Goal: Task Accomplishment & Management: Use online tool/utility

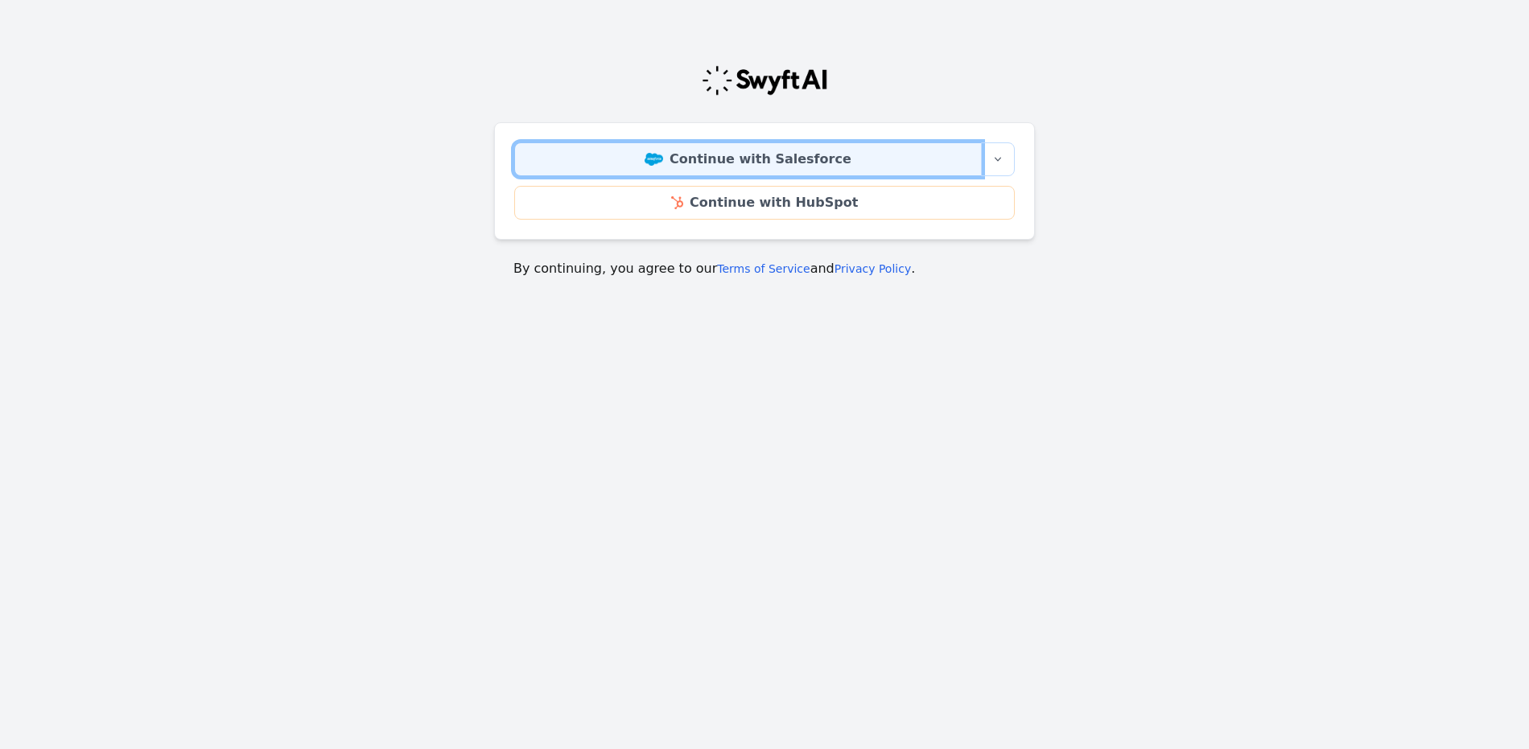
click at [872, 150] on link "Continue with Salesforce" at bounding box center [747, 159] width 467 height 34
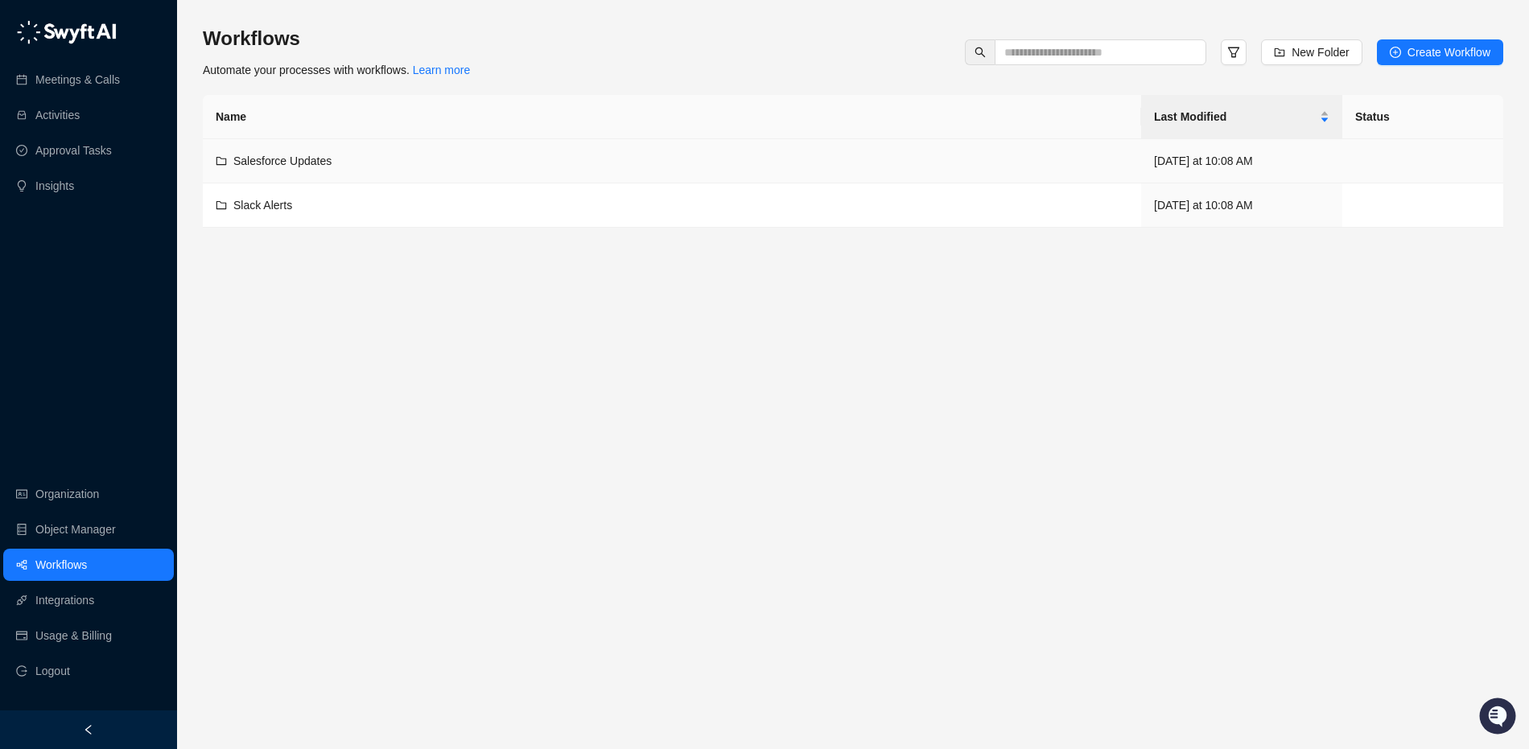
click at [325, 168] on div "Salesforce Updates" at bounding box center [282, 161] width 98 height 18
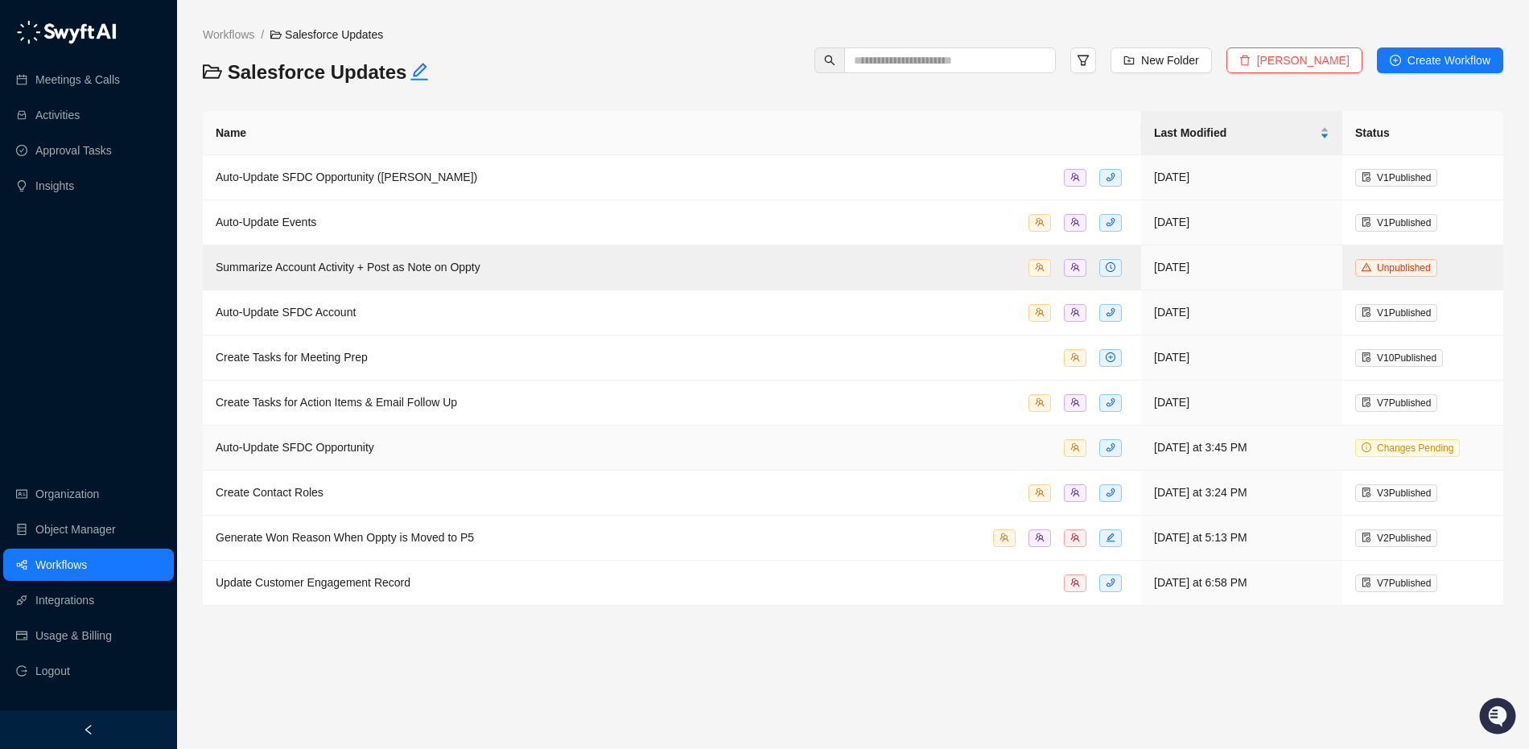
click at [420, 451] on div "Auto-Update SFDC Opportunity" at bounding box center [672, 447] width 912 height 19
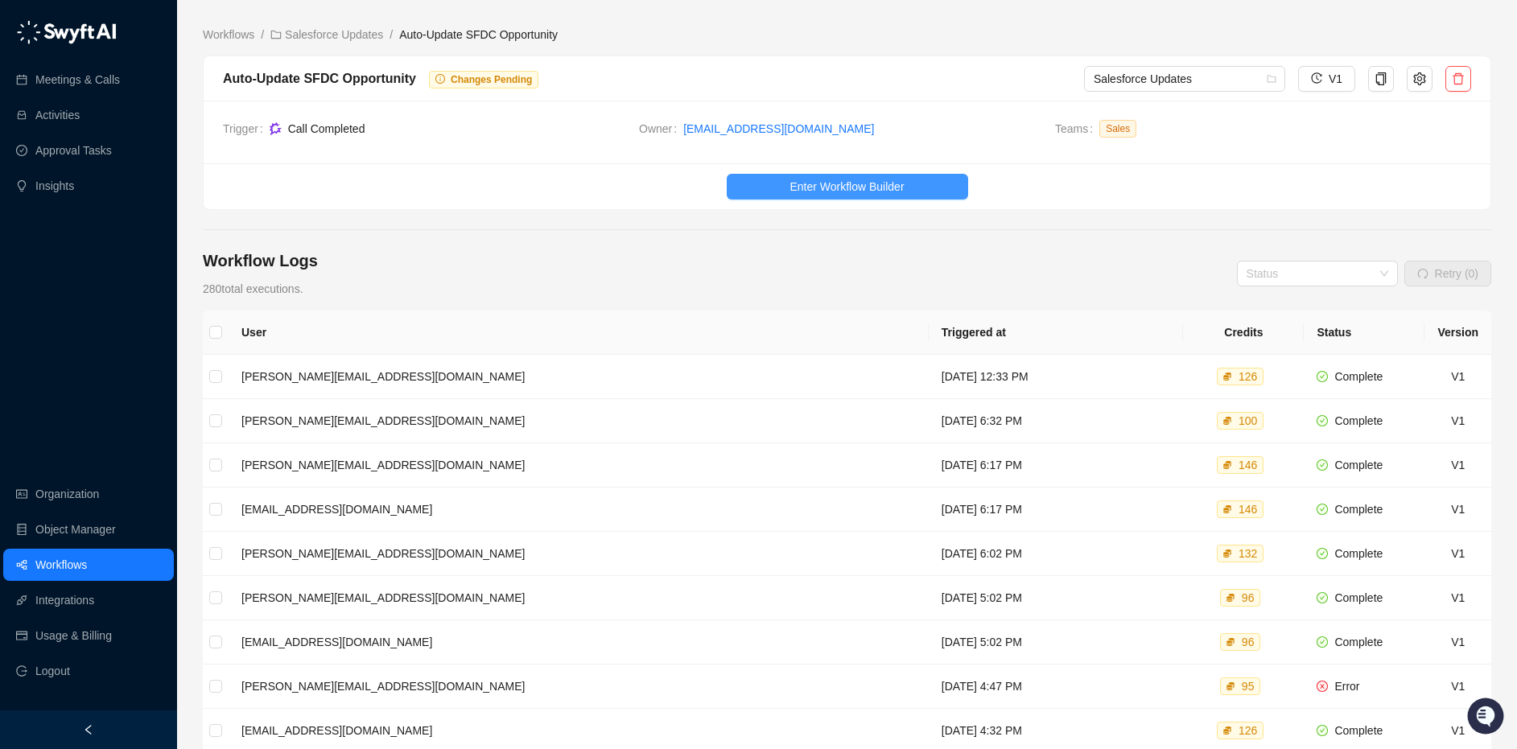
click at [842, 191] on span "Enter Workflow Builder" at bounding box center [846, 187] width 114 height 18
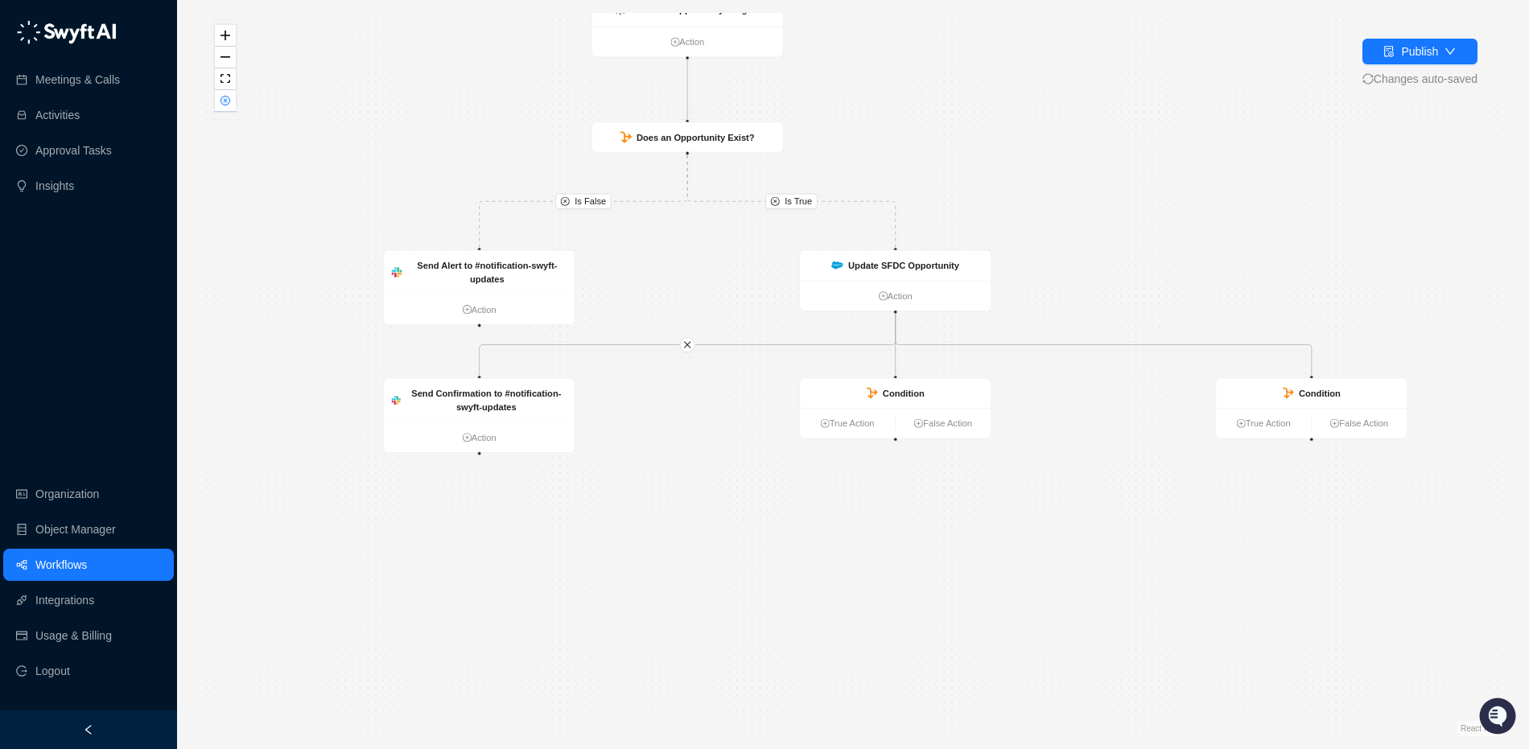
drag, startPoint x: 1035, startPoint y: 405, endPoint x: 1058, endPoint y: 245, distance: 161.8
click at [1058, 245] on div "Is True Is False Generate Opportunity Insights Action Does an Opportunity Exist…" at bounding box center [853, 374] width 1300 height 723
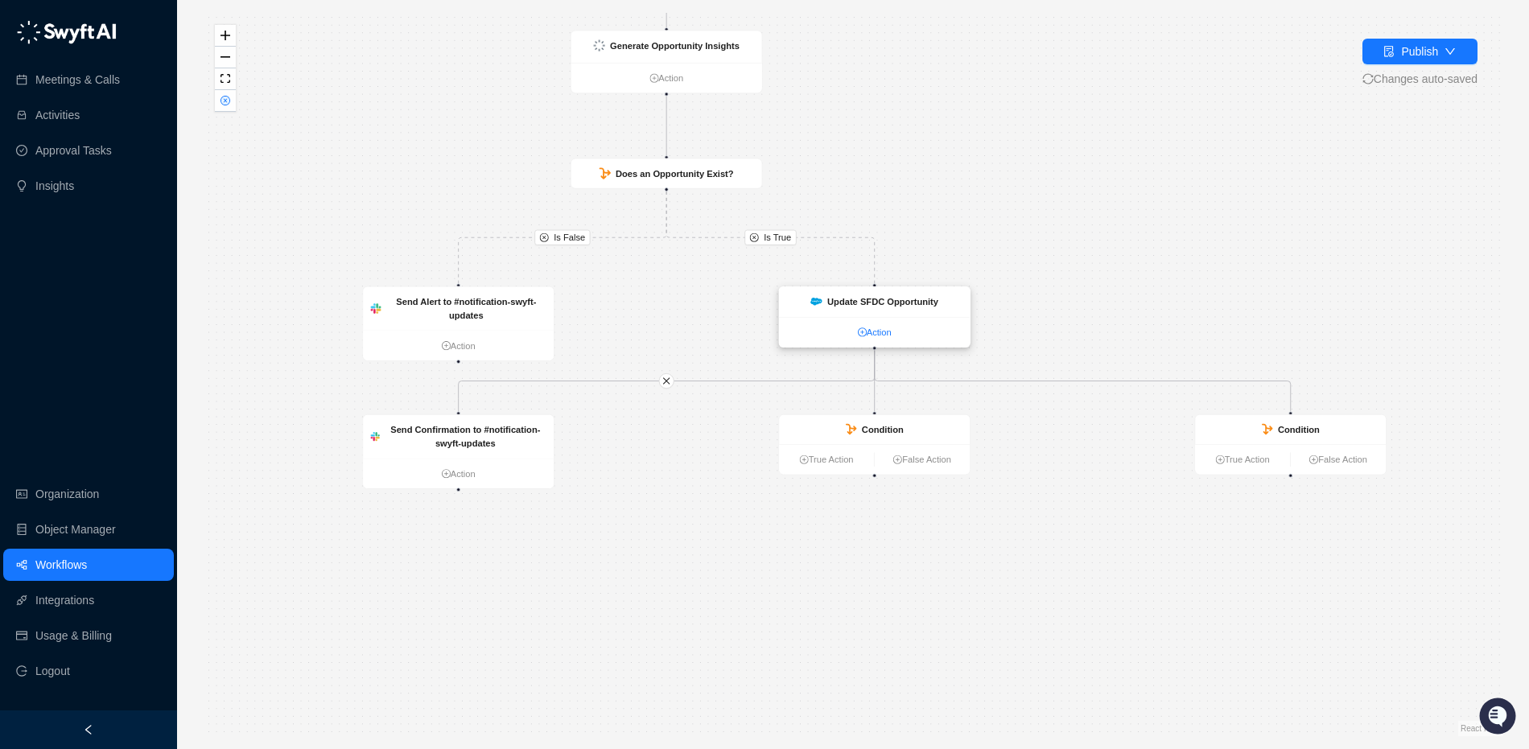
click at [837, 331] on link "Action" at bounding box center [874, 332] width 191 height 14
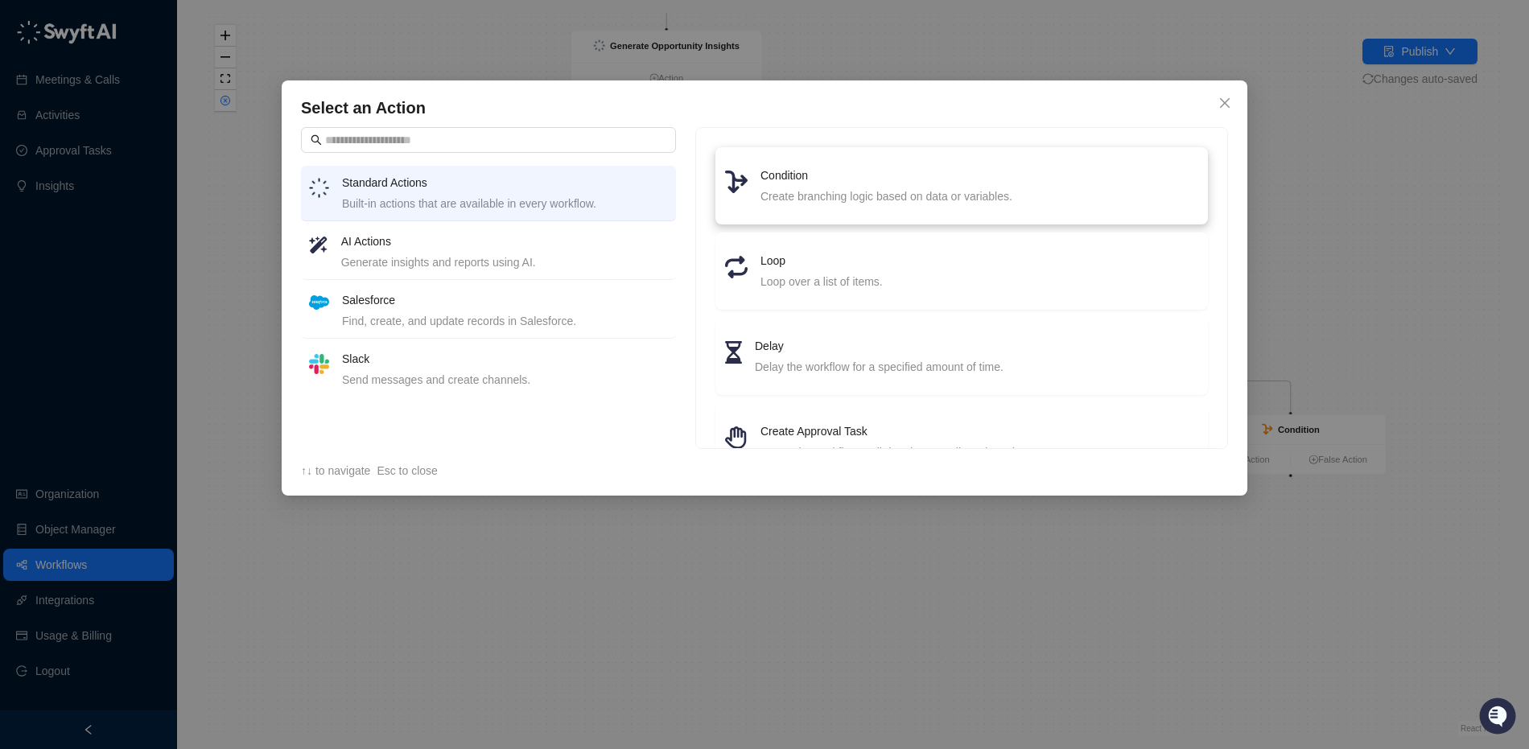
click at [907, 204] on div "Create branching logic based on data or variables." at bounding box center [979, 196] width 438 height 18
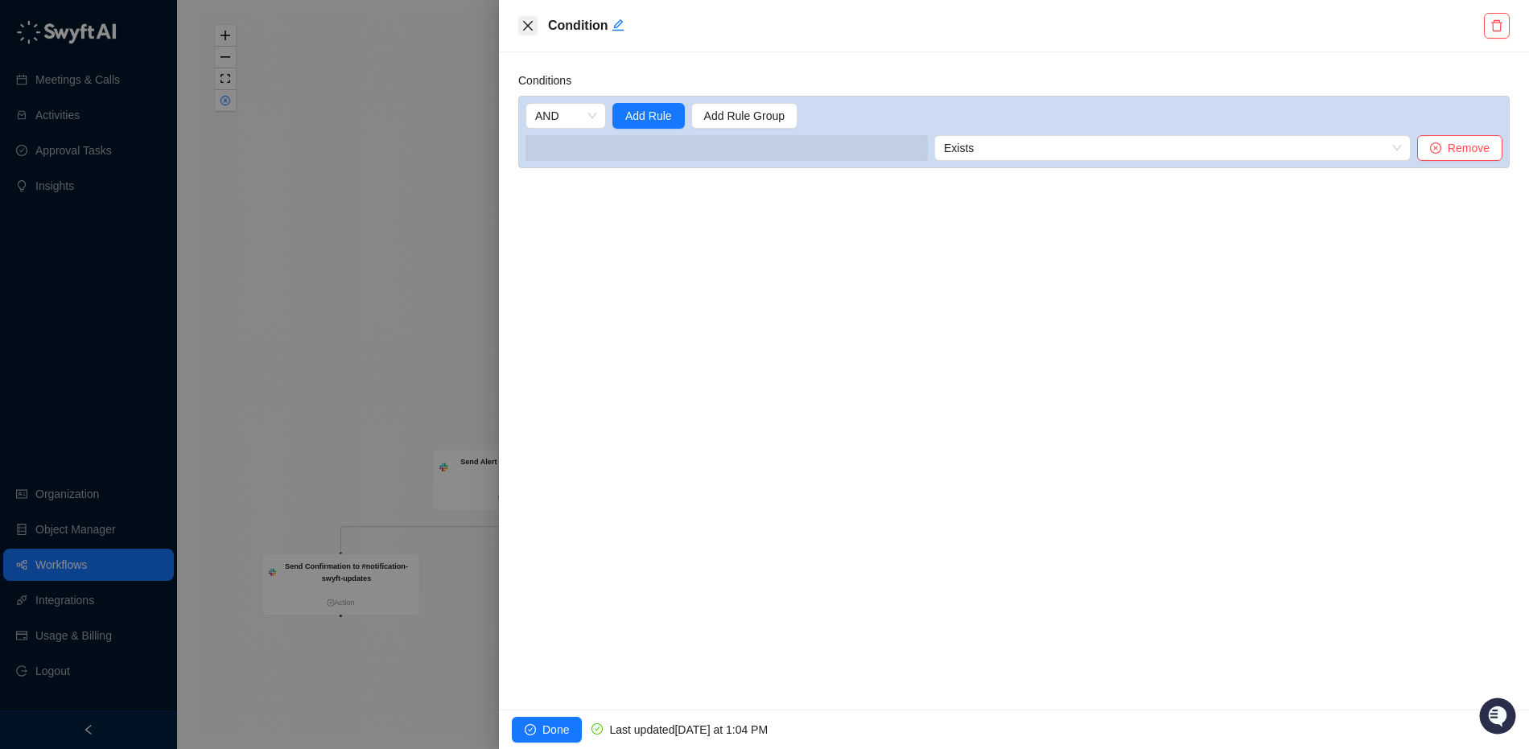
click at [527, 23] on icon "close" at bounding box center [527, 25] width 13 height 13
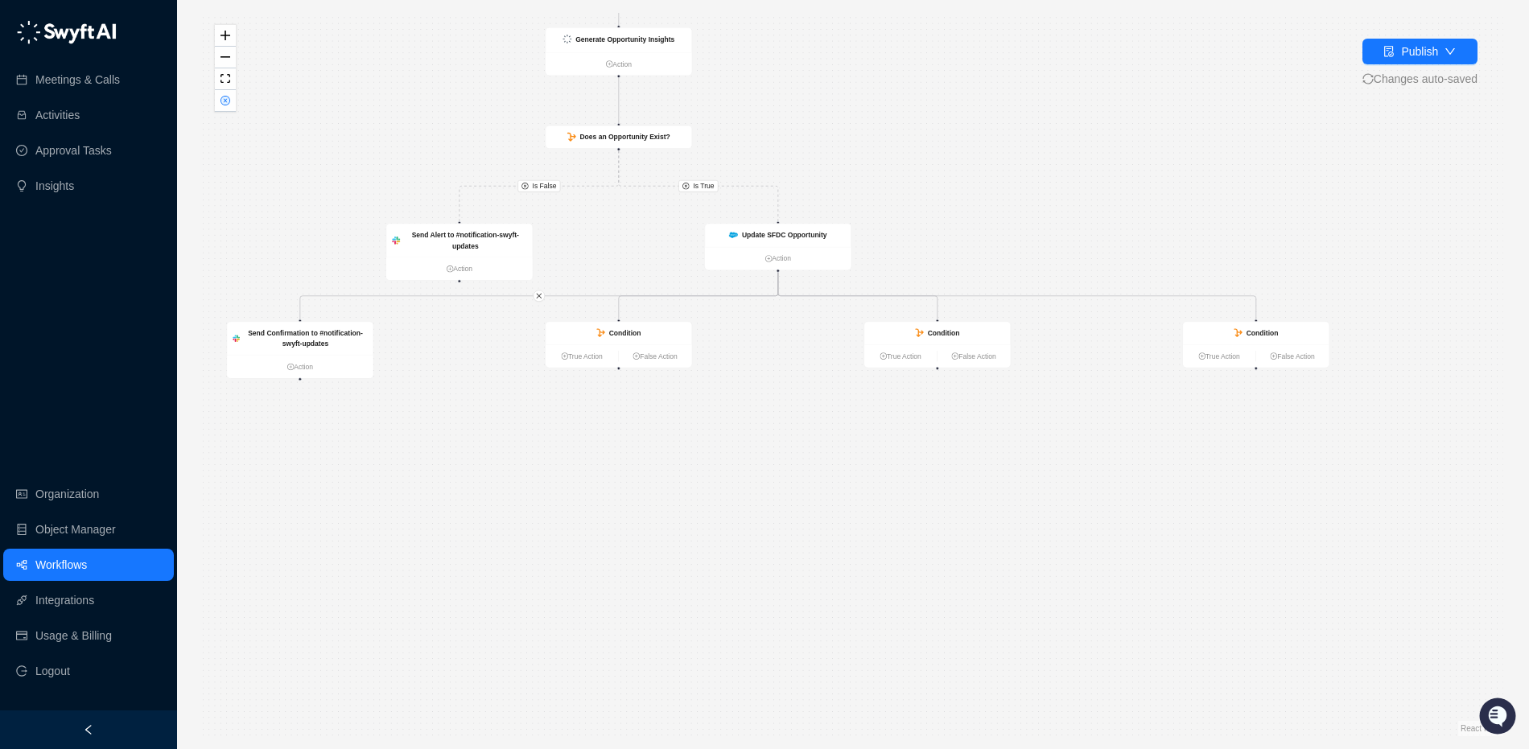
drag, startPoint x: 1142, startPoint y: 419, endPoint x: 1066, endPoint y: 206, distance: 226.2
click at [1066, 206] on div "Is True Is False Generate Opportunity Insights Action Does an Opportunity Exist…" at bounding box center [853, 374] width 1300 height 723
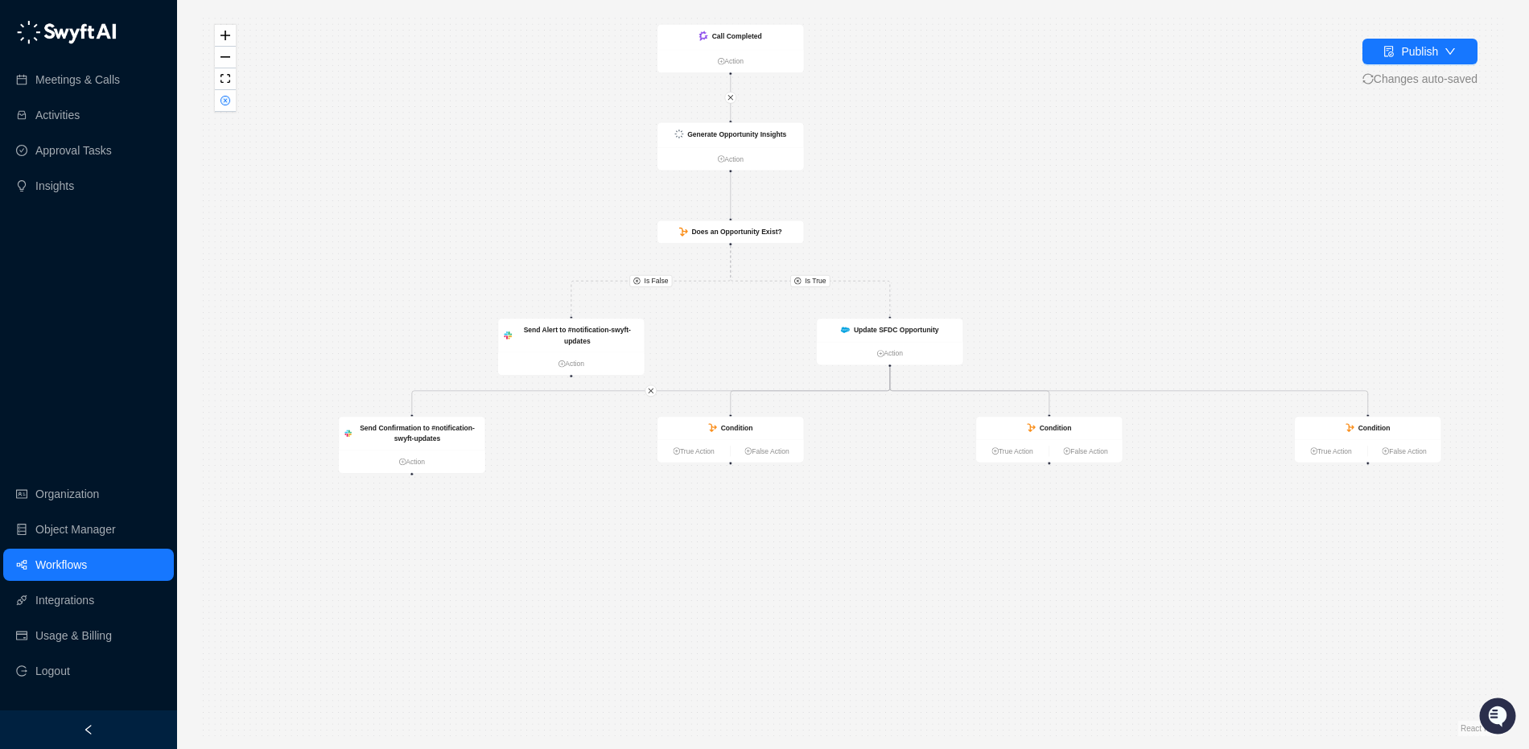
drag, startPoint x: 1066, startPoint y: 206, endPoint x: 1168, endPoint y: 300, distance: 138.9
click at [1179, 303] on div "Is True Is False Generate Opportunity Insights Action Does an Opportunity Exist…" at bounding box center [853, 374] width 1300 height 723
click at [1049, 432] on strong "Condition" at bounding box center [1057, 430] width 32 height 8
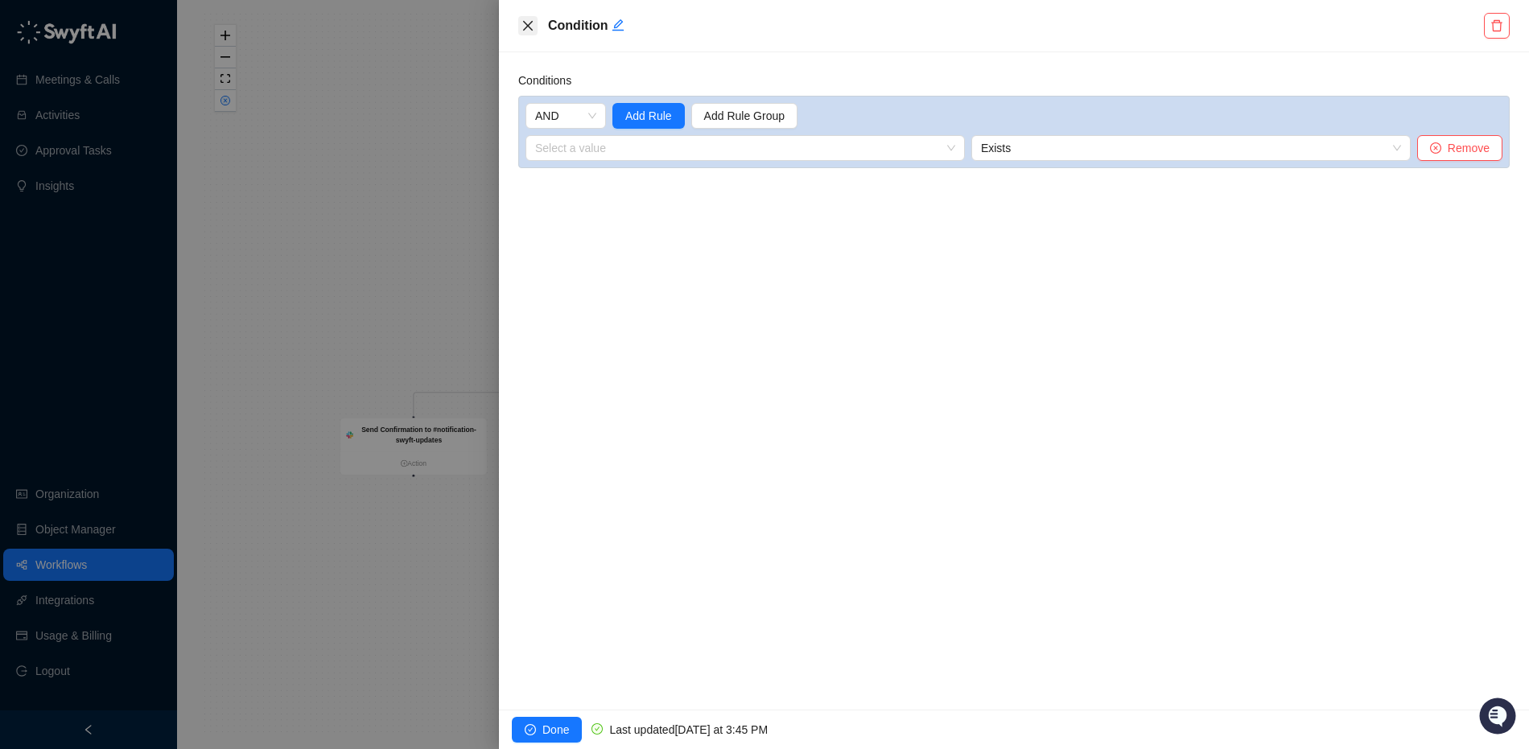
click at [522, 19] on icon "close" at bounding box center [527, 25] width 13 height 13
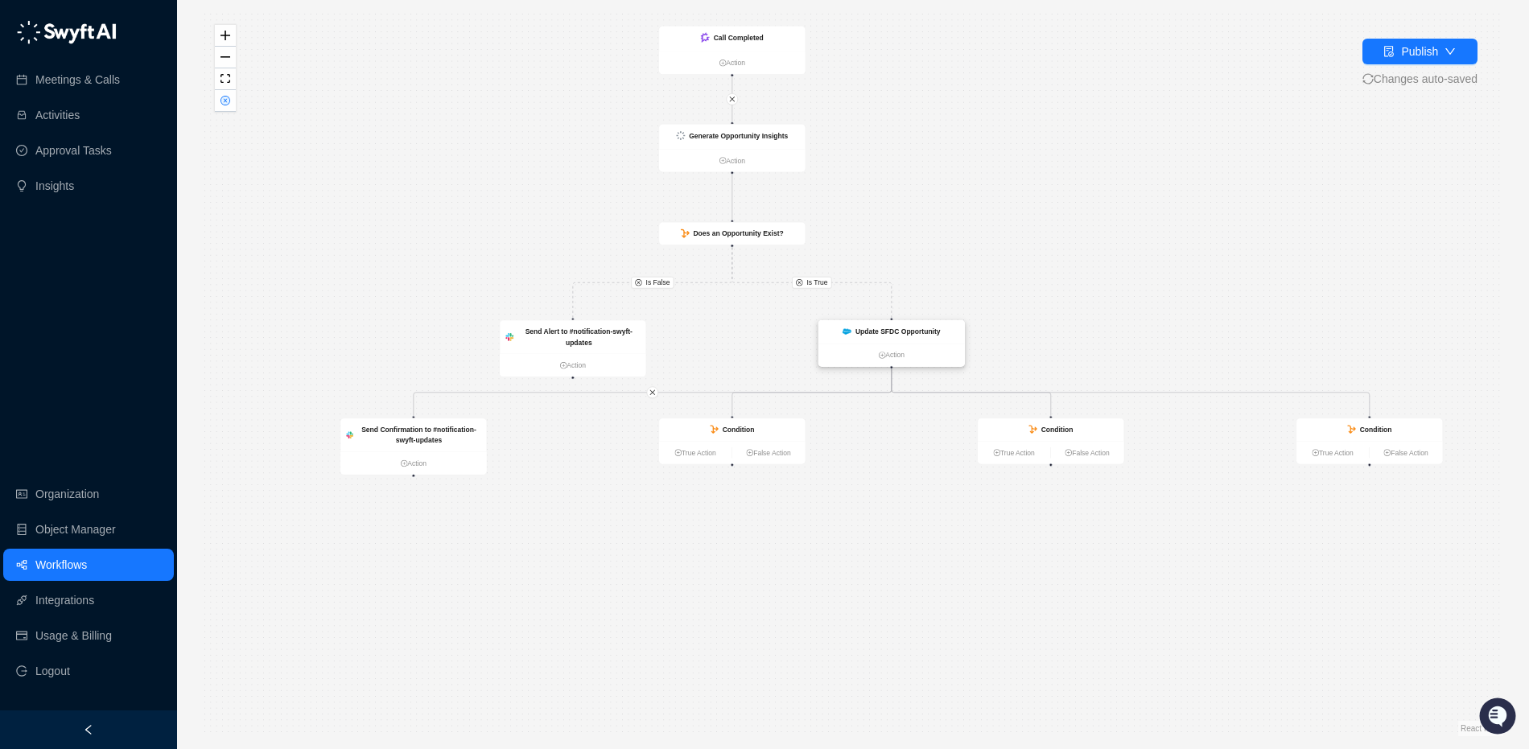
click at [887, 327] on strong "Update SFDC Opportunity" at bounding box center [897, 331] width 85 height 8
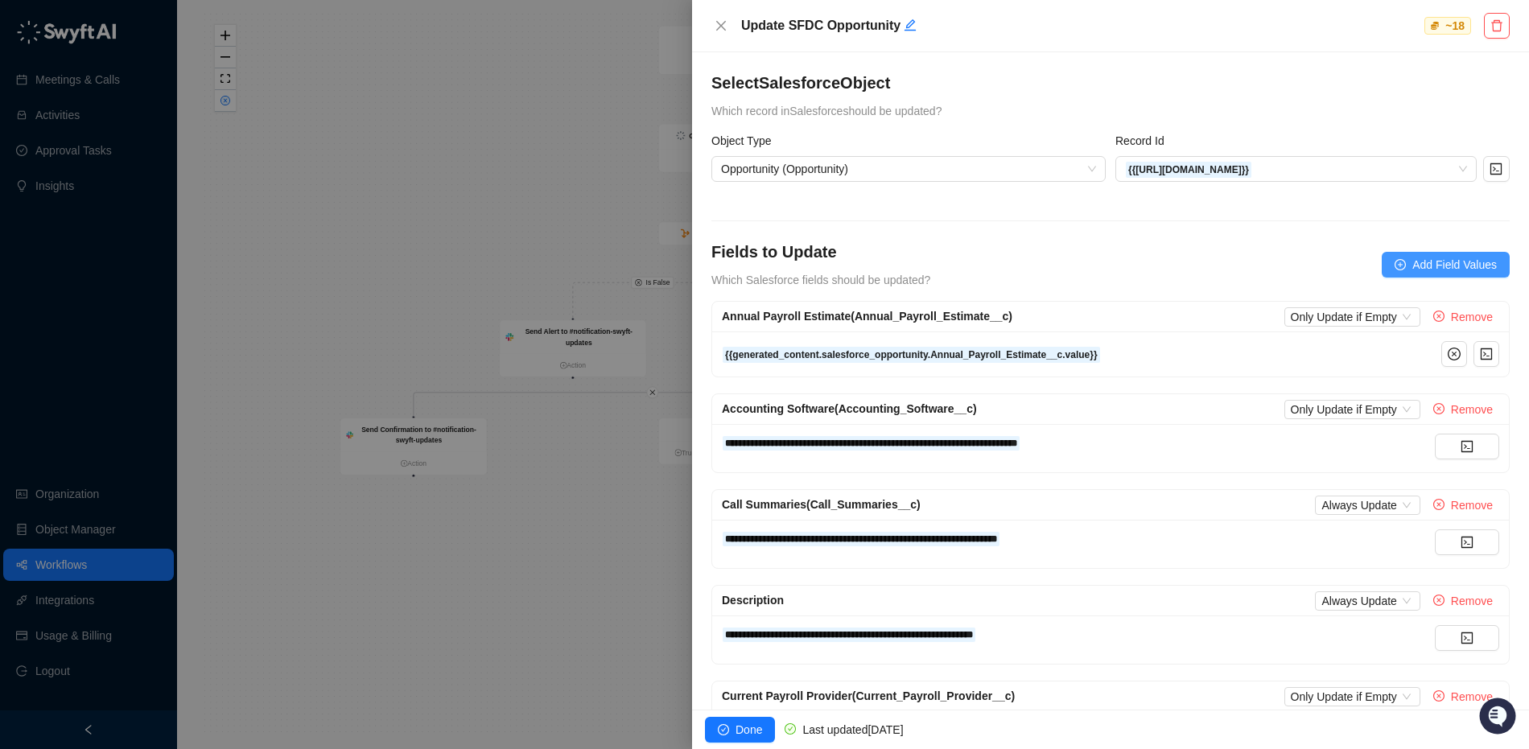
click at [1394, 265] on icon "plus-circle" at bounding box center [1399, 264] width 11 height 11
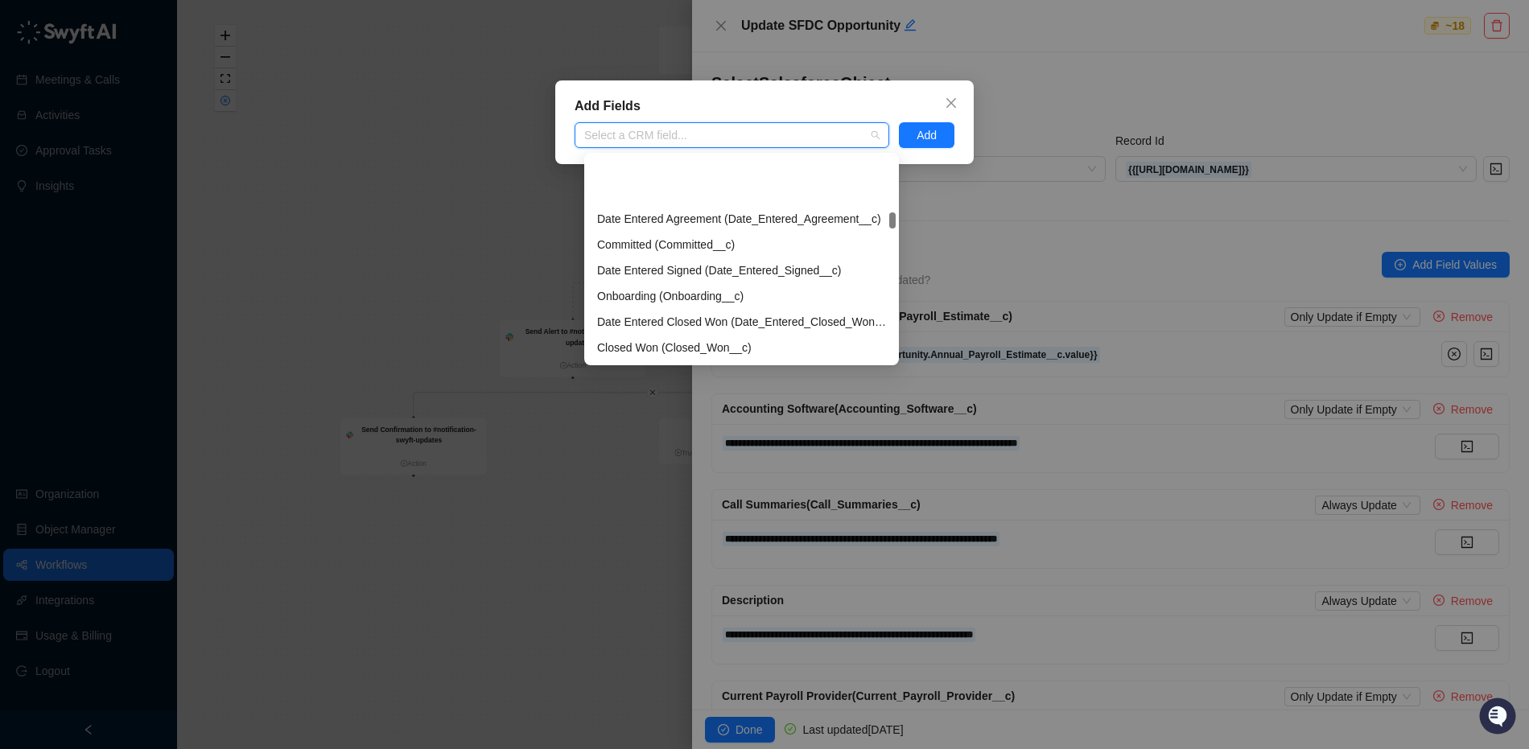
scroll to position [2336, 0]
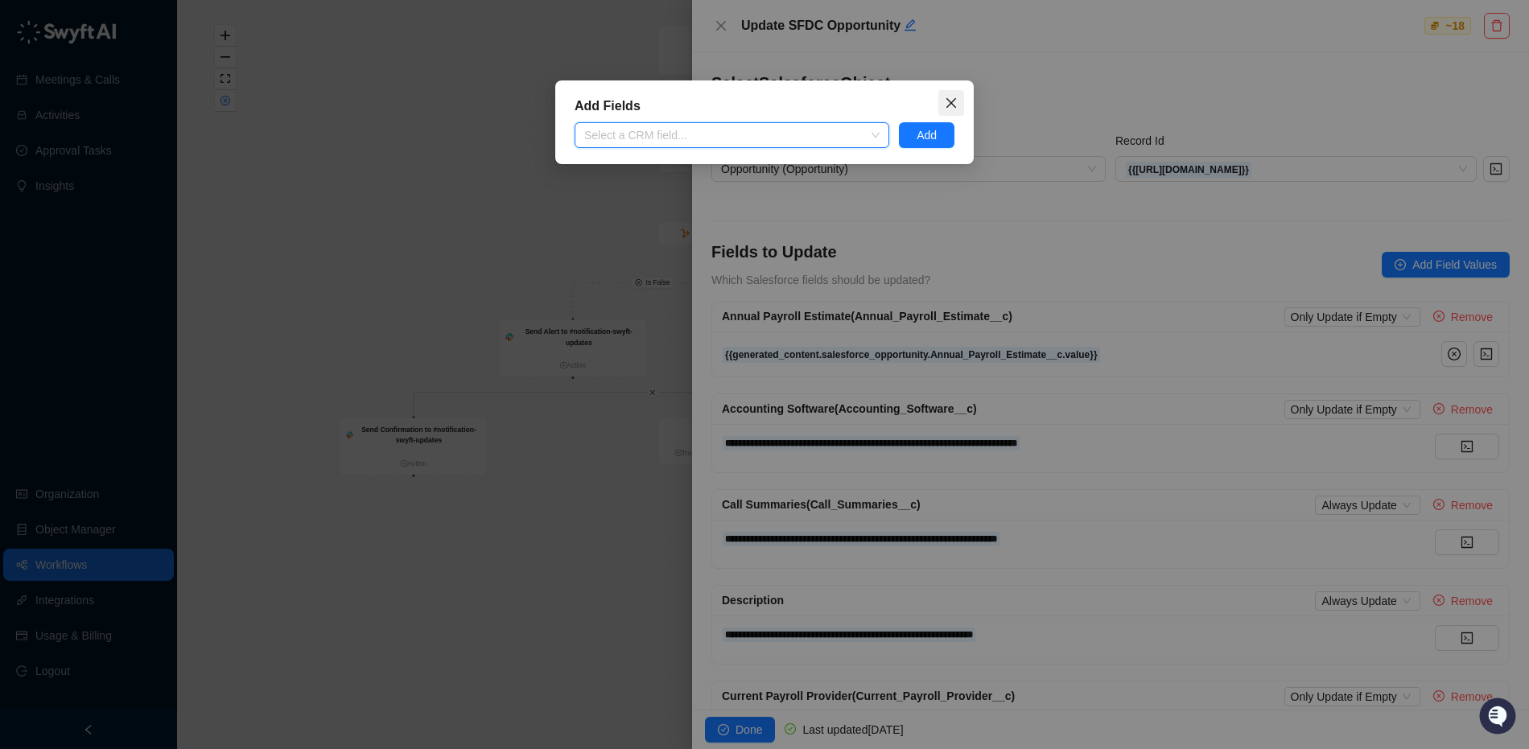
click at [949, 98] on icon "close" at bounding box center [951, 103] width 13 height 13
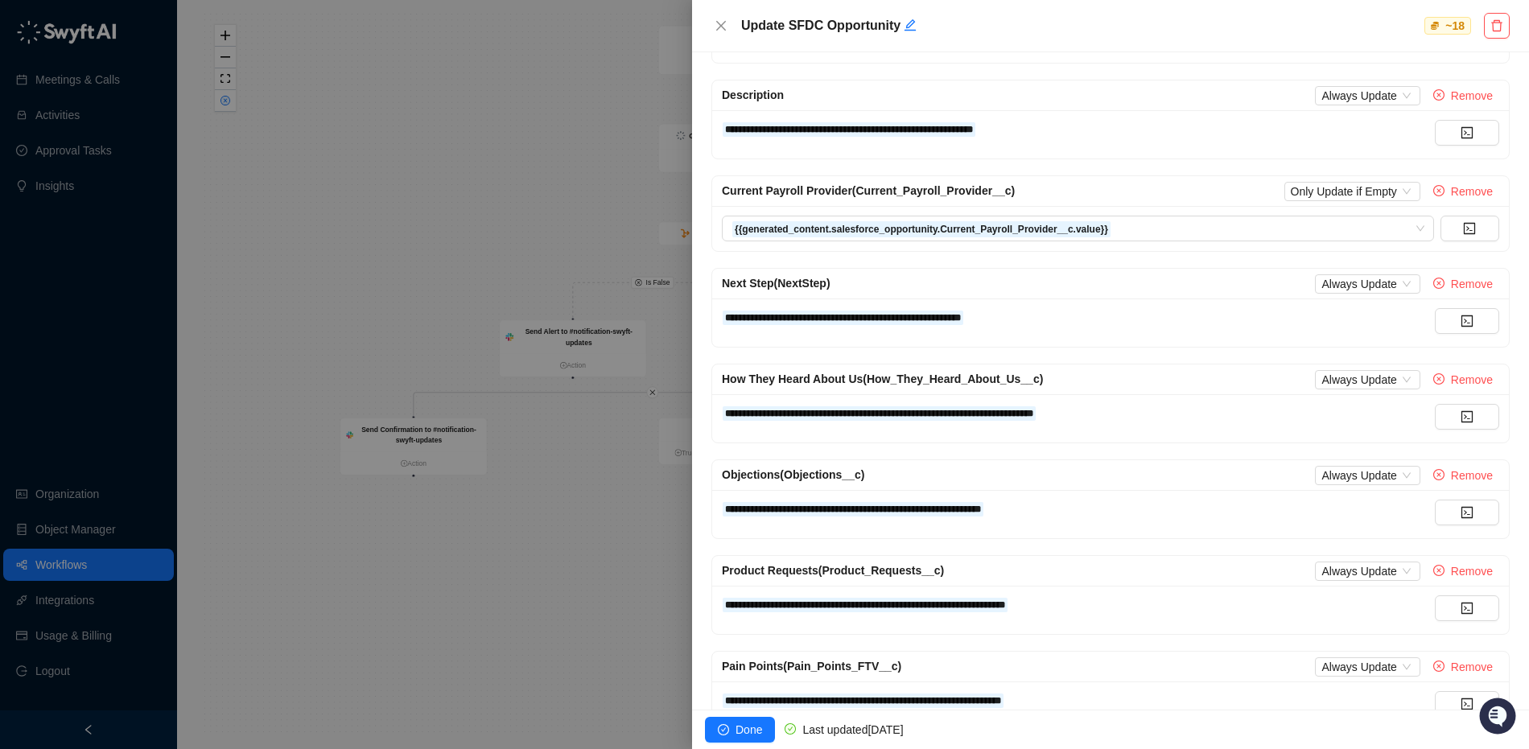
scroll to position [0, 0]
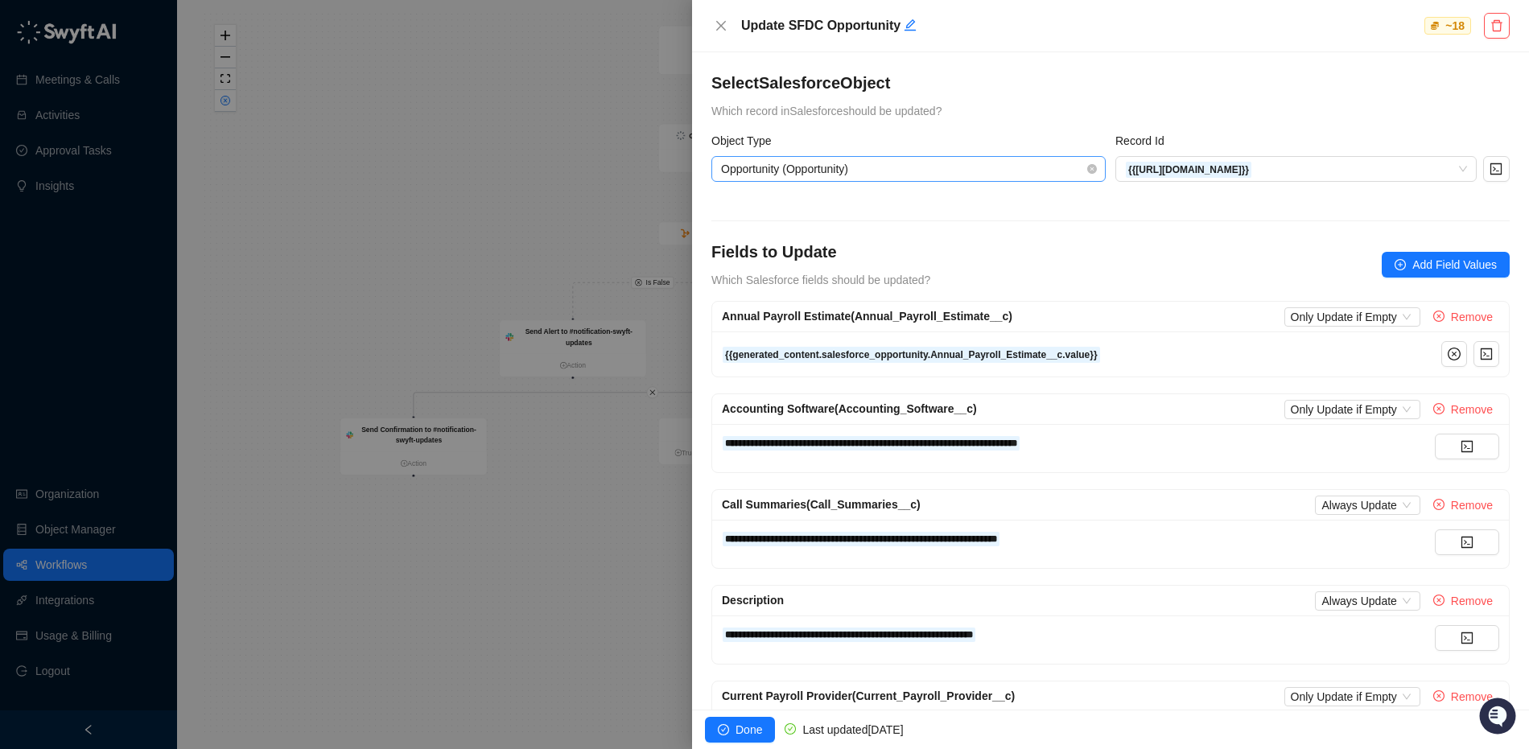
click at [1079, 167] on span "Opportunity (Opportunity)" at bounding box center [908, 169] width 375 height 24
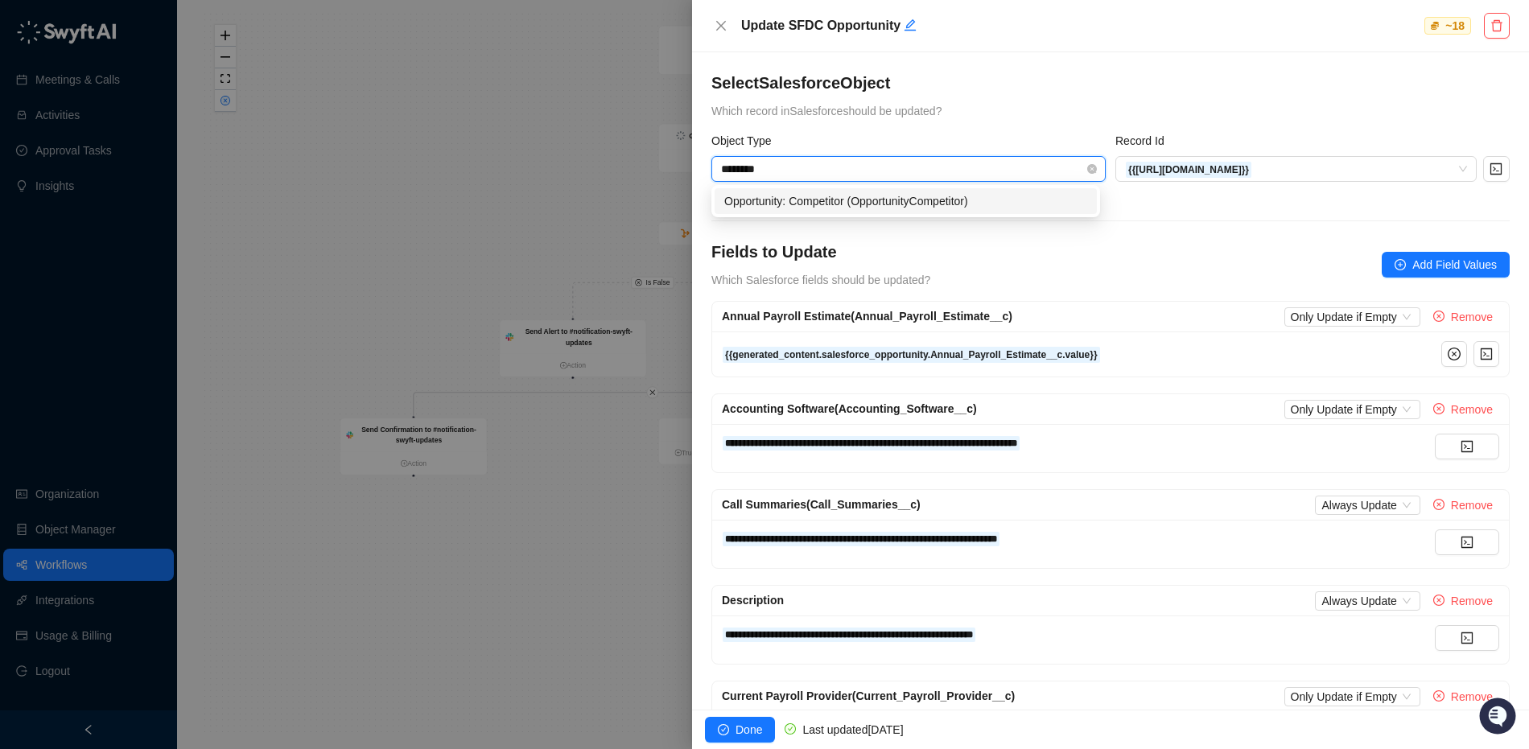
type input "*********"
click at [1028, 200] on div "Opportunity: Competitor (OpportunityCompetitor)" at bounding box center [905, 201] width 363 height 18
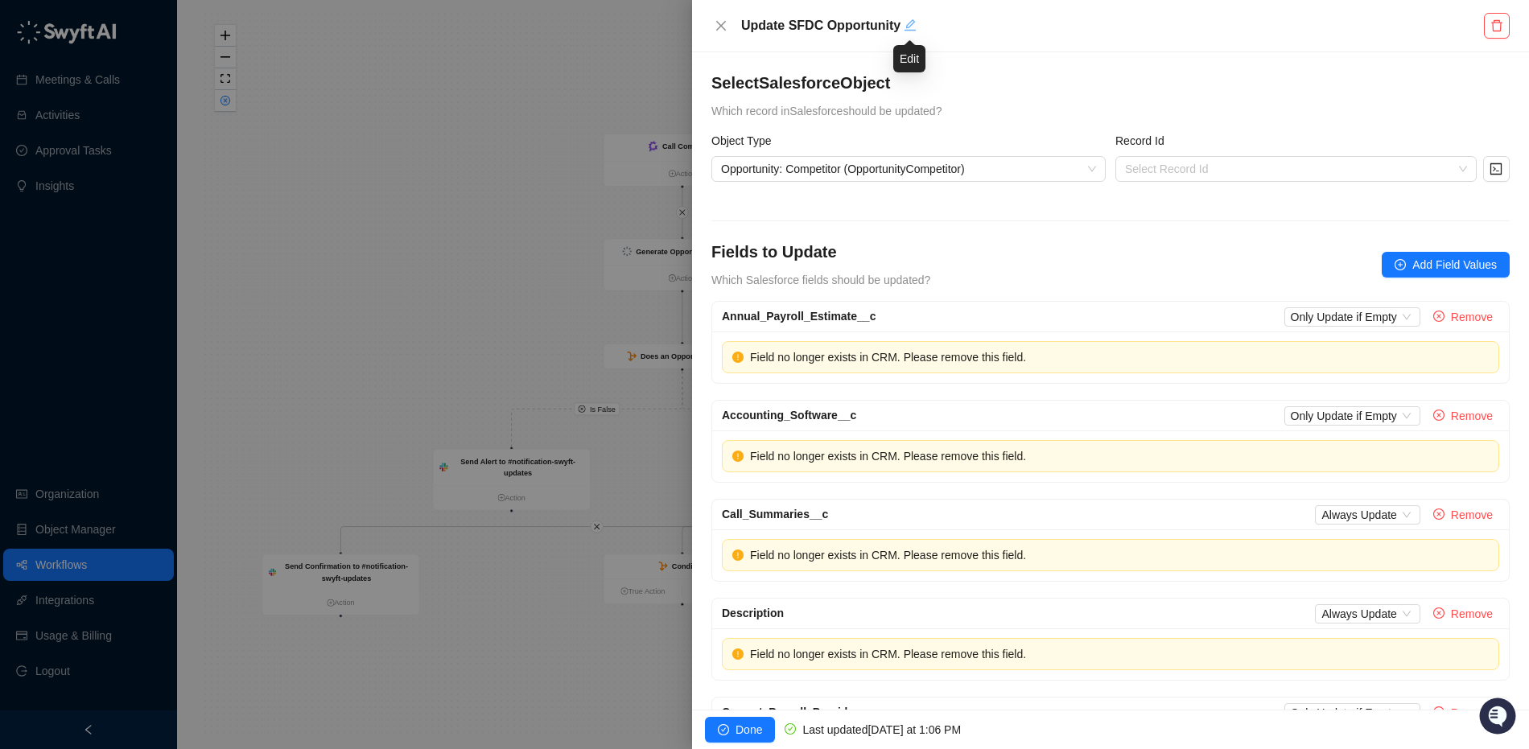
click at [908, 24] on icon "edit" at bounding box center [909, 24] width 11 height 11
click at [1023, 58] on div "Select Salesforce Object Which record in Salesforce should be updated? Object T…" at bounding box center [1110, 380] width 837 height 657
click at [1502, 24] on icon "delete" at bounding box center [1496, 25] width 13 height 13
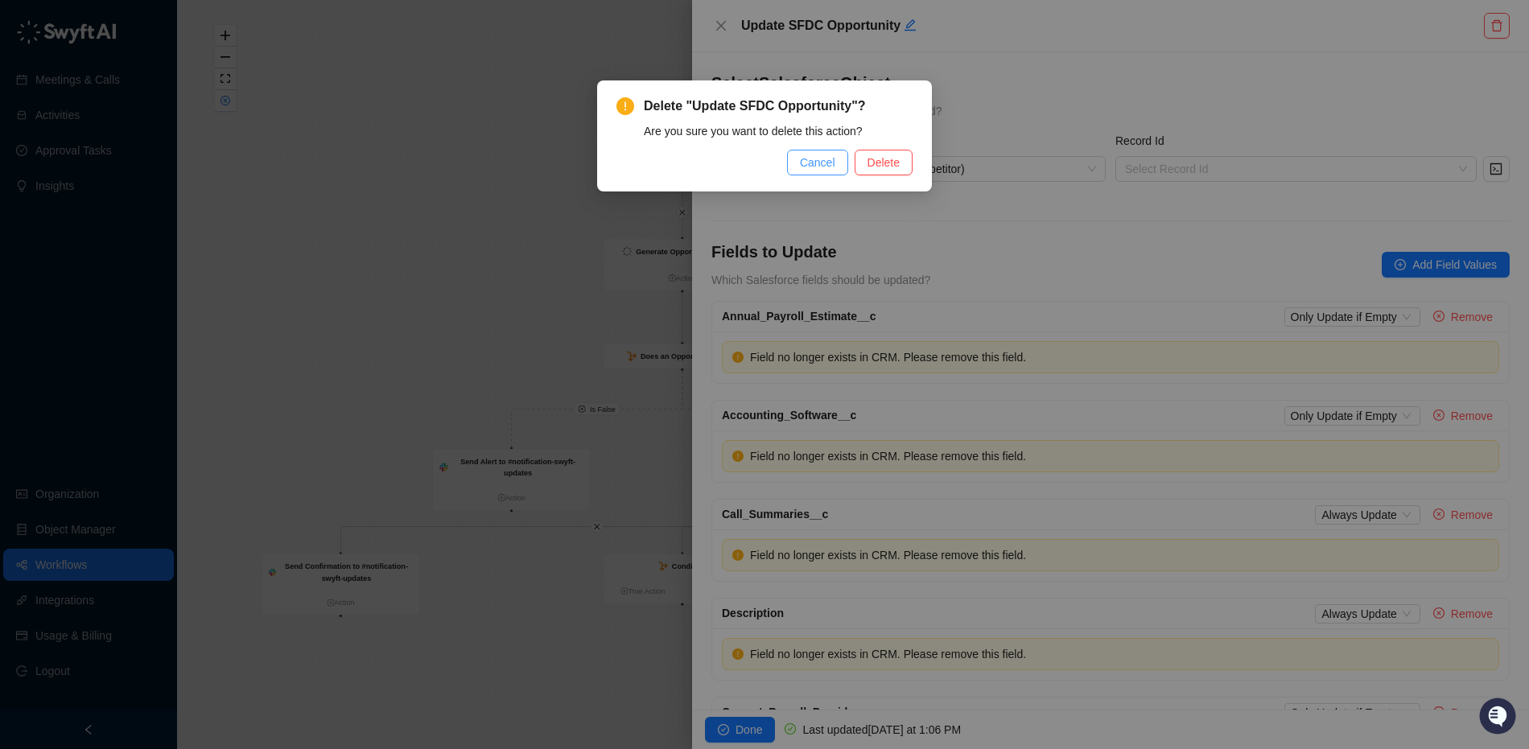
click at [815, 163] on span "Cancel" at bounding box center [817, 163] width 35 height 18
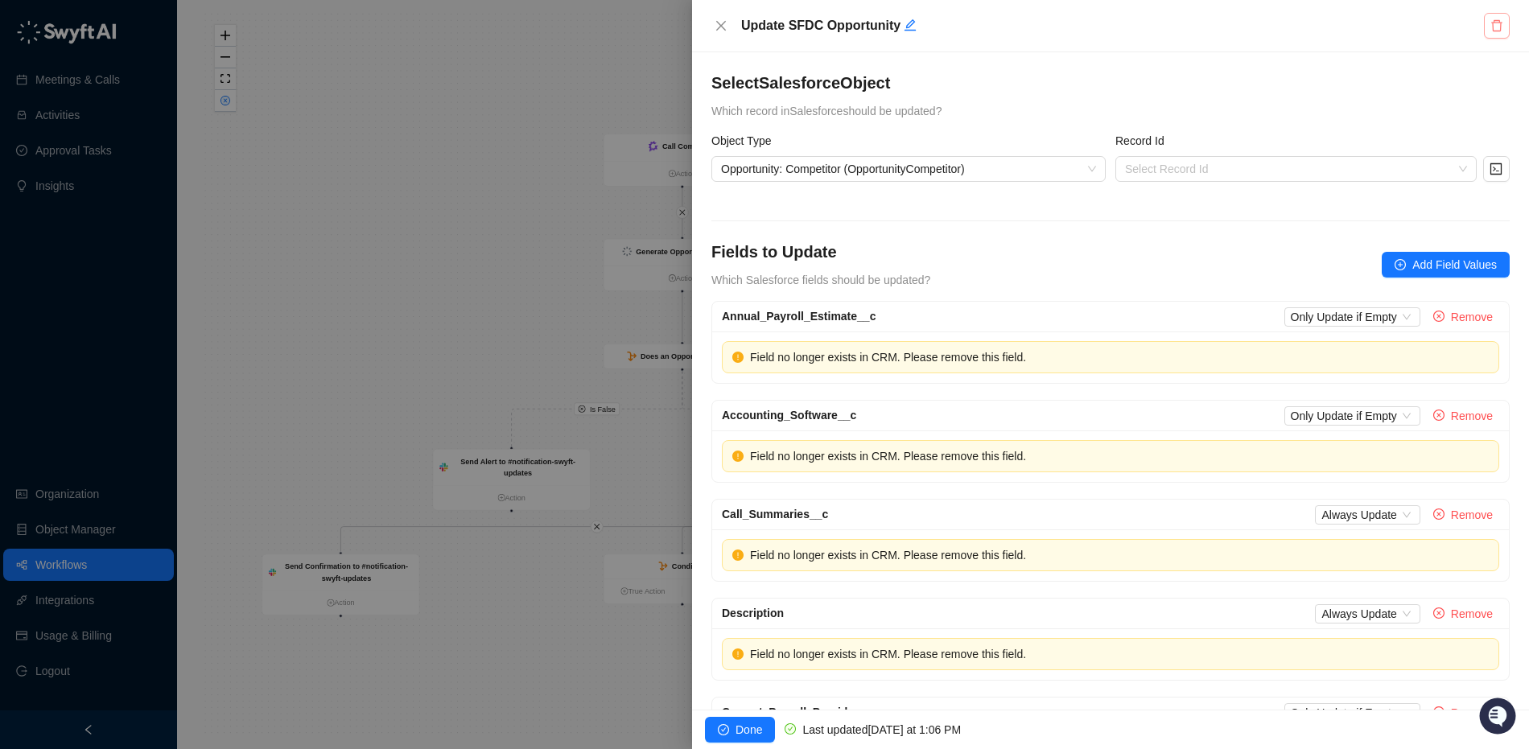
click at [1484, 37] on button "button" at bounding box center [1497, 26] width 26 height 26
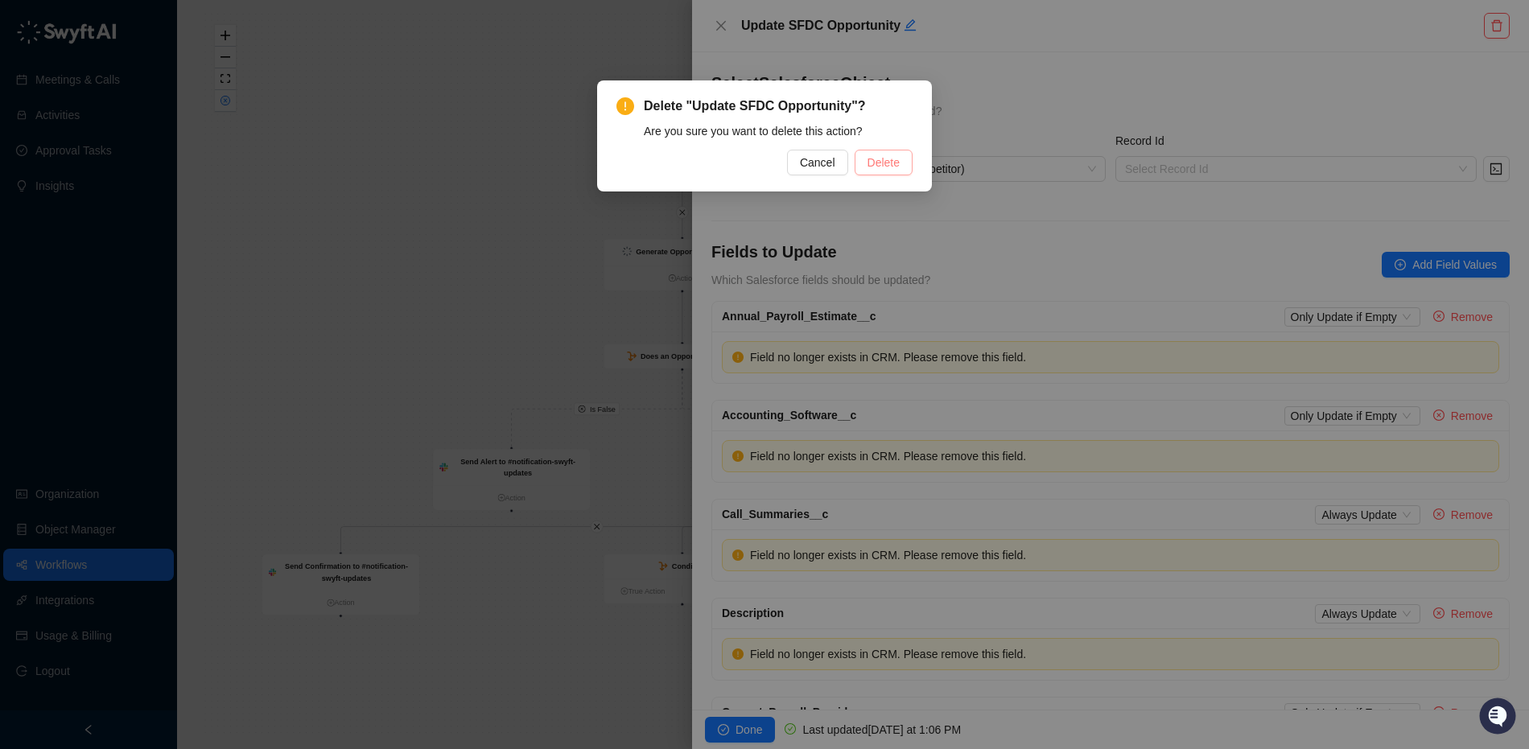
click at [887, 159] on span "Delete" at bounding box center [883, 163] width 32 height 18
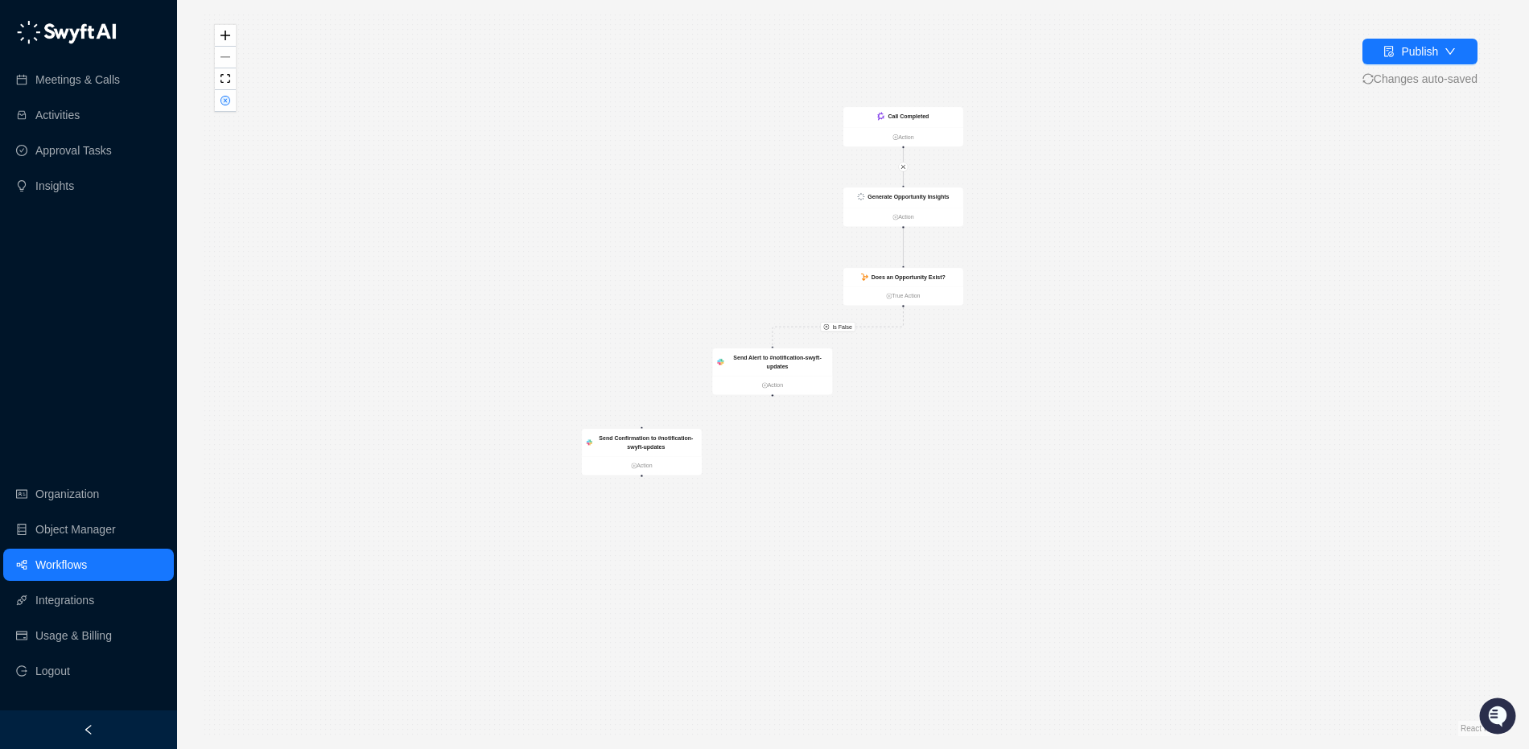
click at [67, 33] on img at bounding box center [66, 32] width 101 height 24
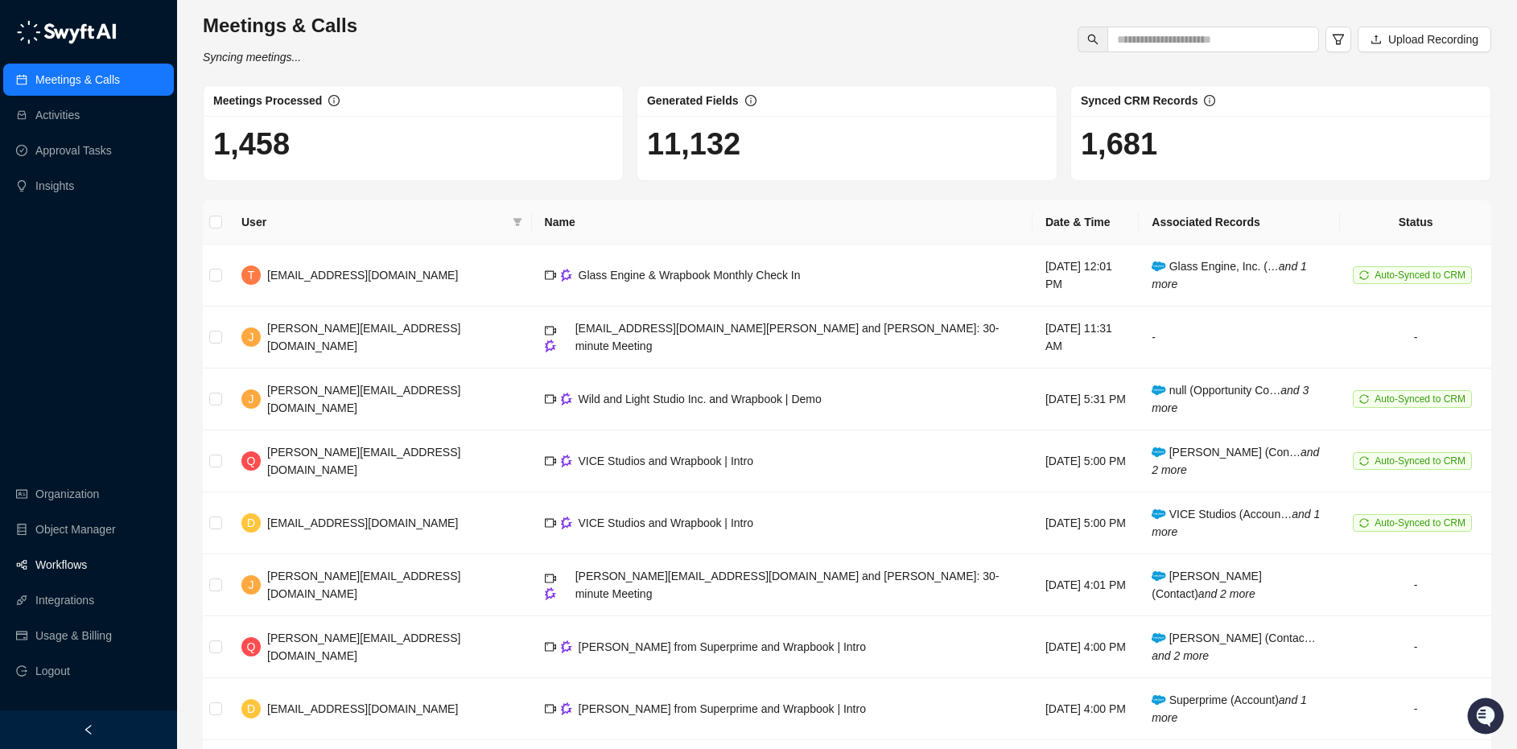
click at [37, 567] on link "Workflows" at bounding box center [60, 565] width 51 height 32
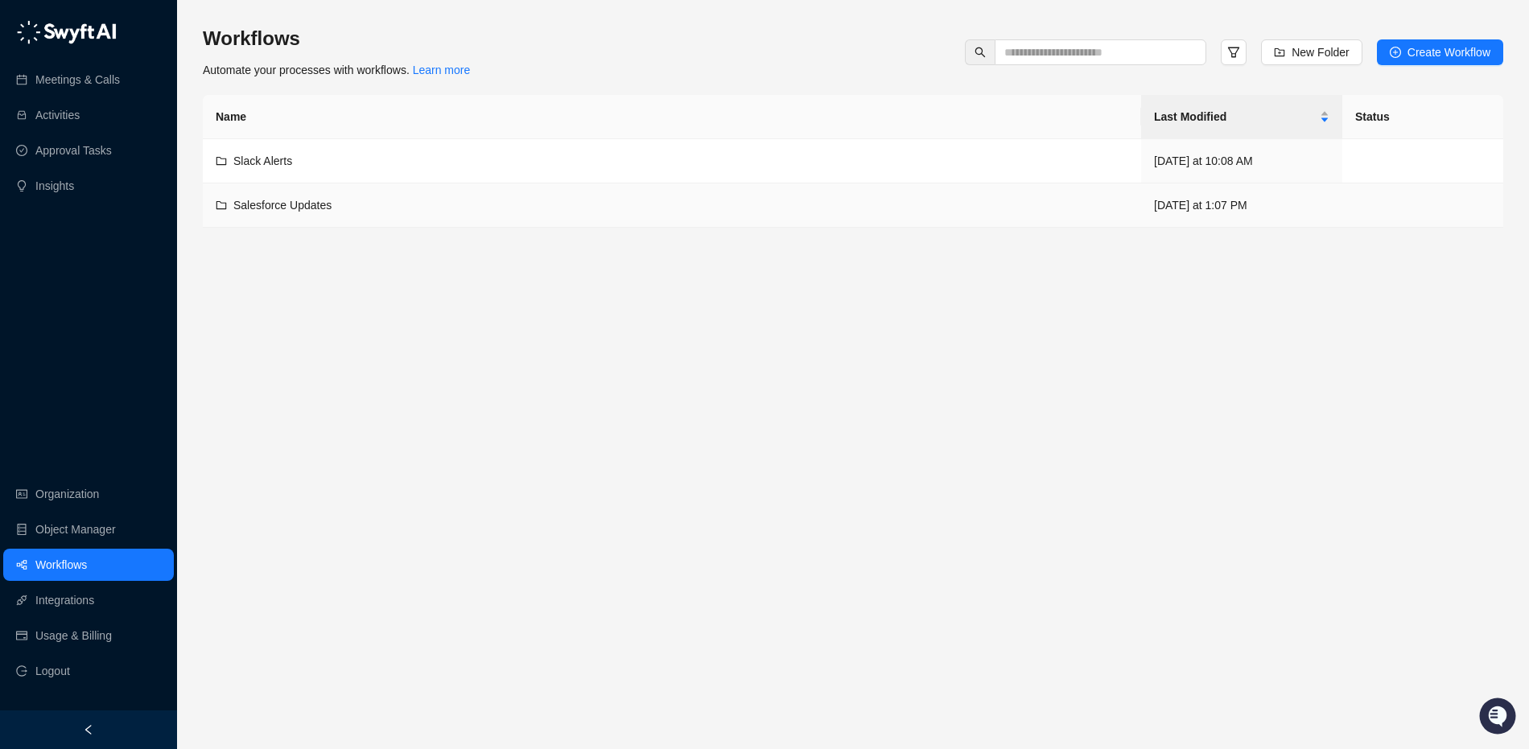
click at [494, 202] on div "Salesforce Updates" at bounding box center [672, 205] width 912 height 18
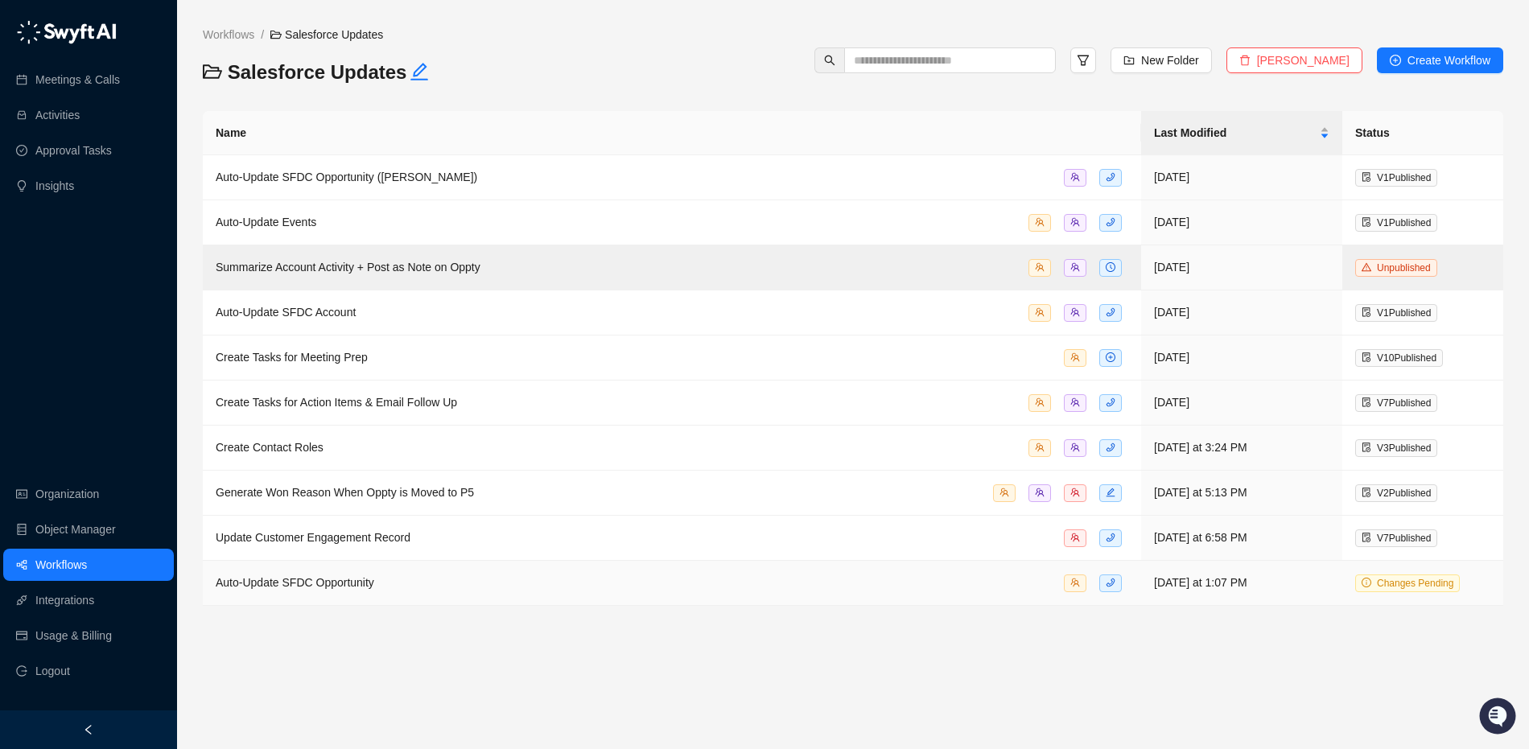
click at [374, 580] on span "Auto-Update SFDC Opportunity" at bounding box center [295, 582] width 158 height 13
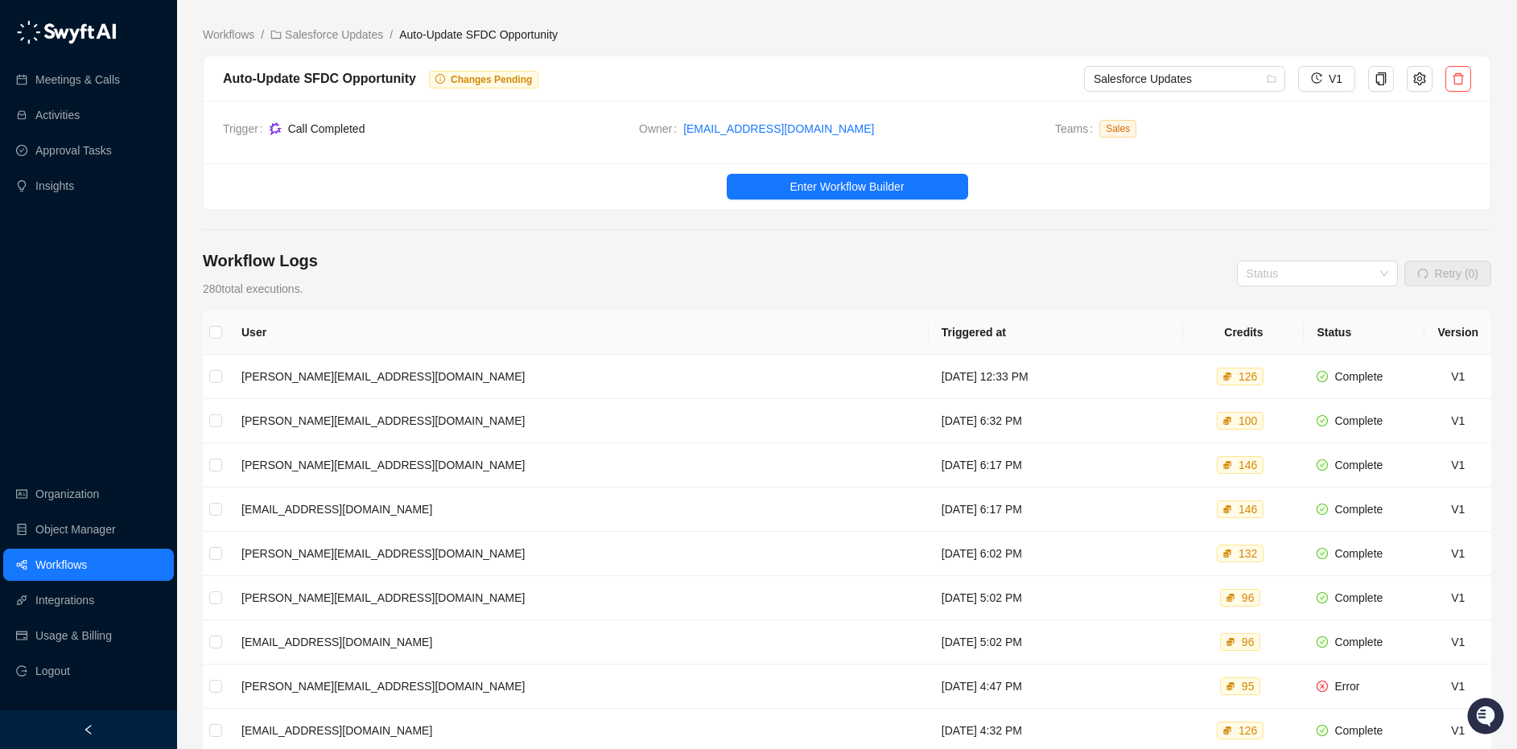
click at [870, 171] on ul "Enter Workflow Builder" at bounding box center [847, 186] width 1286 height 46
click at [852, 185] on span "Enter Workflow Builder" at bounding box center [846, 187] width 114 height 18
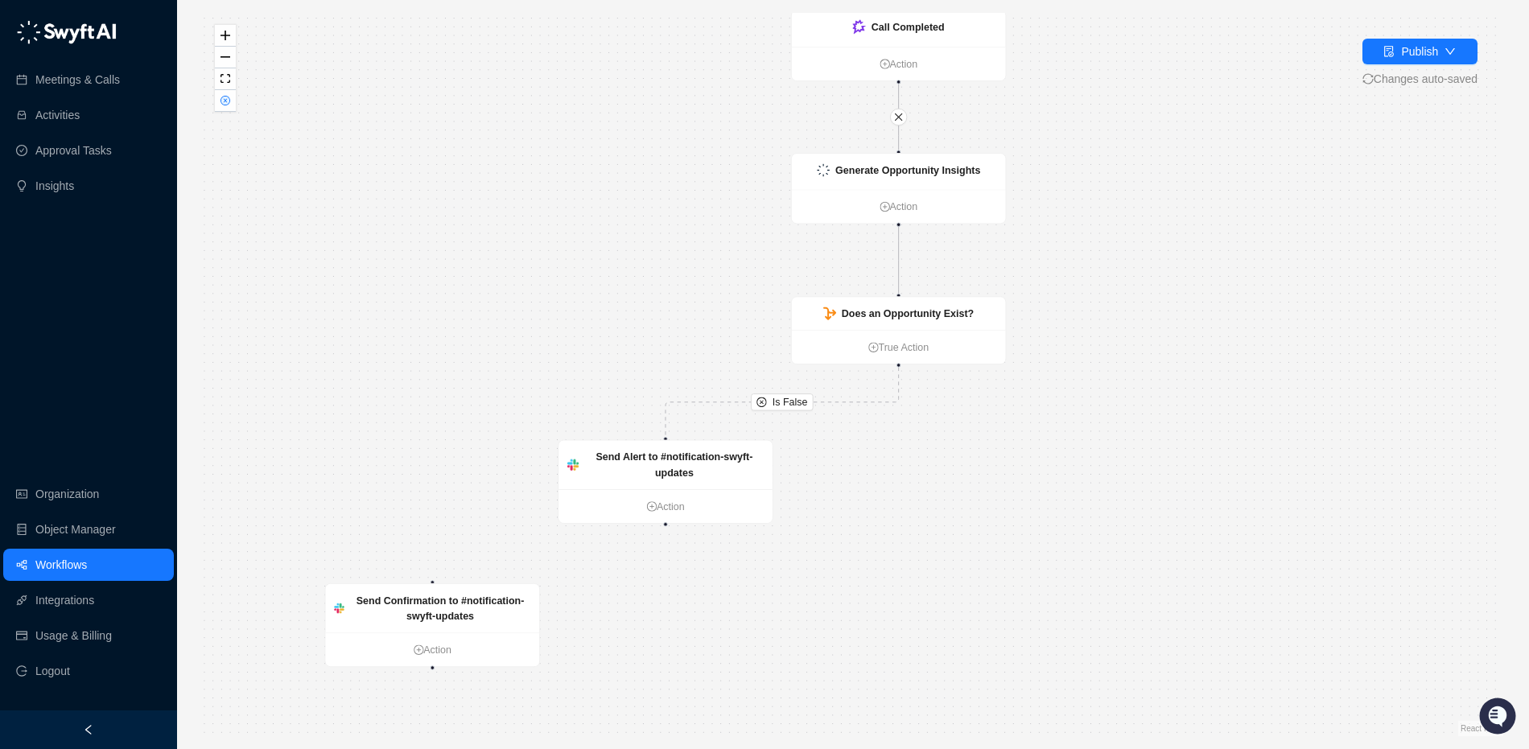
drag, startPoint x: 745, startPoint y: 266, endPoint x: 578, endPoint y: 238, distance: 169.7
click at [578, 238] on div "Is False Generate Opportunity Insights Action Does an Opportunity Exist? True A…" at bounding box center [853, 374] width 1300 height 723
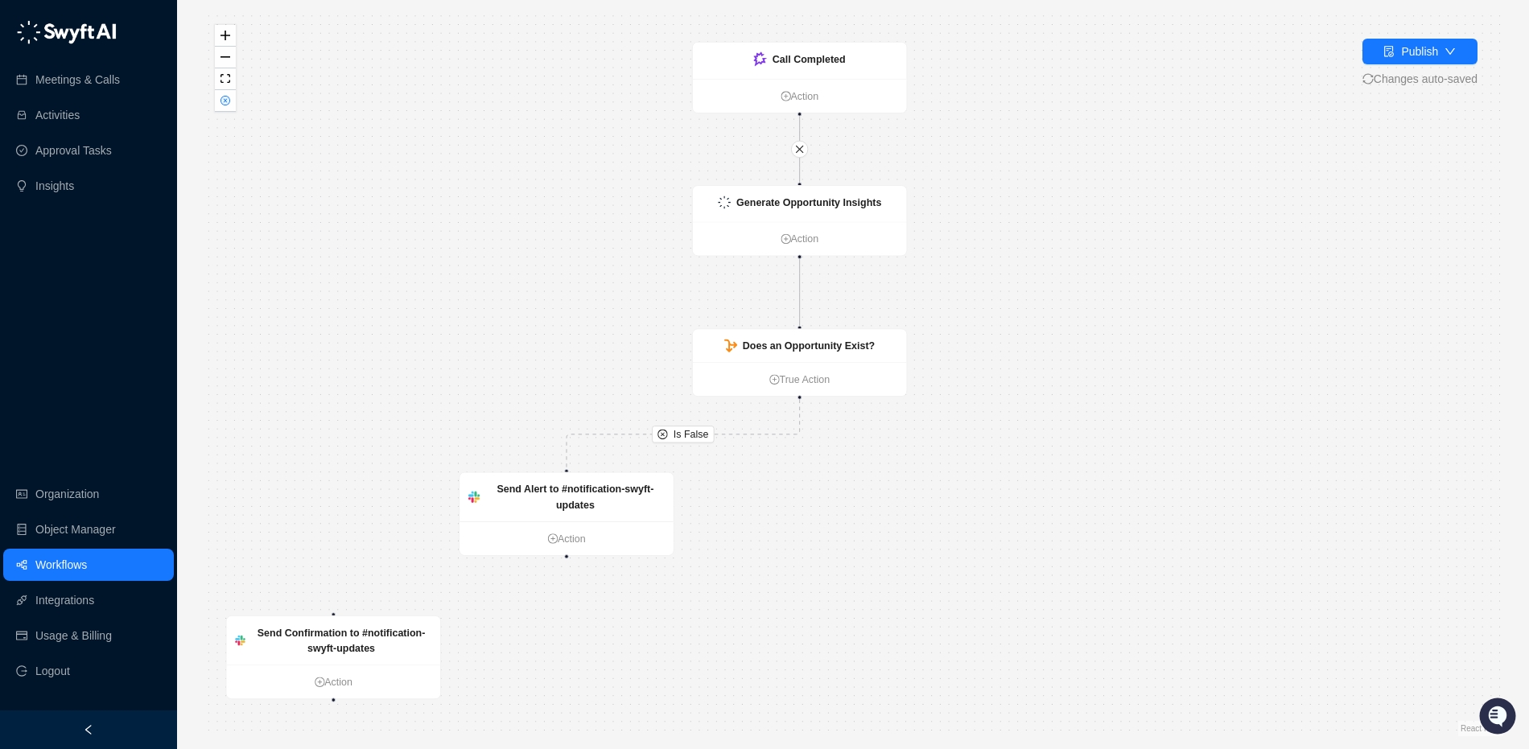
drag, startPoint x: 577, startPoint y: 239, endPoint x: 547, endPoint y: 228, distance: 31.8
click at [547, 228] on div "Is False Generate Opportunity Insights Action Does an Opportunity Exist? True A…" at bounding box center [853, 374] width 1300 height 723
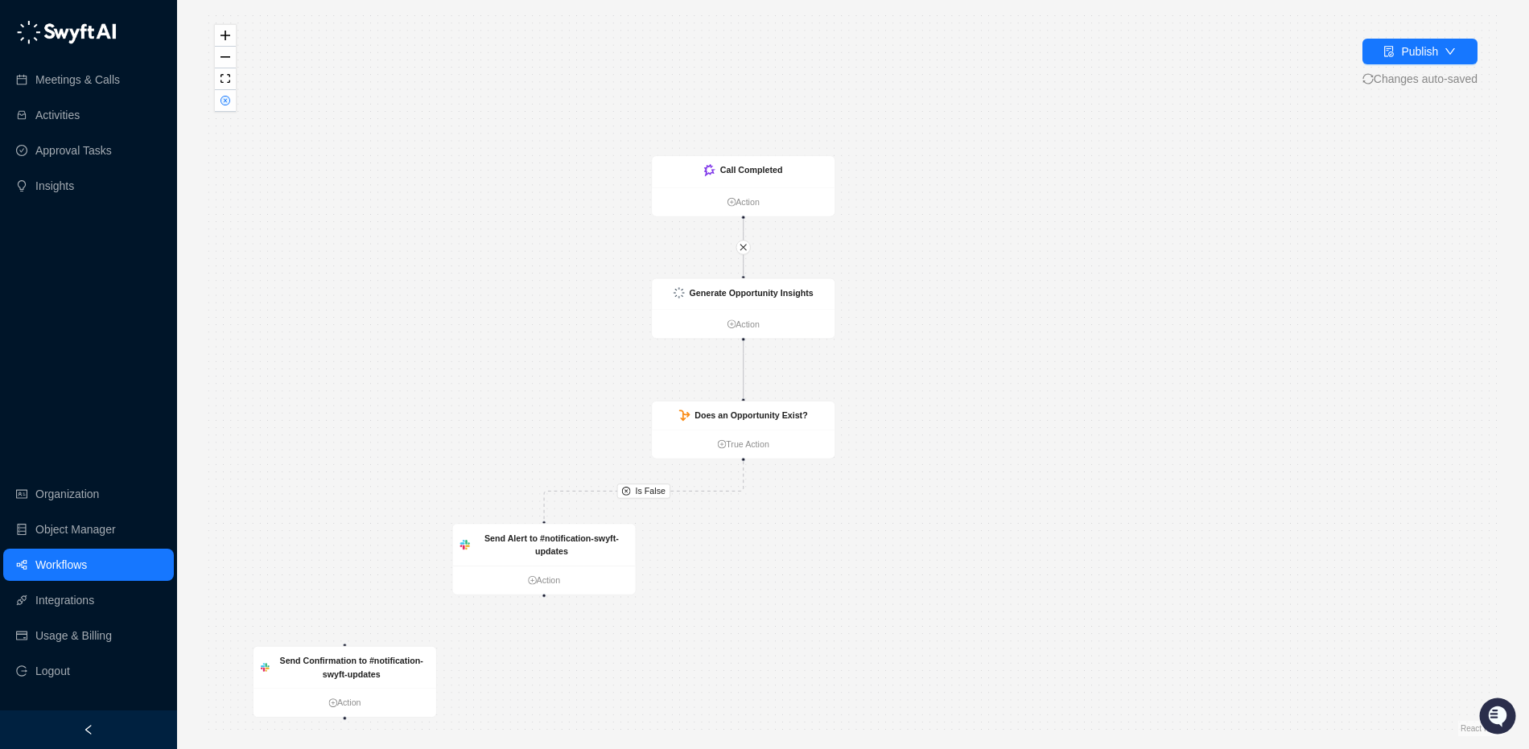
drag, startPoint x: 547, startPoint y: 228, endPoint x: 467, endPoint y: 353, distance: 149.1
click at [467, 353] on div "Is False Generate Opportunity Insights Action Does an Opportunity Exist? True A…" at bounding box center [853, 374] width 1300 height 723
click at [77, 554] on link "Workflows" at bounding box center [60, 565] width 51 height 32
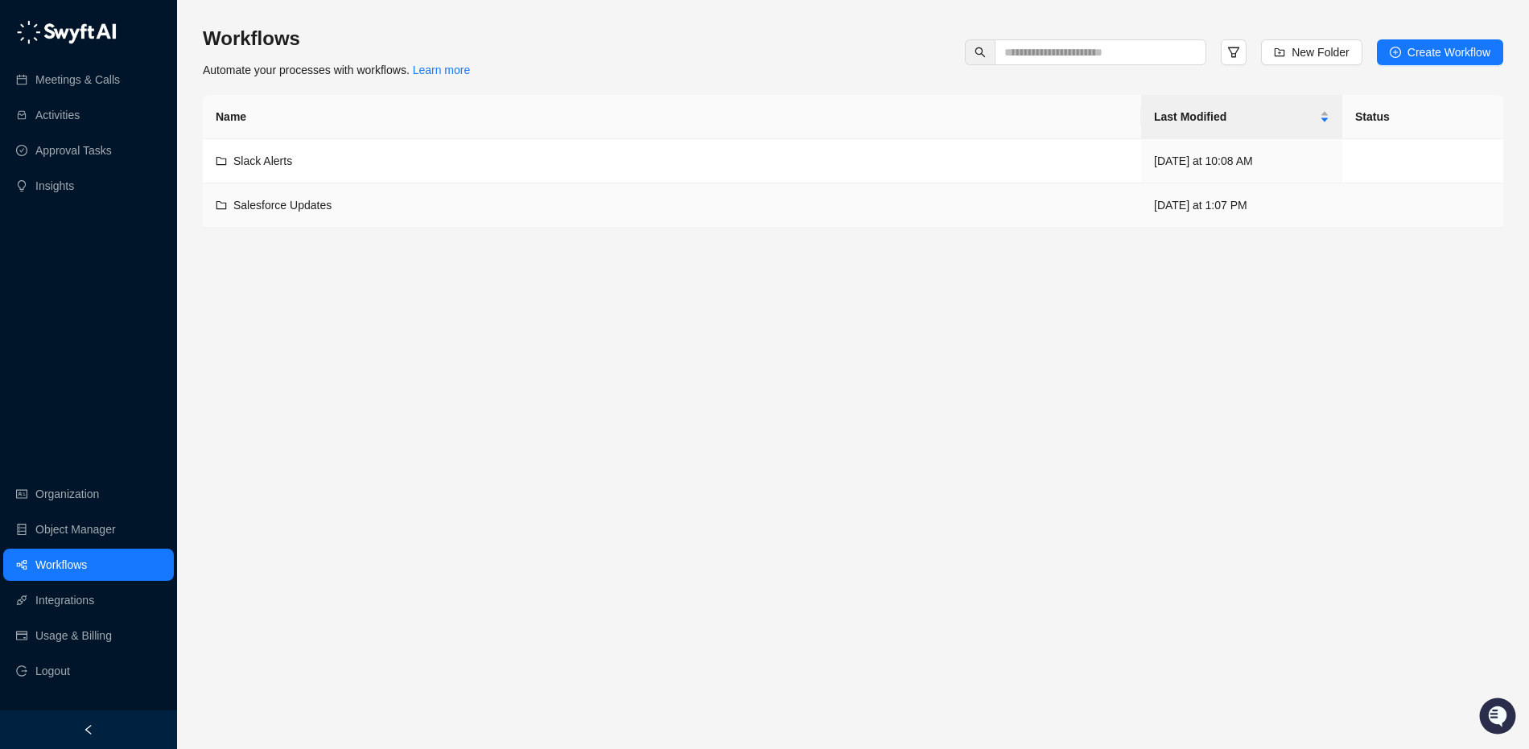
click at [298, 200] on span "Salesforce Updates" at bounding box center [282, 205] width 98 height 13
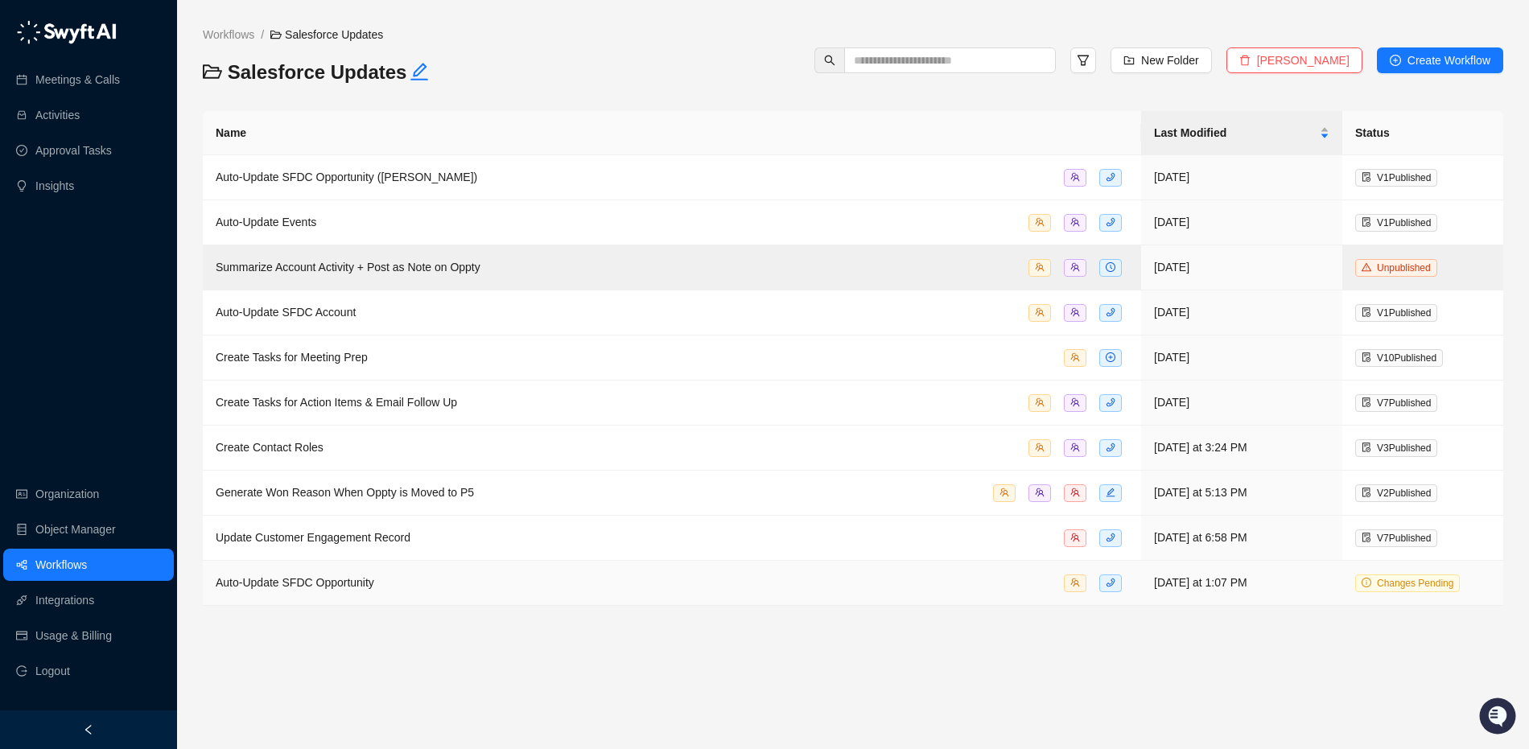
click at [1393, 587] on span "Changes Pending" at bounding box center [1415, 583] width 76 height 11
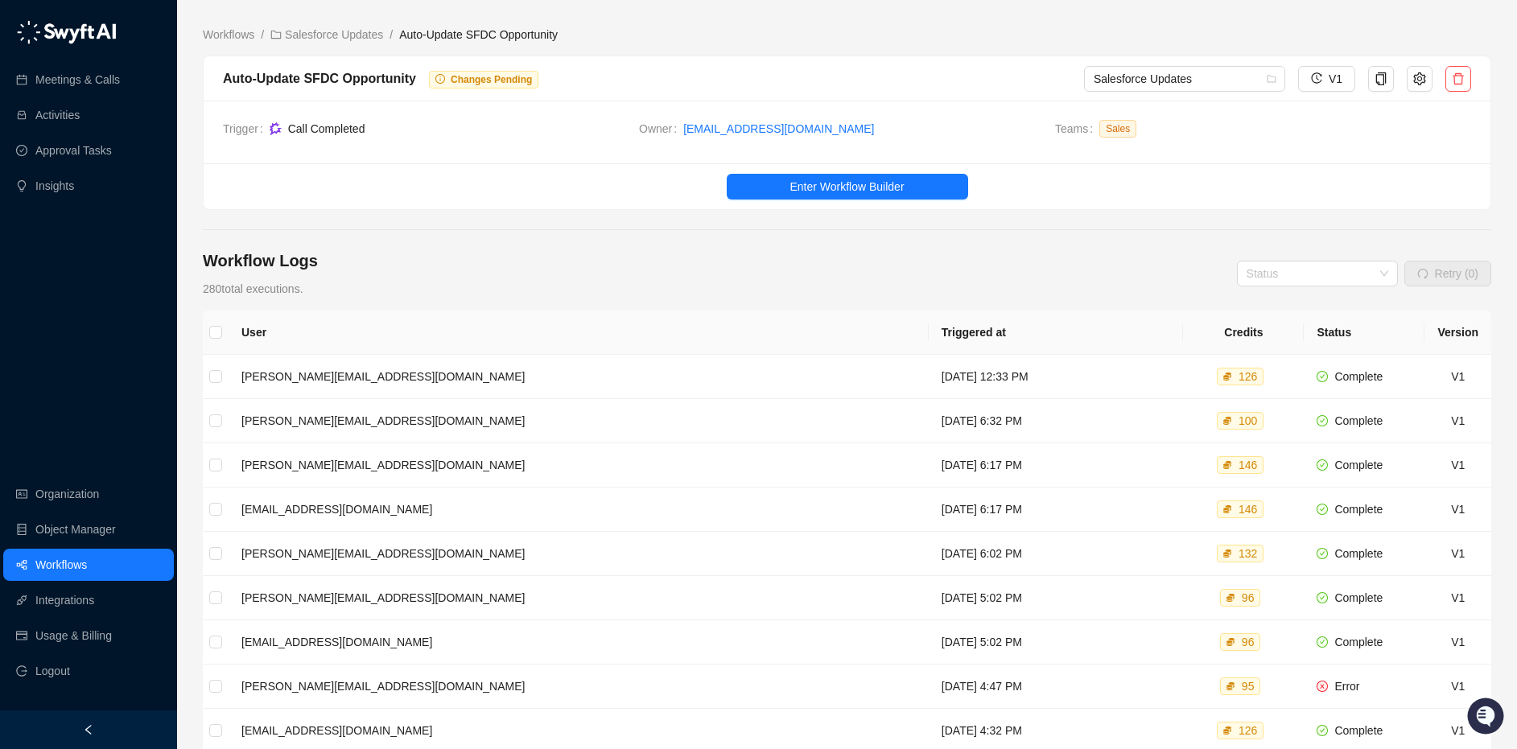
click at [525, 261] on div "Workflow Logs 280 total executions. Status Retry (0)" at bounding box center [847, 273] width 1288 height 48
click at [490, 83] on span "Changes Pending" at bounding box center [491, 79] width 81 height 11
click at [924, 191] on button "Enter Workflow Builder" at bounding box center [847, 187] width 241 height 26
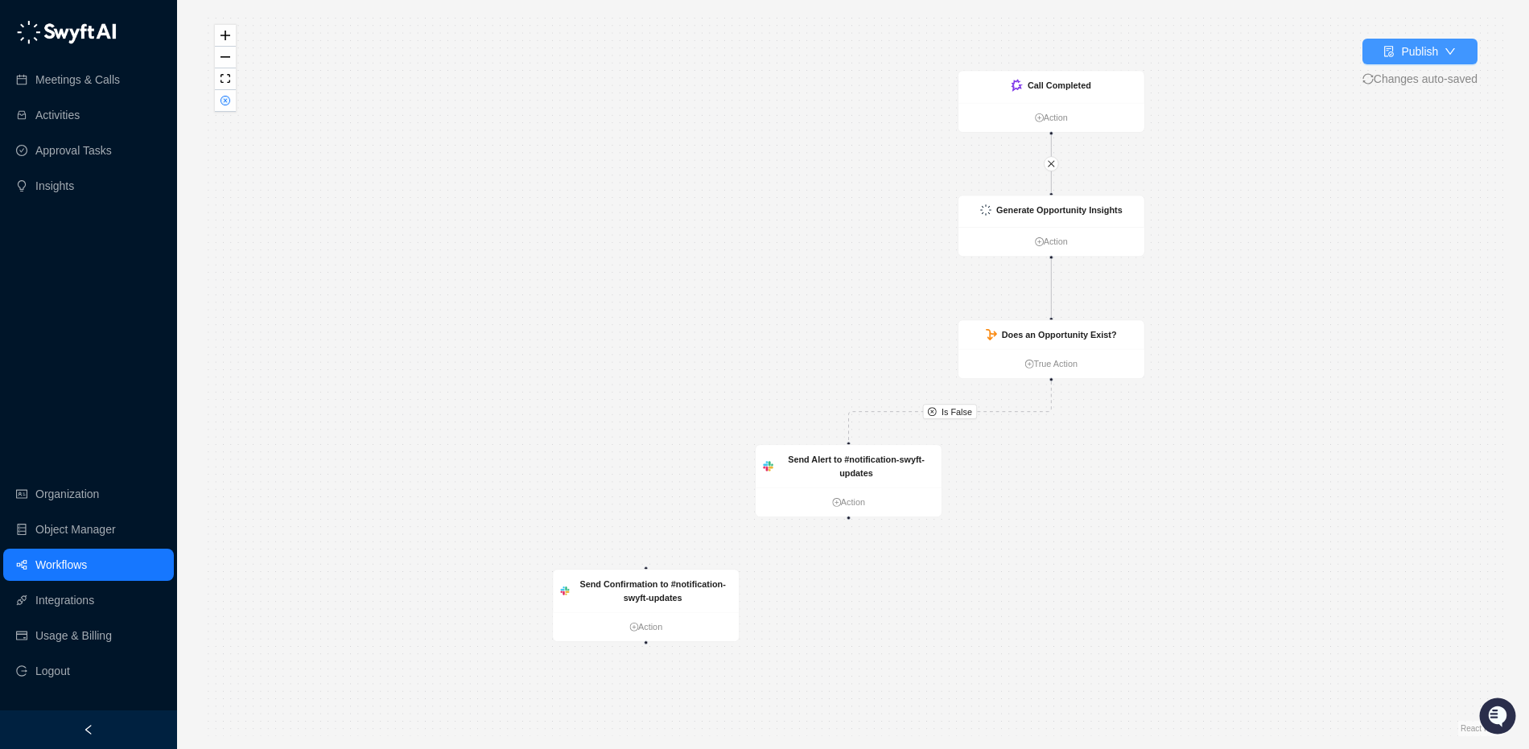
click at [1456, 56] on button "Publish" at bounding box center [1419, 52] width 115 height 26
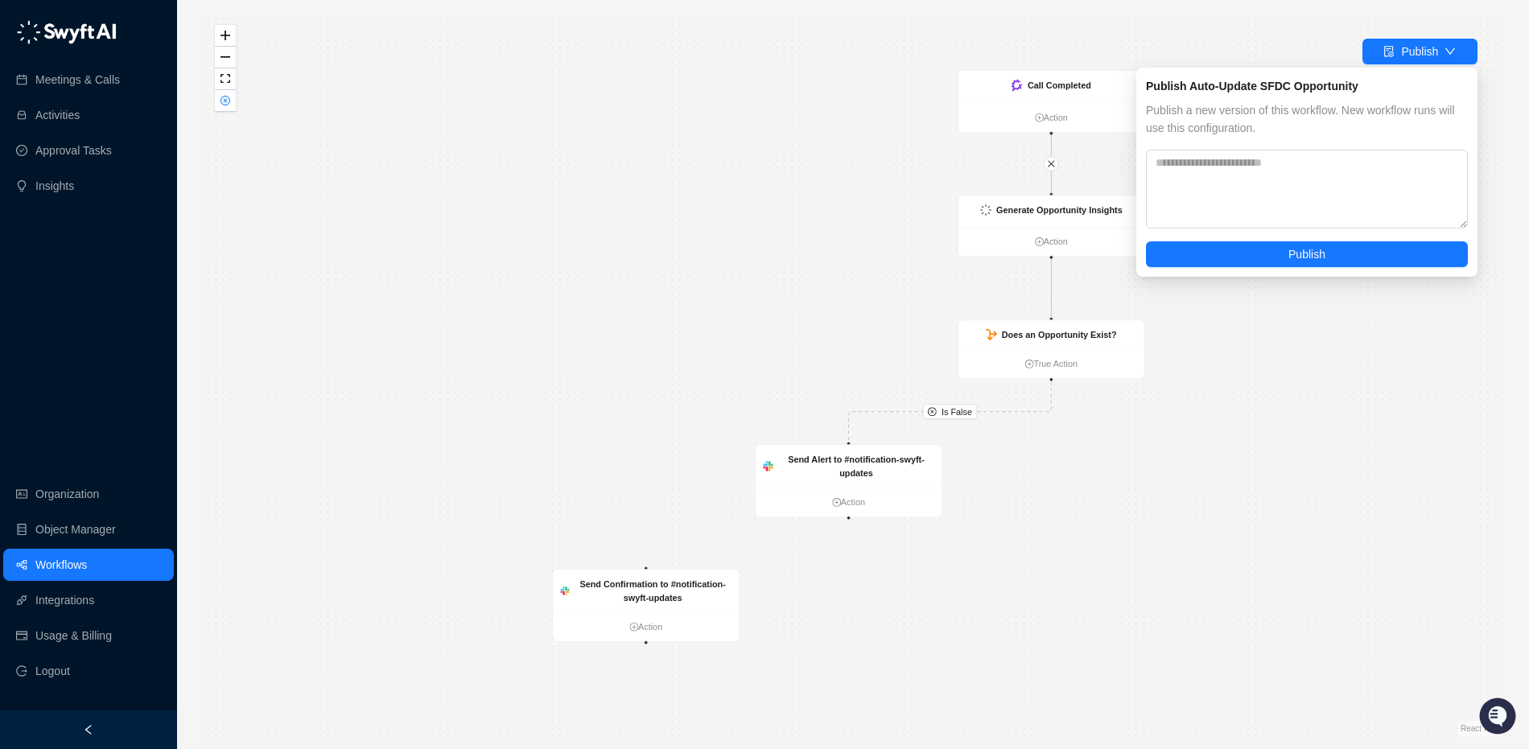
click at [669, 219] on div "Is False Generate Opportunity Insights Action Does an Opportunity Exist? True A…" at bounding box center [853, 374] width 1300 height 723
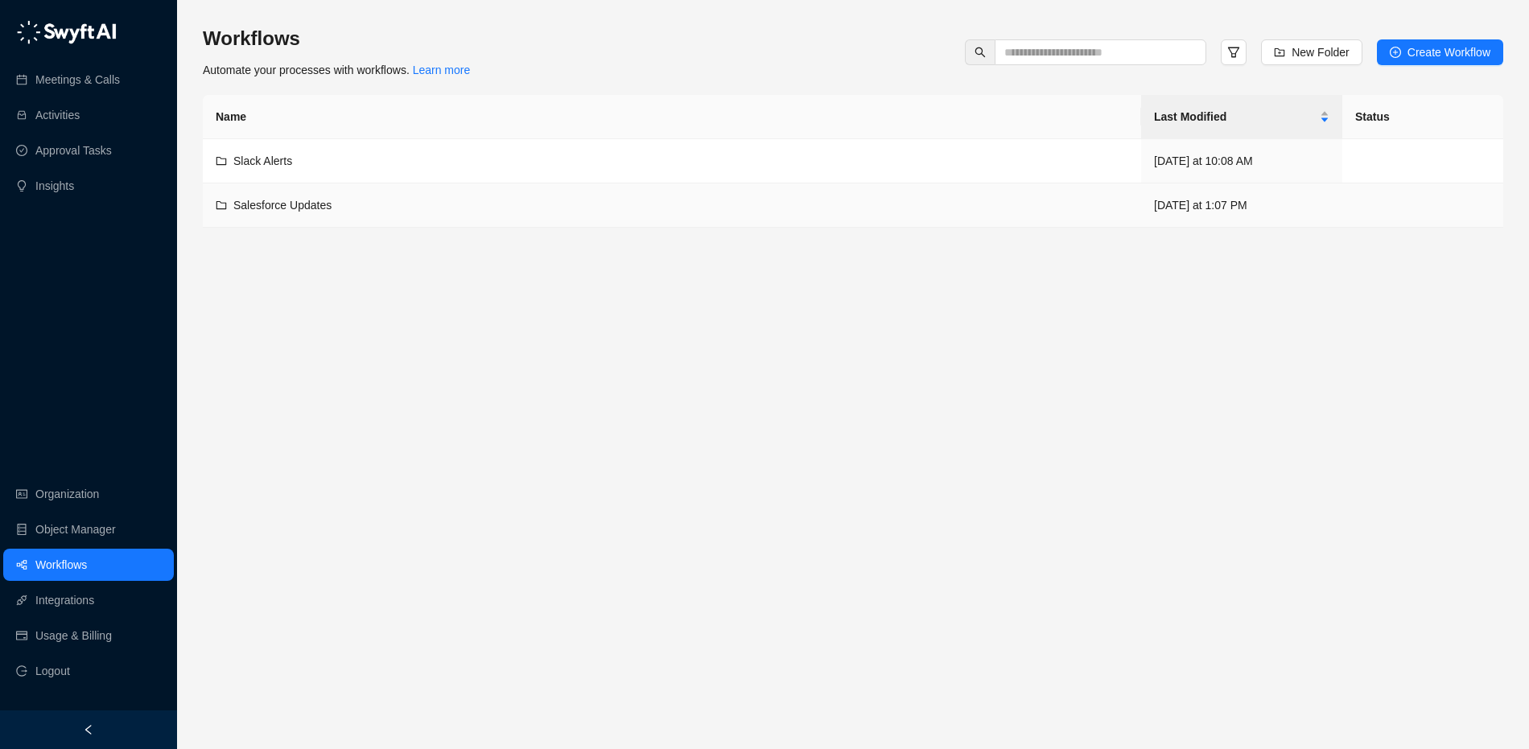
click at [372, 208] on div "Salesforce Updates" at bounding box center [672, 205] width 912 height 18
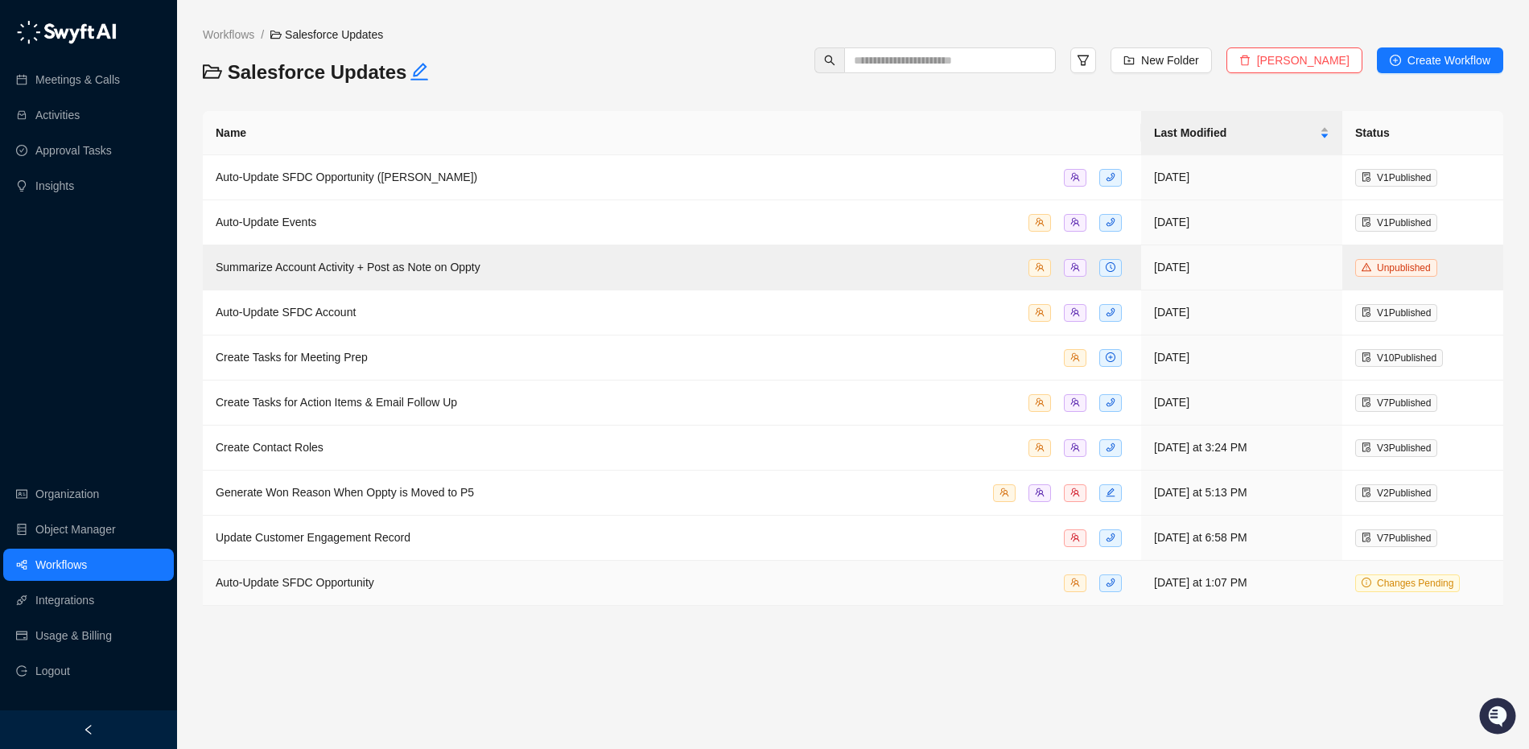
click at [372, 589] on span "Auto-Update SFDC Opportunity" at bounding box center [295, 582] width 158 height 13
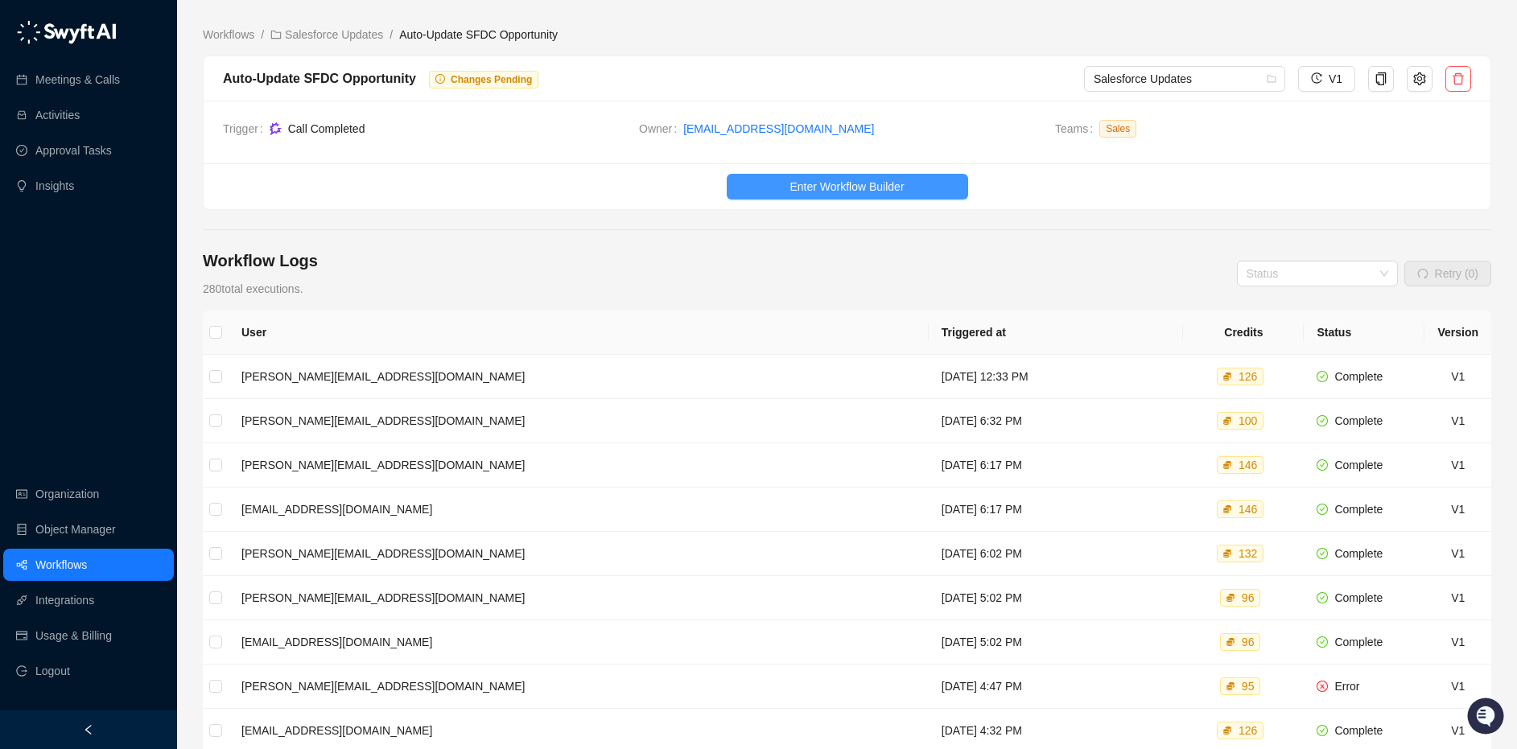
click at [871, 183] on span "Enter Workflow Builder" at bounding box center [846, 187] width 114 height 18
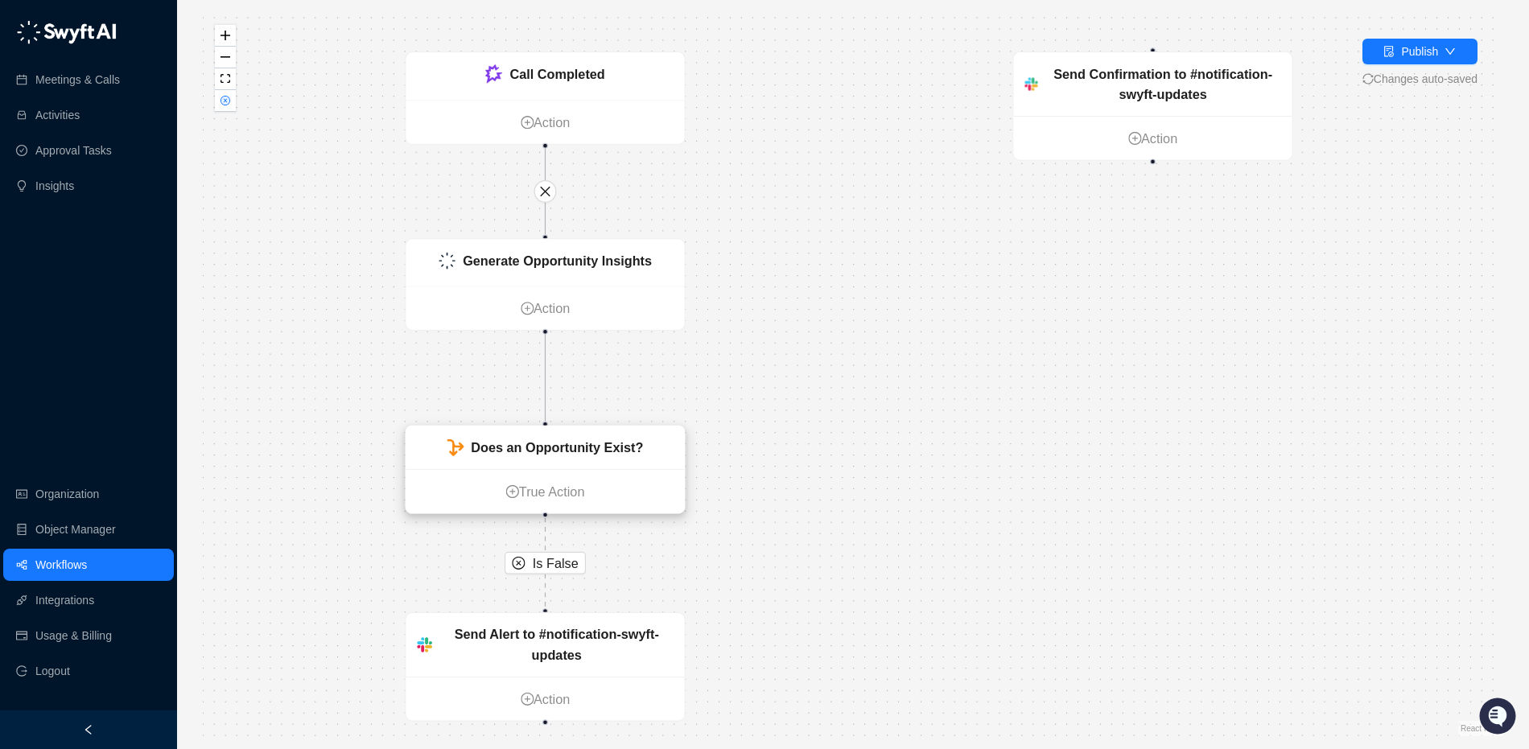
click at [575, 457] on div "Does an Opportunity Exist?" at bounding box center [557, 448] width 172 height 21
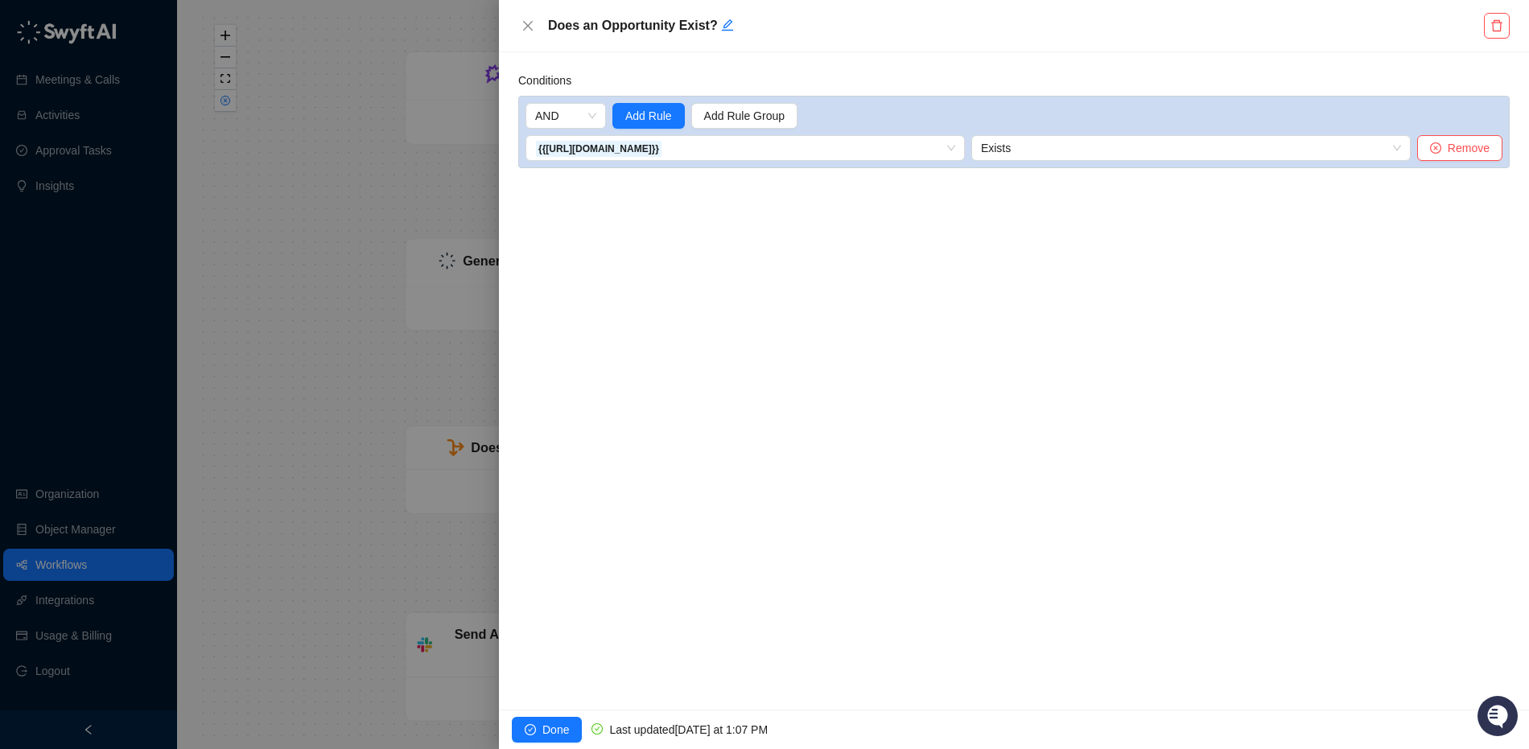
click at [1501, 709] on icon "Open customer support" at bounding box center [1498, 715] width 20 height 20
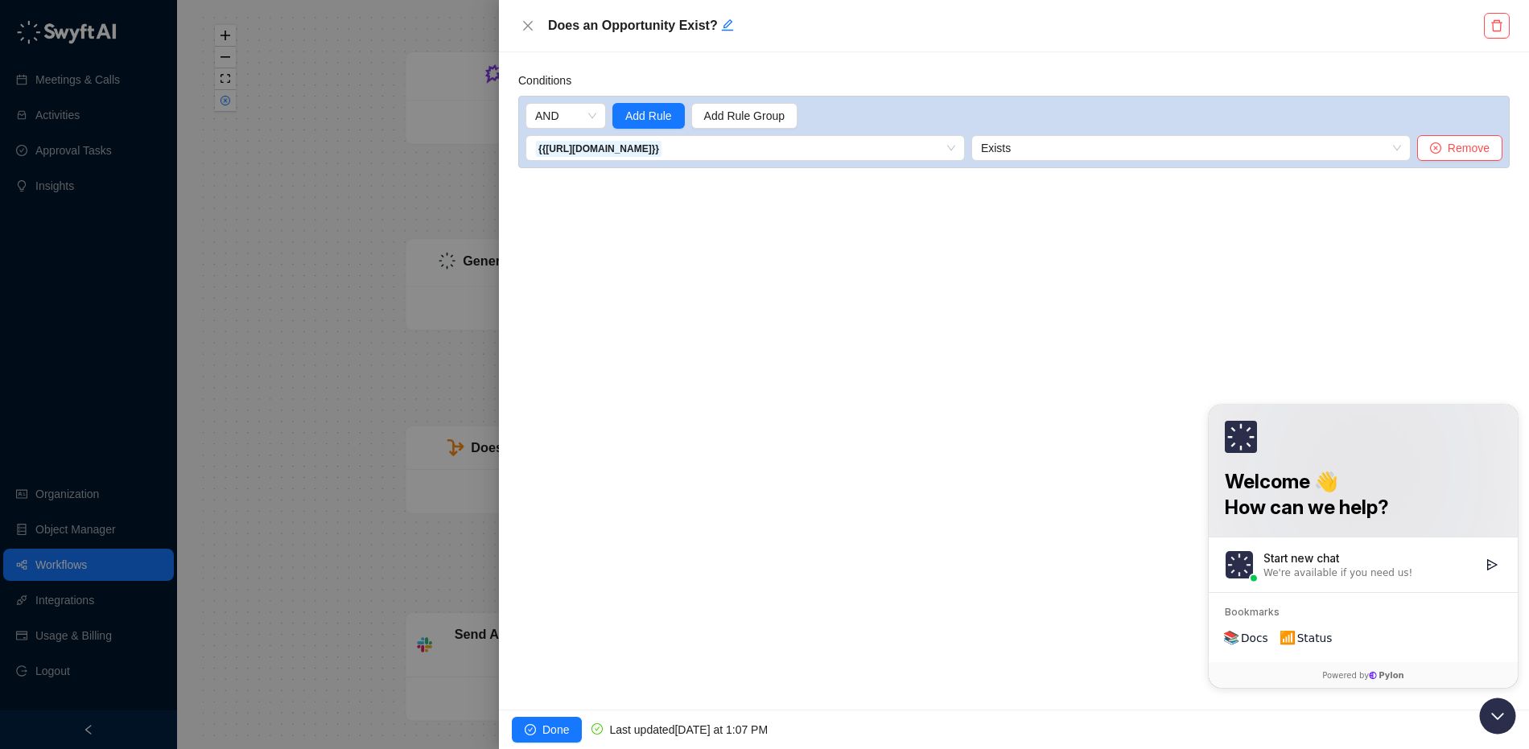
click at [766, 233] on div "Conditions AND Add Rule Add Rule Group {{[URL][DOMAIN_NAME]}} Exists Remove" at bounding box center [1014, 380] width 1030 height 657
click at [539, 717] on button "Done" at bounding box center [547, 730] width 70 height 26
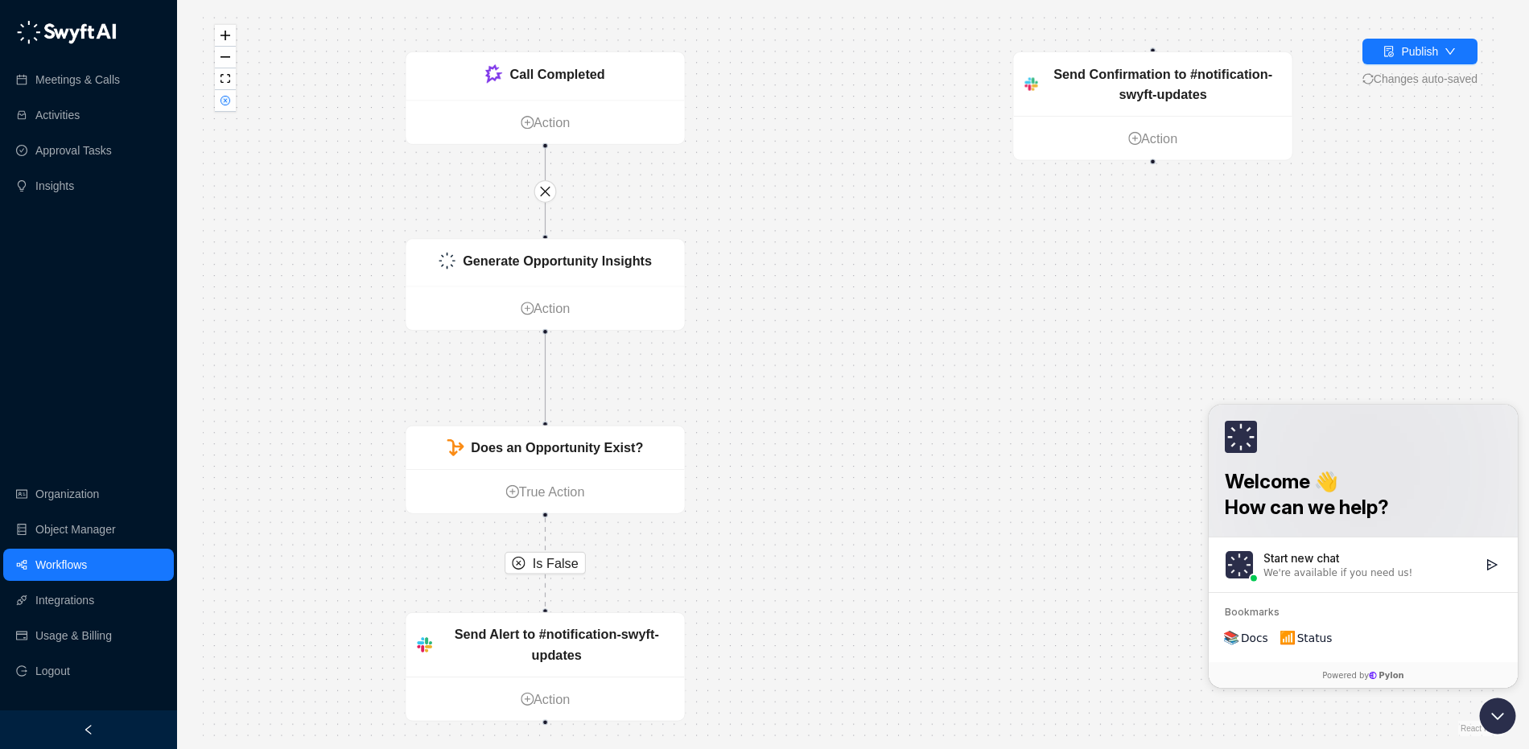
drag, startPoint x: 297, startPoint y: 335, endPoint x: 174, endPoint y: 458, distance: 174.1
click at [296, 335] on div "Is False Generate Opportunity Insights Action Does an Opportunity Exist? True A…" at bounding box center [853, 374] width 1300 height 723
click at [62, 556] on link "Workflows" at bounding box center [60, 565] width 51 height 32
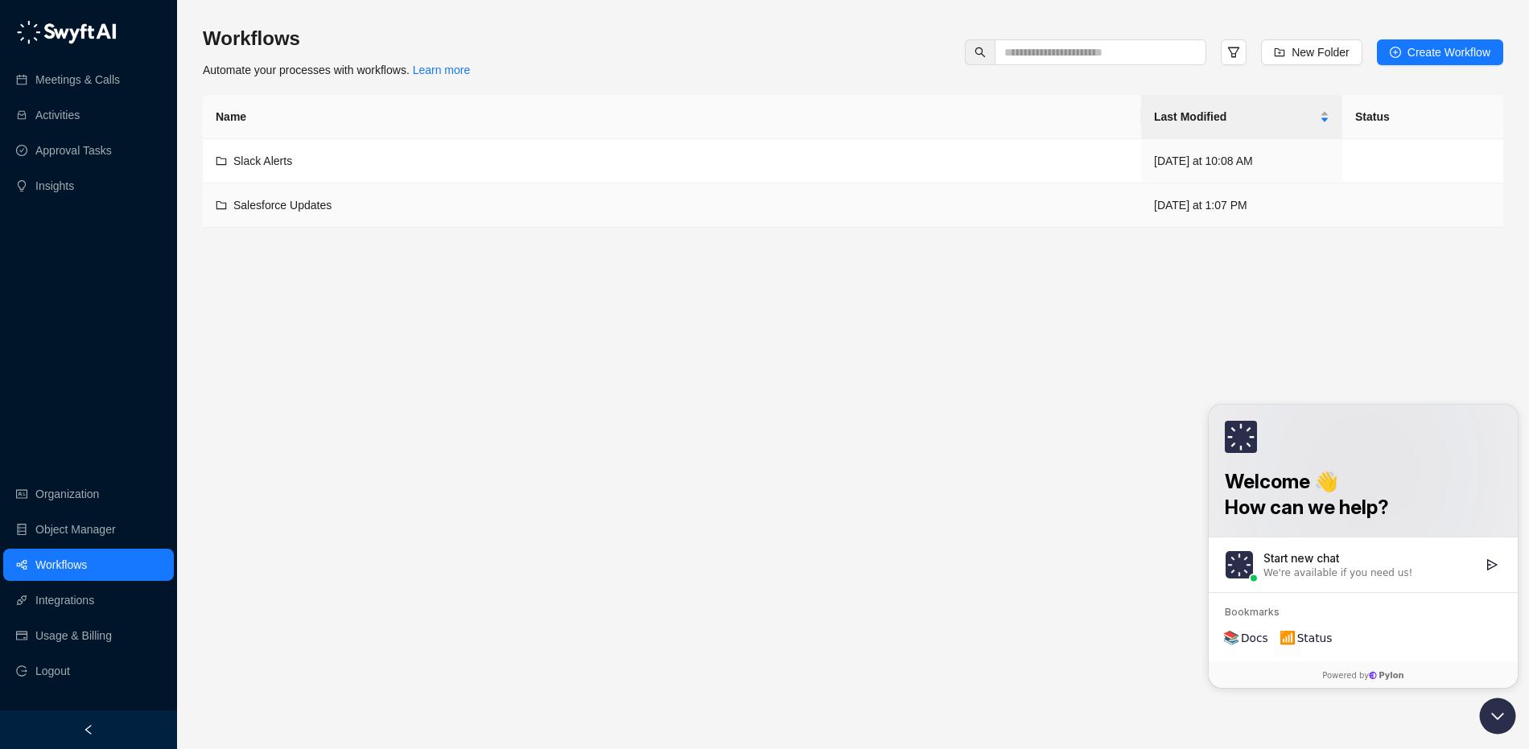
click at [373, 215] on td "Salesforce Updates" at bounding box center [672, 205] width 938 height 44
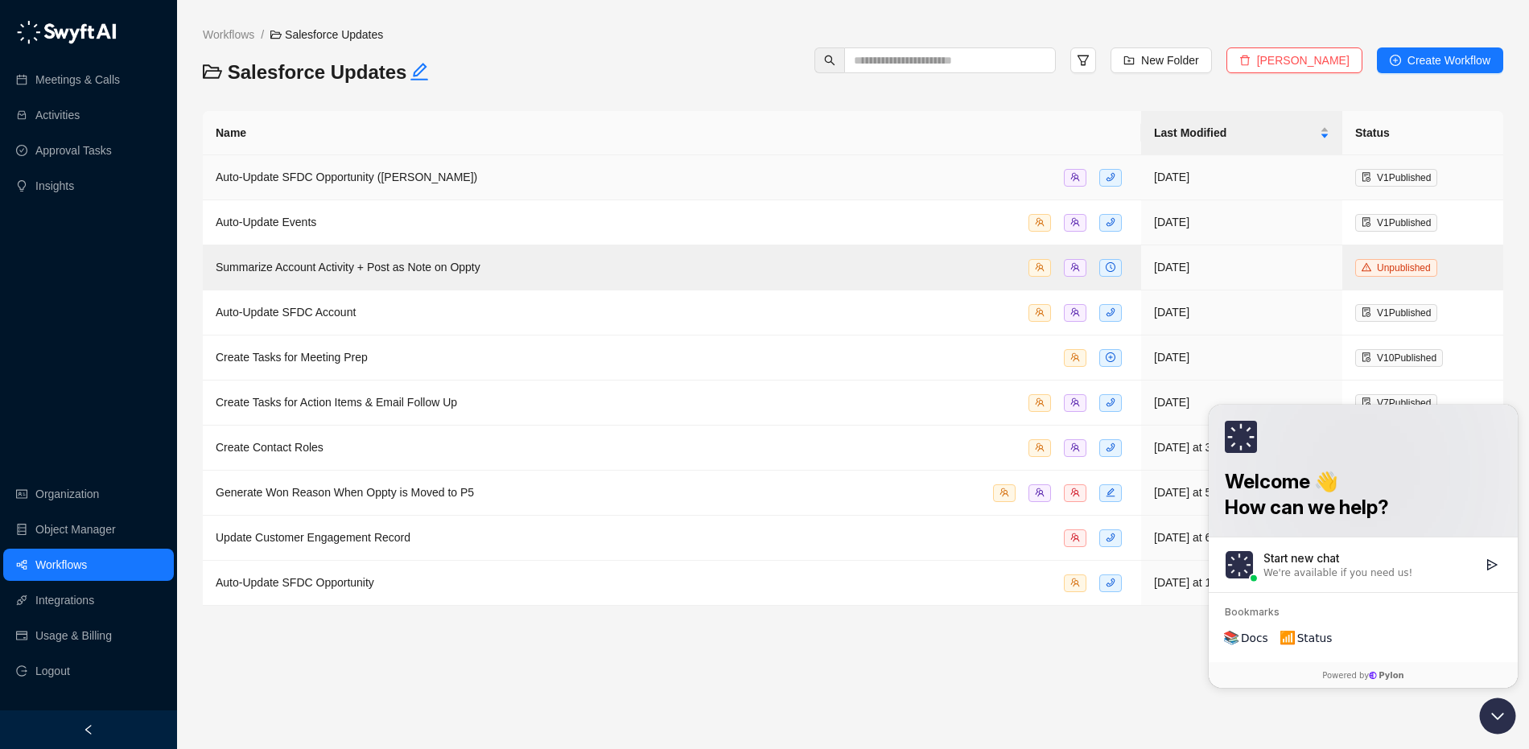
click at [410, 163] on td "Auto-Update SFDC Opportunity ([PERSON_NAME])" at bounding box center [672, 177] width 938 height 45
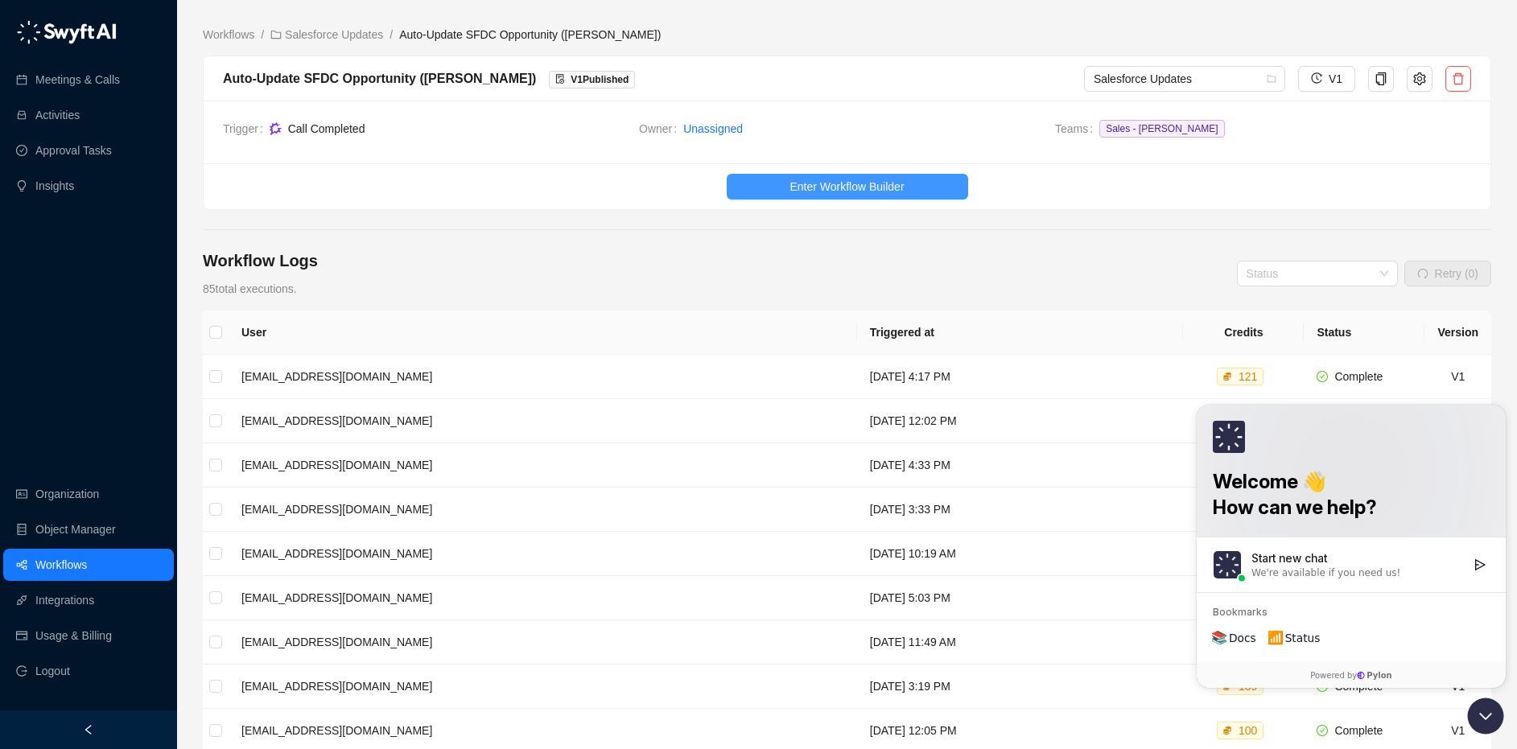
click at [834, 186] on span "Enter Workflow Builder" at bounding box center [846, 187] width 114 height 18
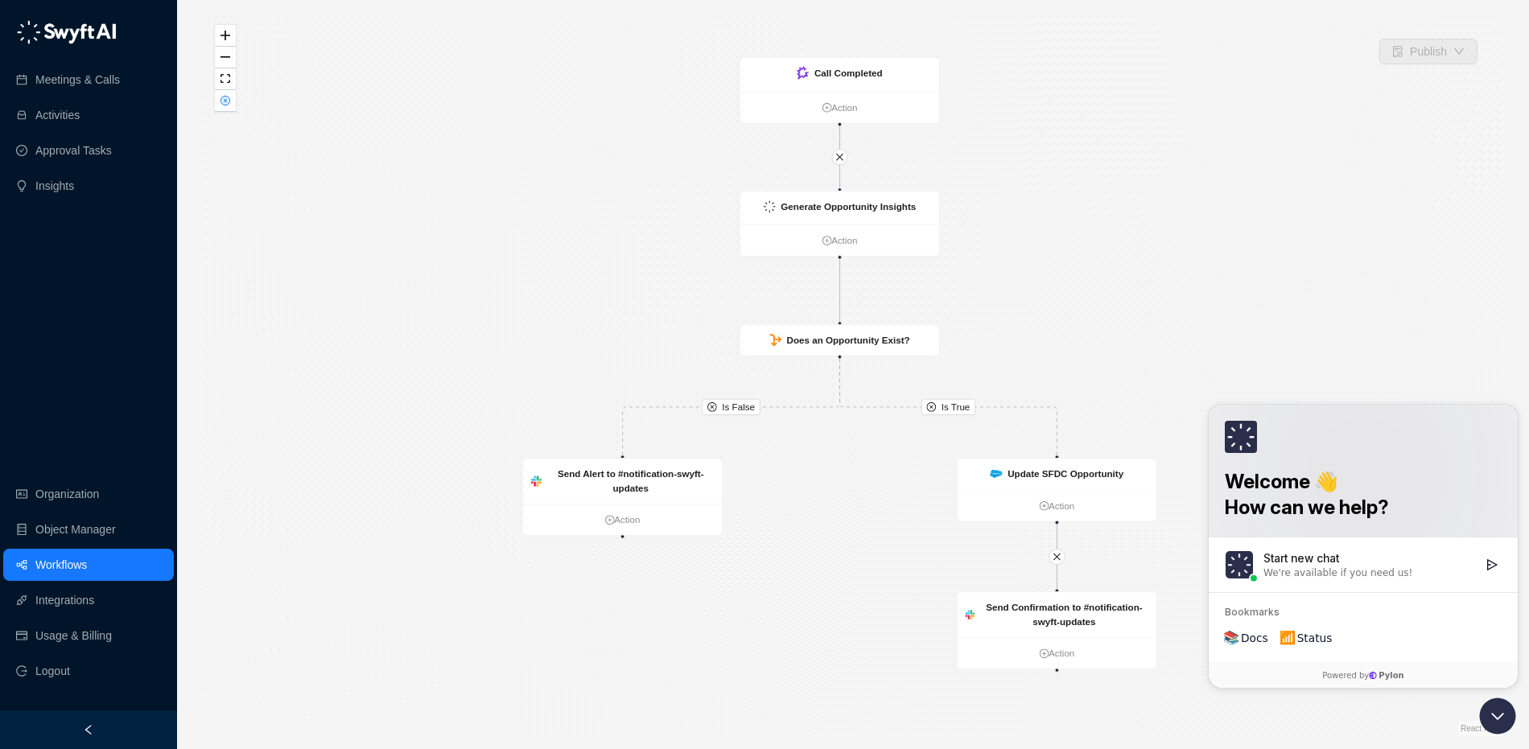
click at [47, 565] on link "Workflows" at bounding box center [60, 565] width 51 height 32
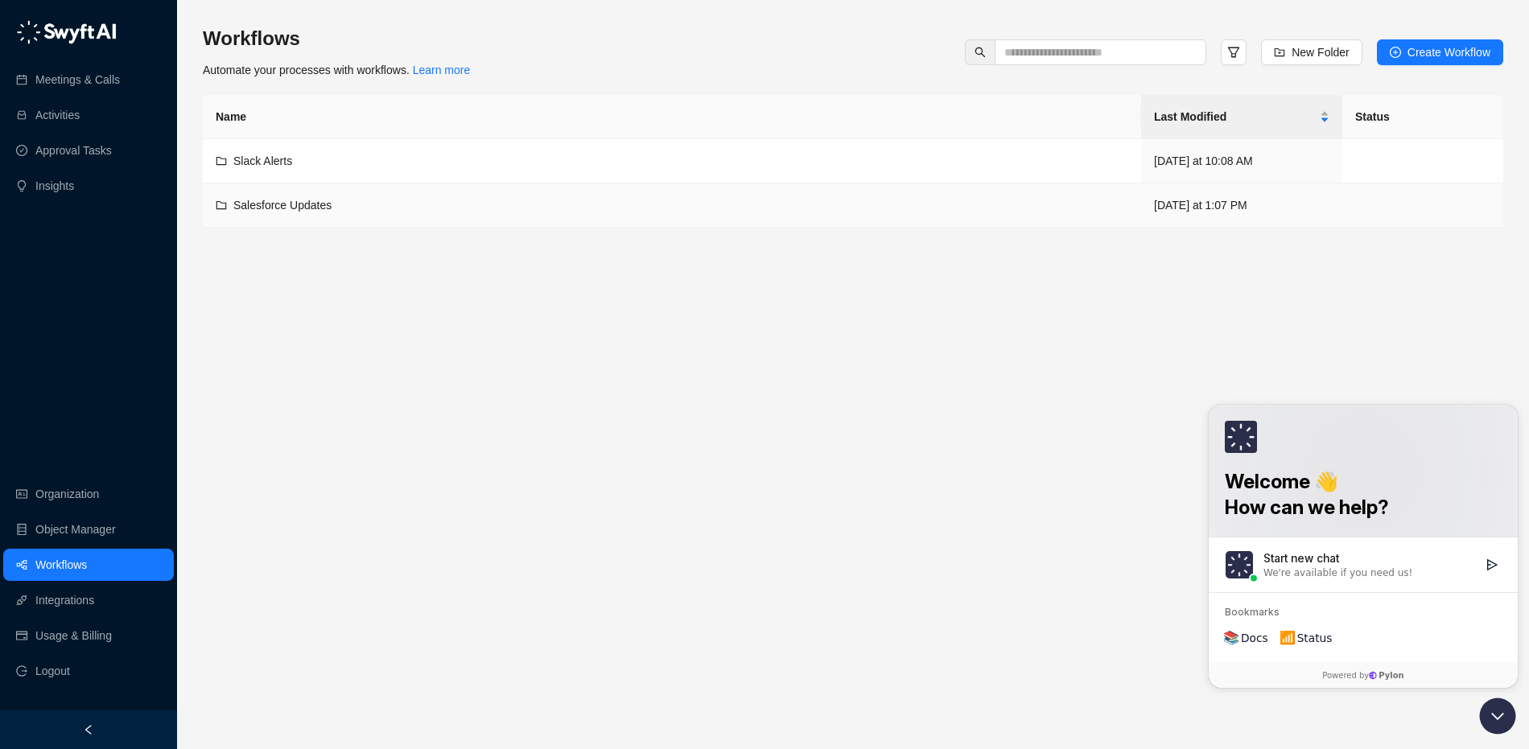
click at [358, 188] on td "Salesforce Updates" at bounding box center [672, 205] width 938 height 44
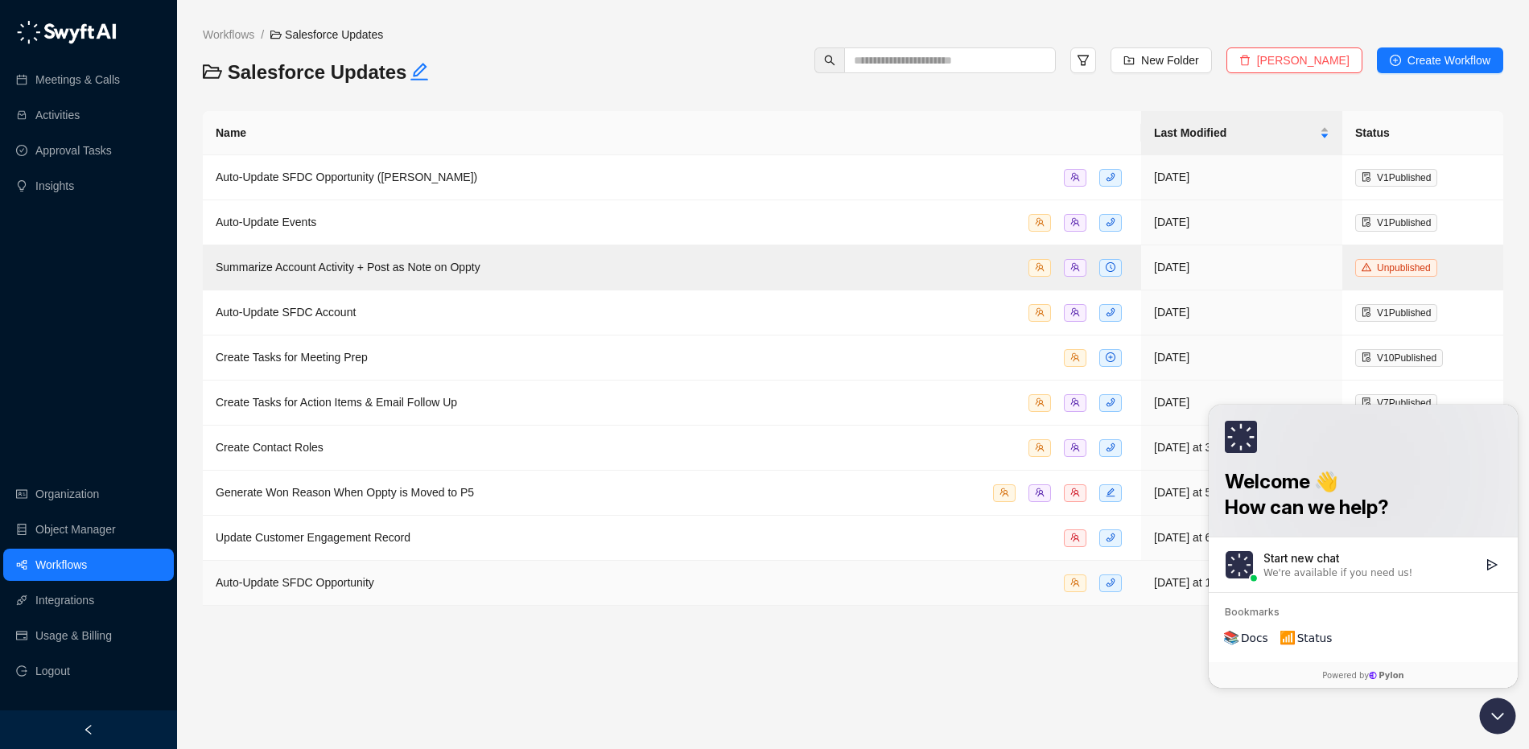
click at [503, 579] on div "Auto-Update SFDC Opportunity" at bounding box center [672, 583] width 912 height 19
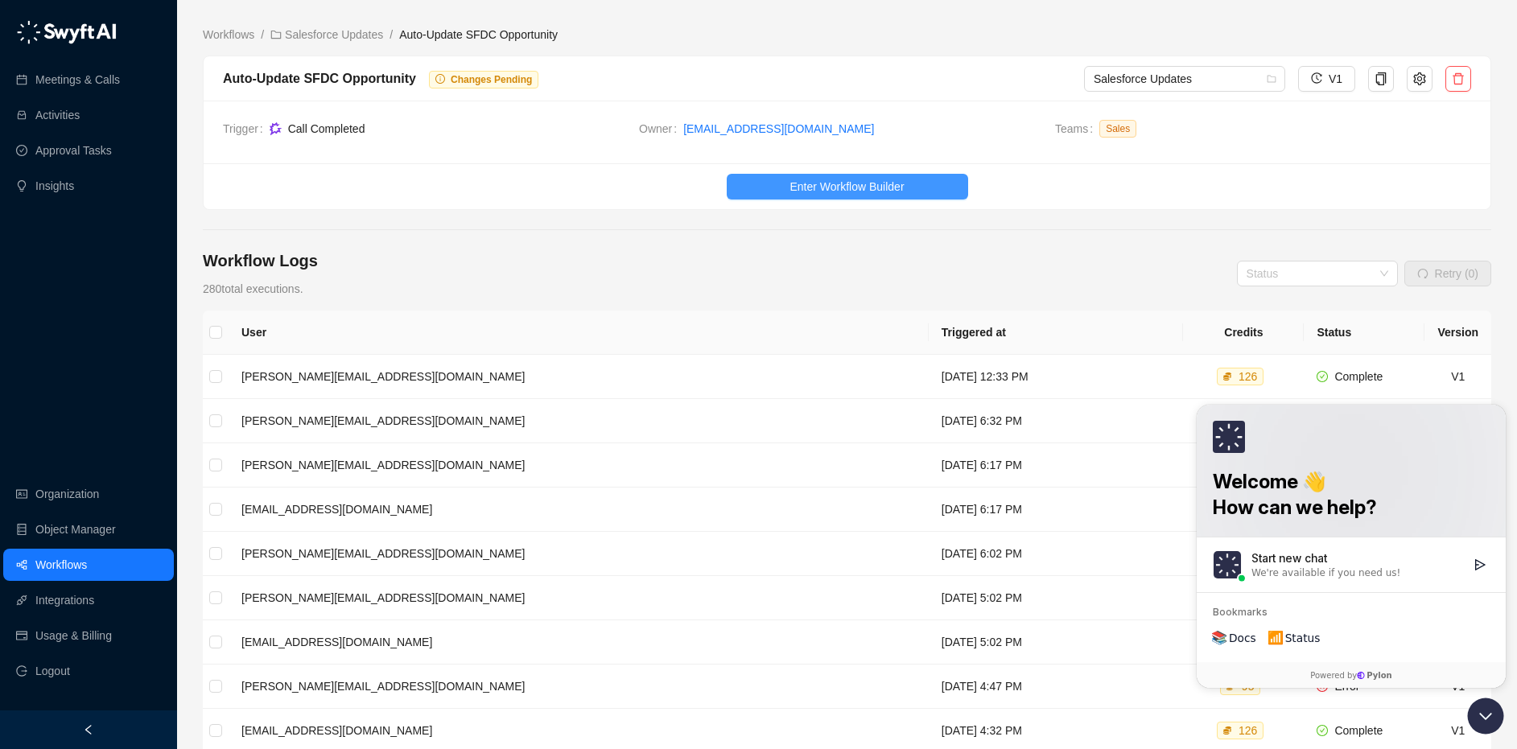
click at [868, 192] on span "Enter Workflow Builder" at bounding box center [846, 187] width 114 height 18
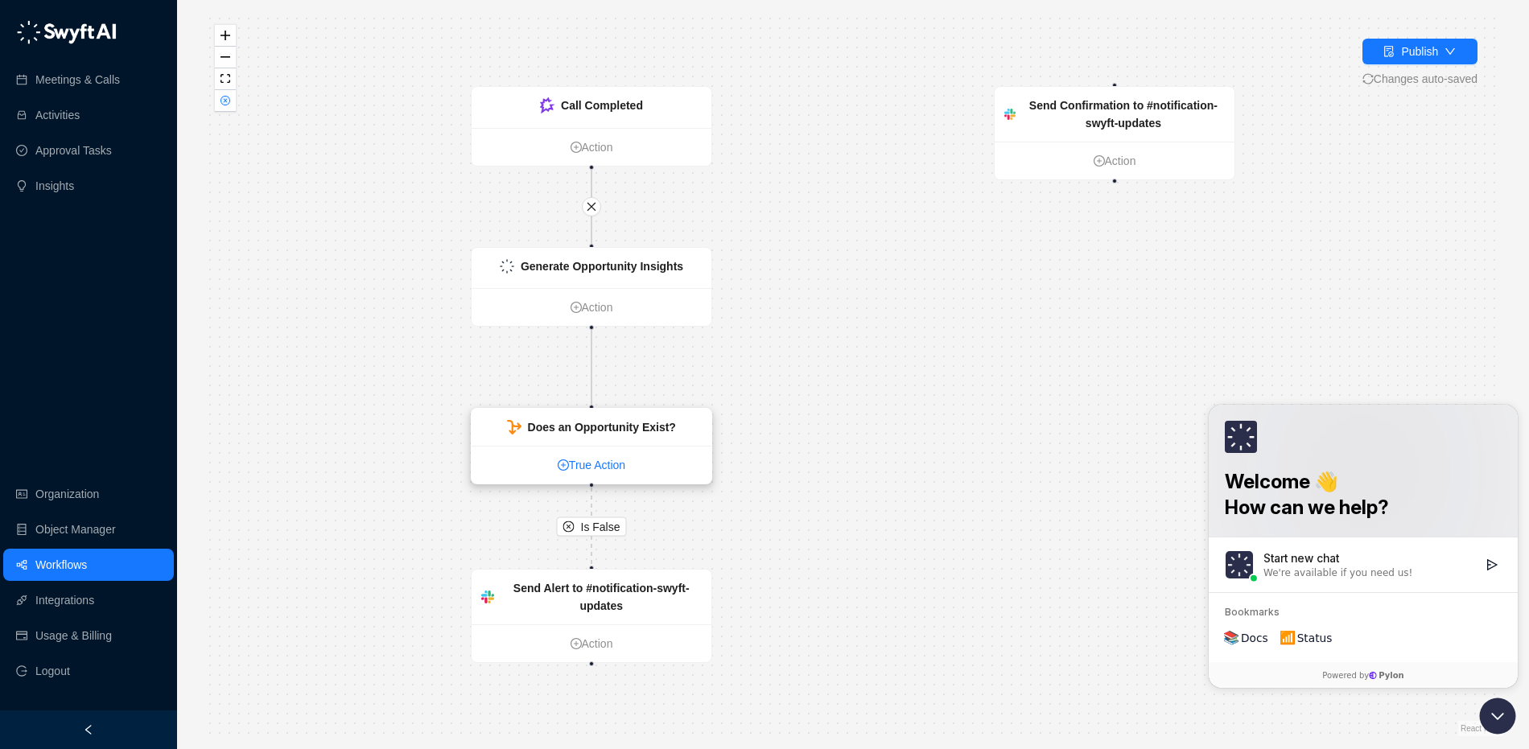
click at [619, 463] on link "True Action" at bounding box center [591, 465] width 240 height 18
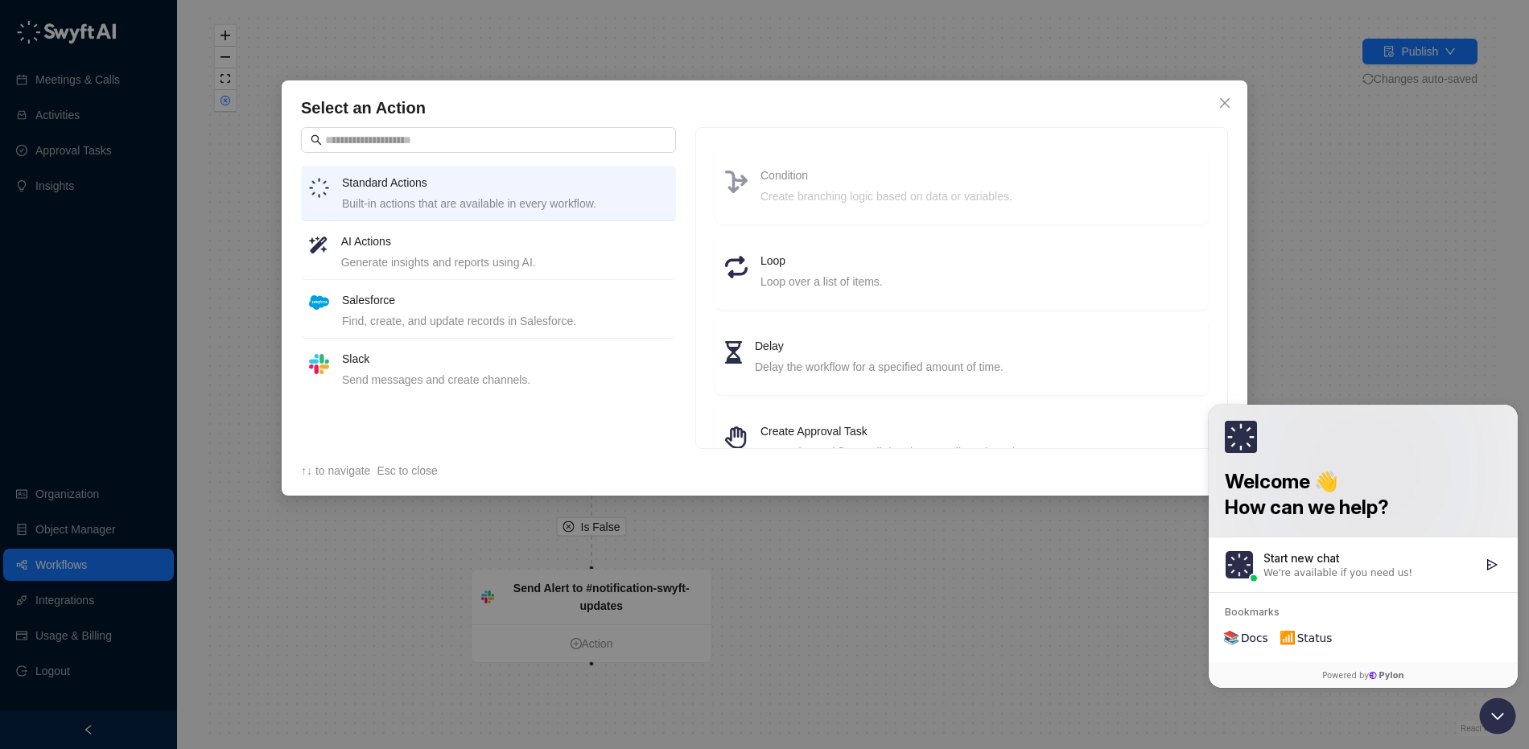
click at [892, 180] on h4 "Condition" at bounding box center [979, 176] width 438 height 18
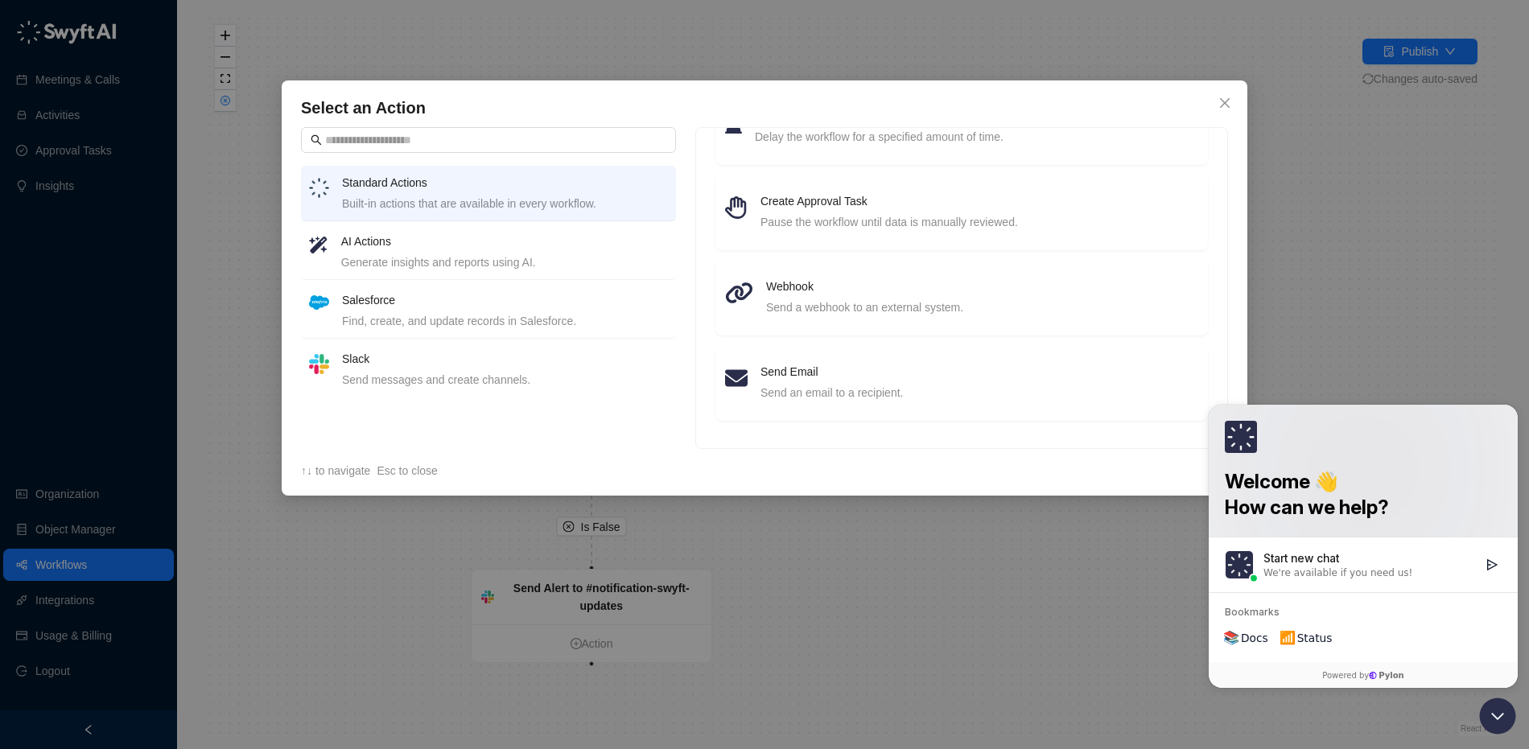
click at [583, 298] on h4 "Salesforce" at bounding box center [505, 300] width 326 height 18
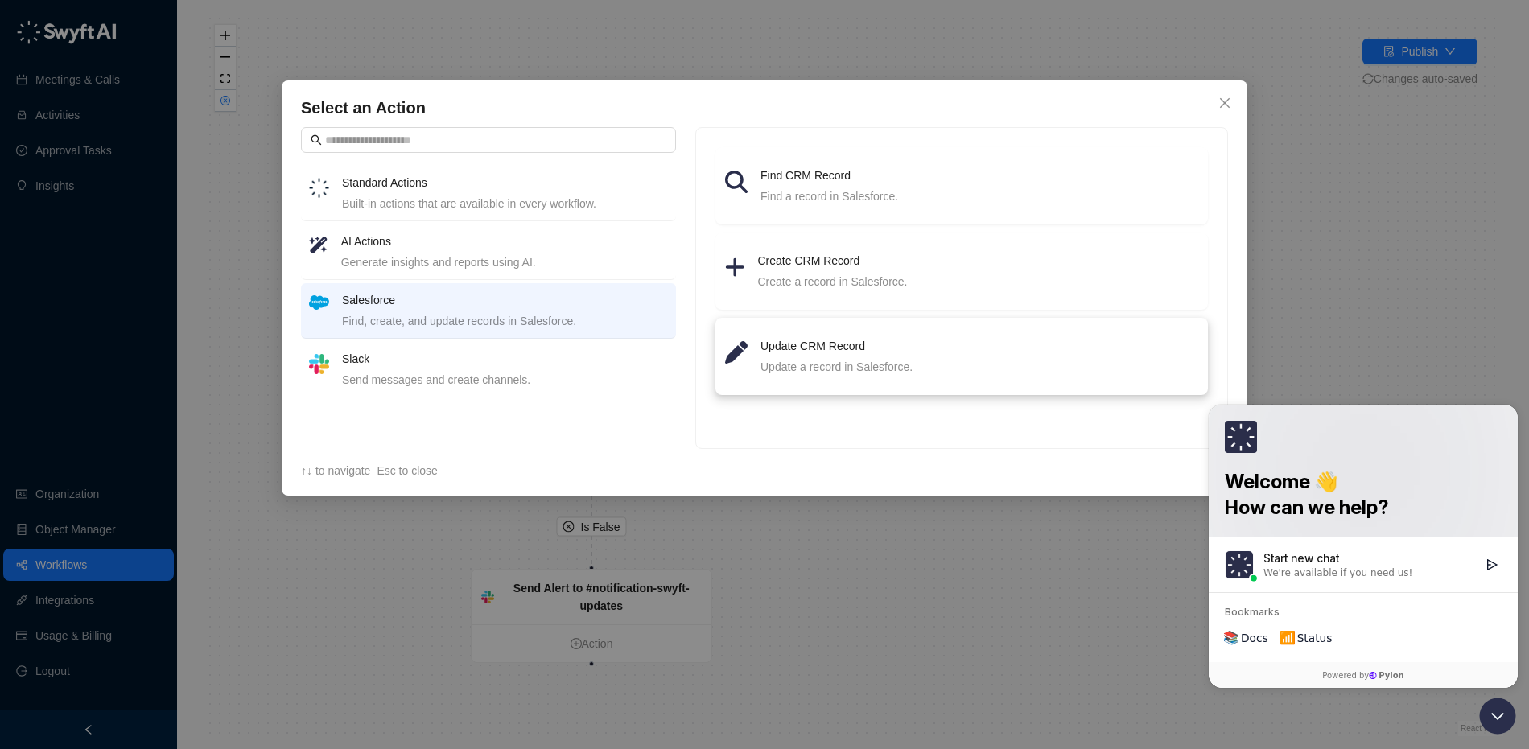
click at [834, 368] on div "Update a record in Salesforce." at bounding box center [979, 367] width 438 height 18
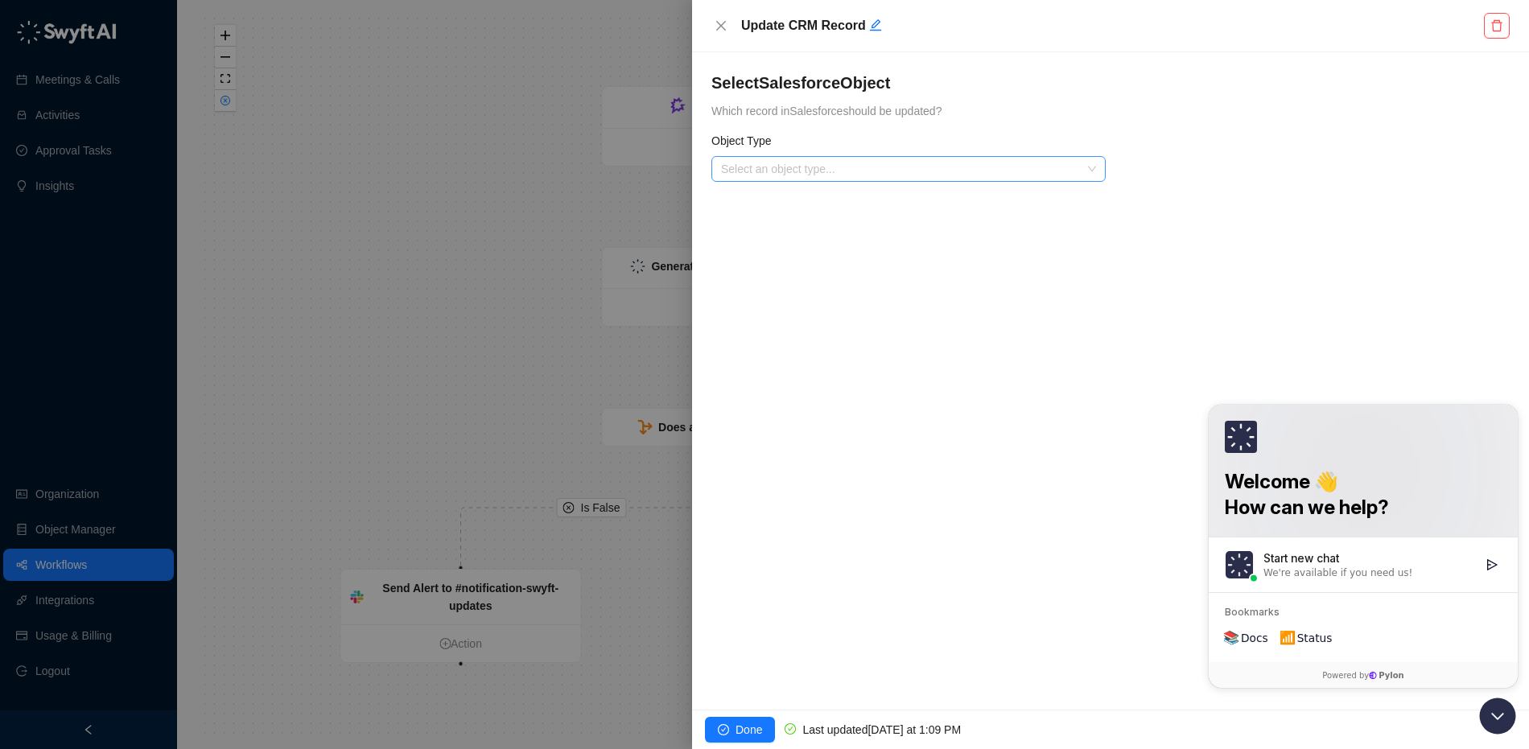
click at [917, 172] on input "search" at bounding box center [903, 169] width 365 height 24
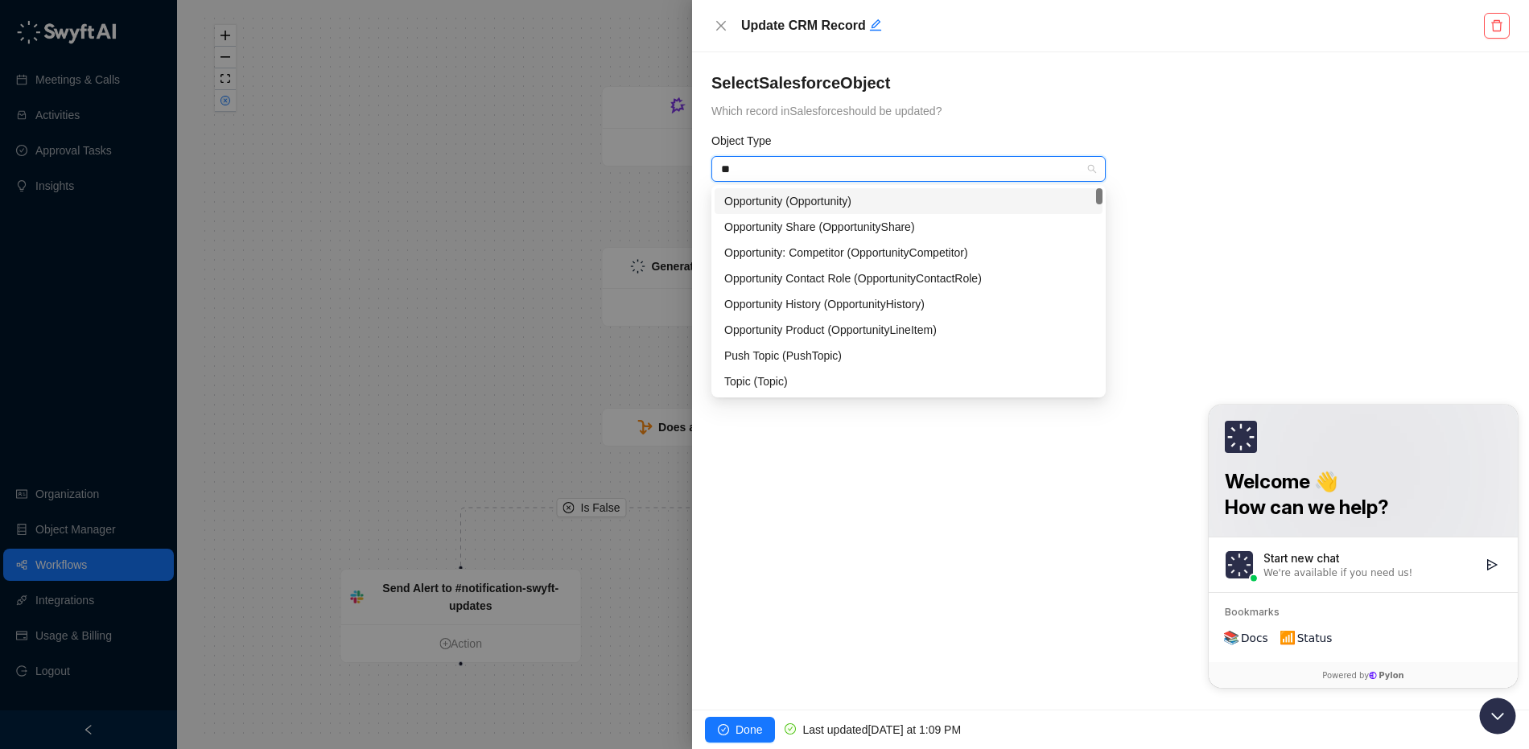
type input "***"
click at [817, 196] on div "Opportunity (Opportunity)" at bounding box center [908, 201] width 368 height 18
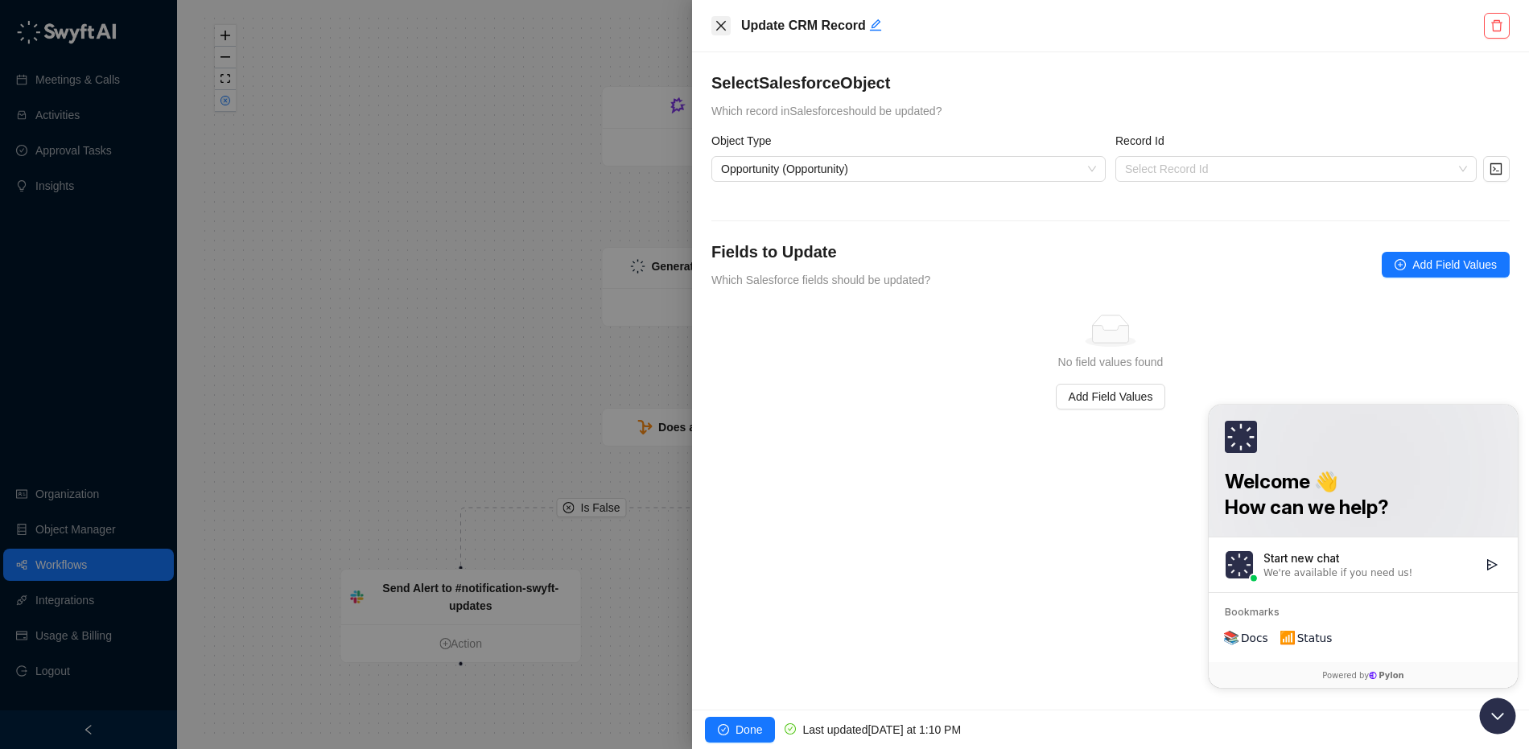
click at [718, 23] on icon "close" at bounding box center [721, 26] width 10 height 10
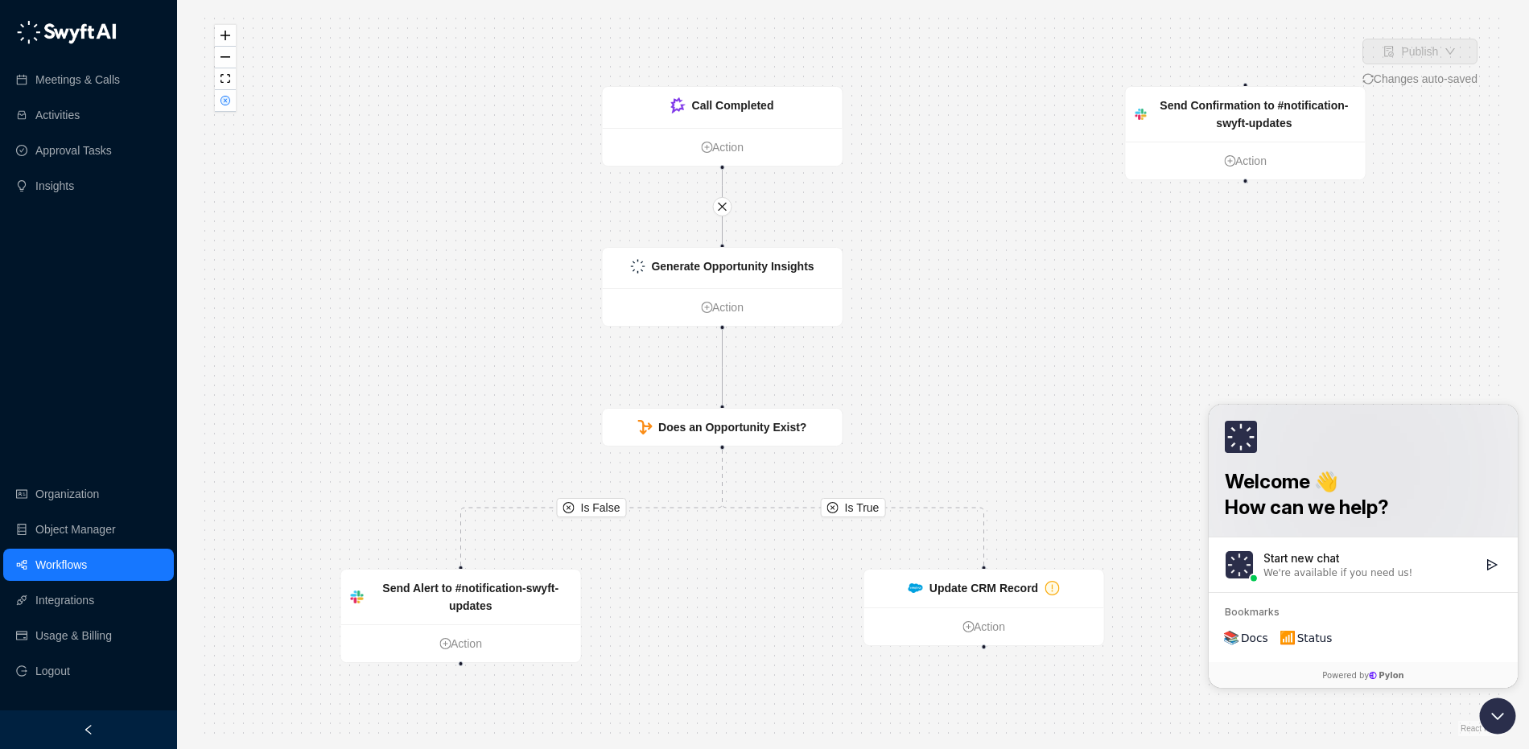
click at [106, 38] on img at bounding box center [66, 32] width 101 height 24
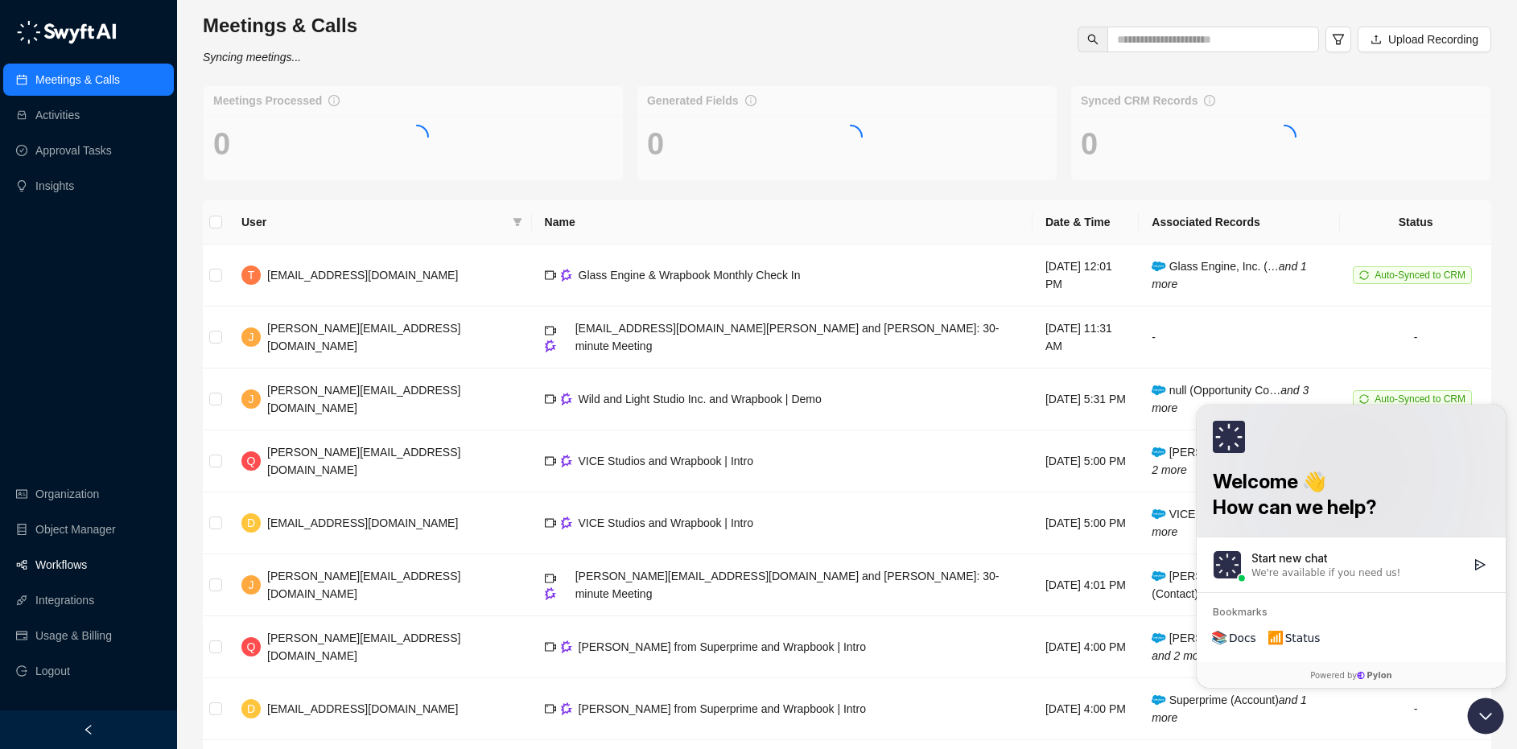
click at [47, 564] on link "Workflows" at bounding box center [60, 565] width 51 height 32
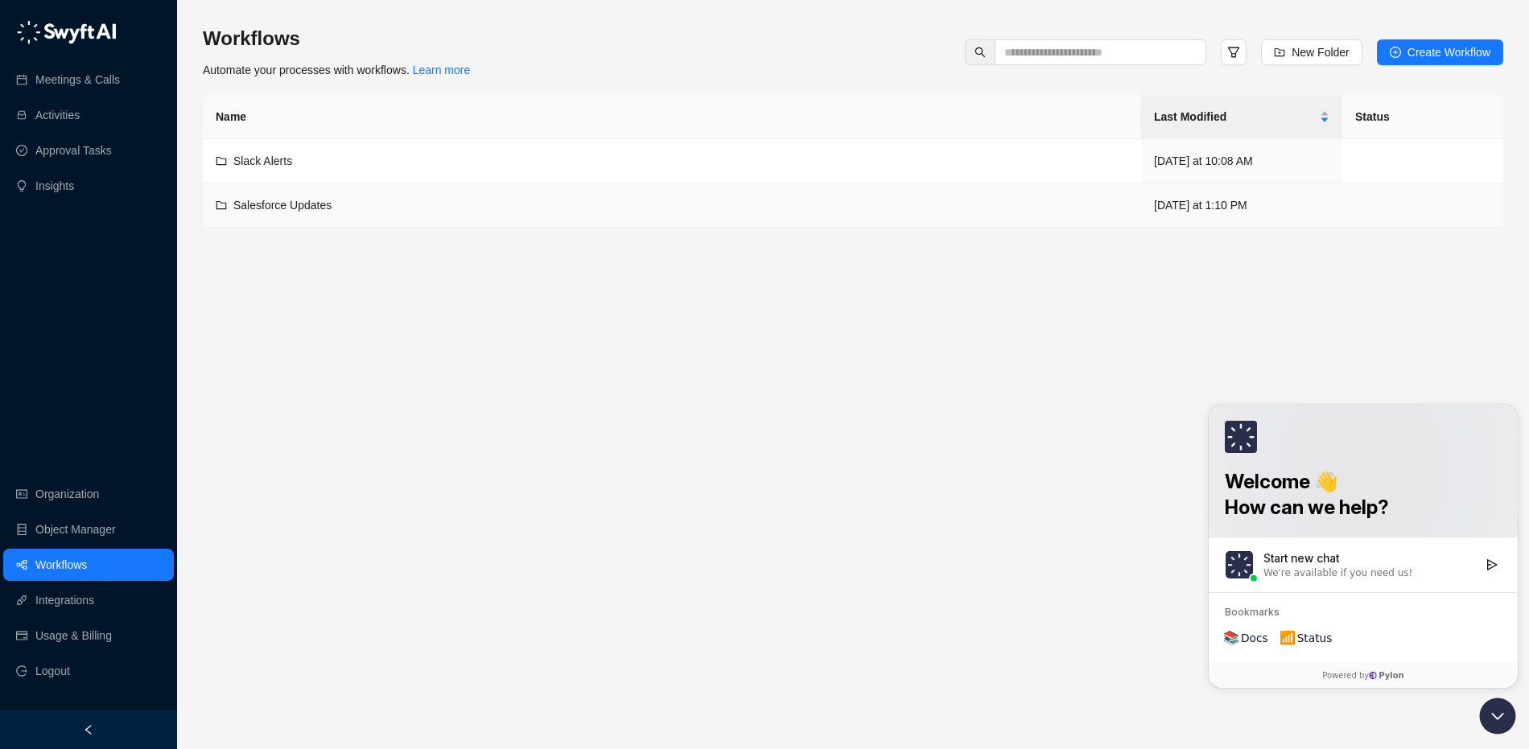
click at [488, 200] on div "Salesforce Updates" at bounding box center [672, 205] width 912 height 18
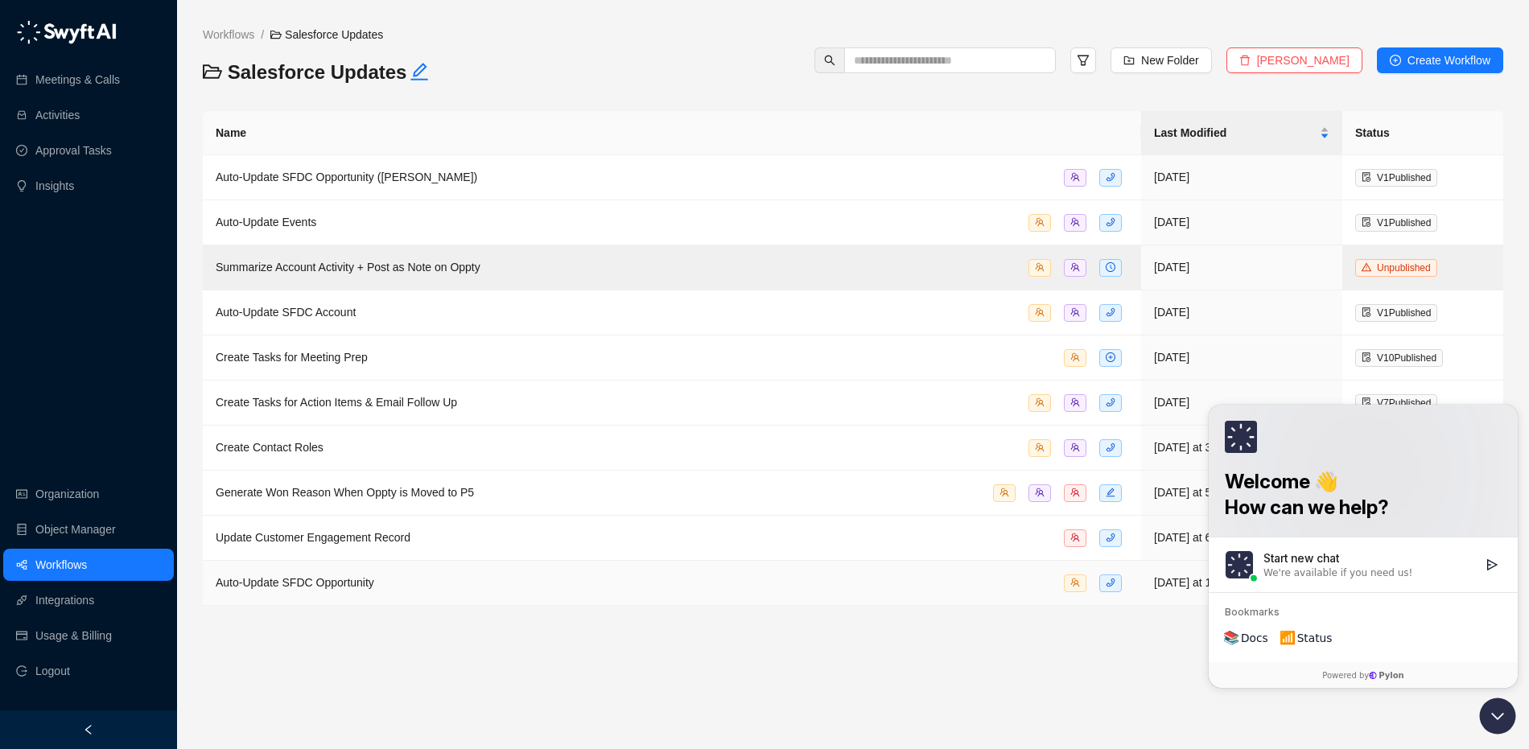
click at [366, 578] on span "Auto-Update SFDC Opportunity" at bounding box center [295, 582] width 158 height 13
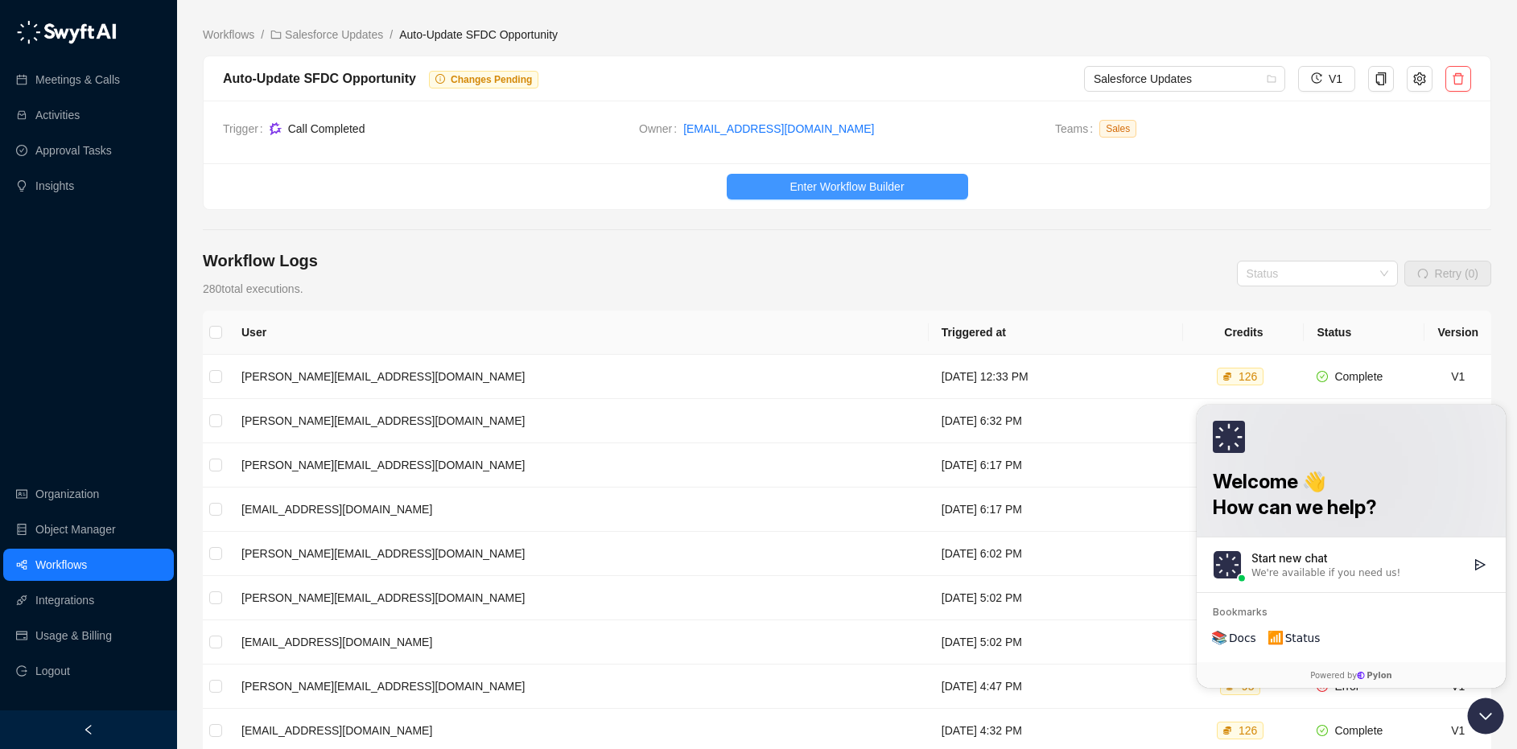
click at [931, 196] on button "Enter Workflow Builder" at bounding box center [847, 187] width 241 height 26
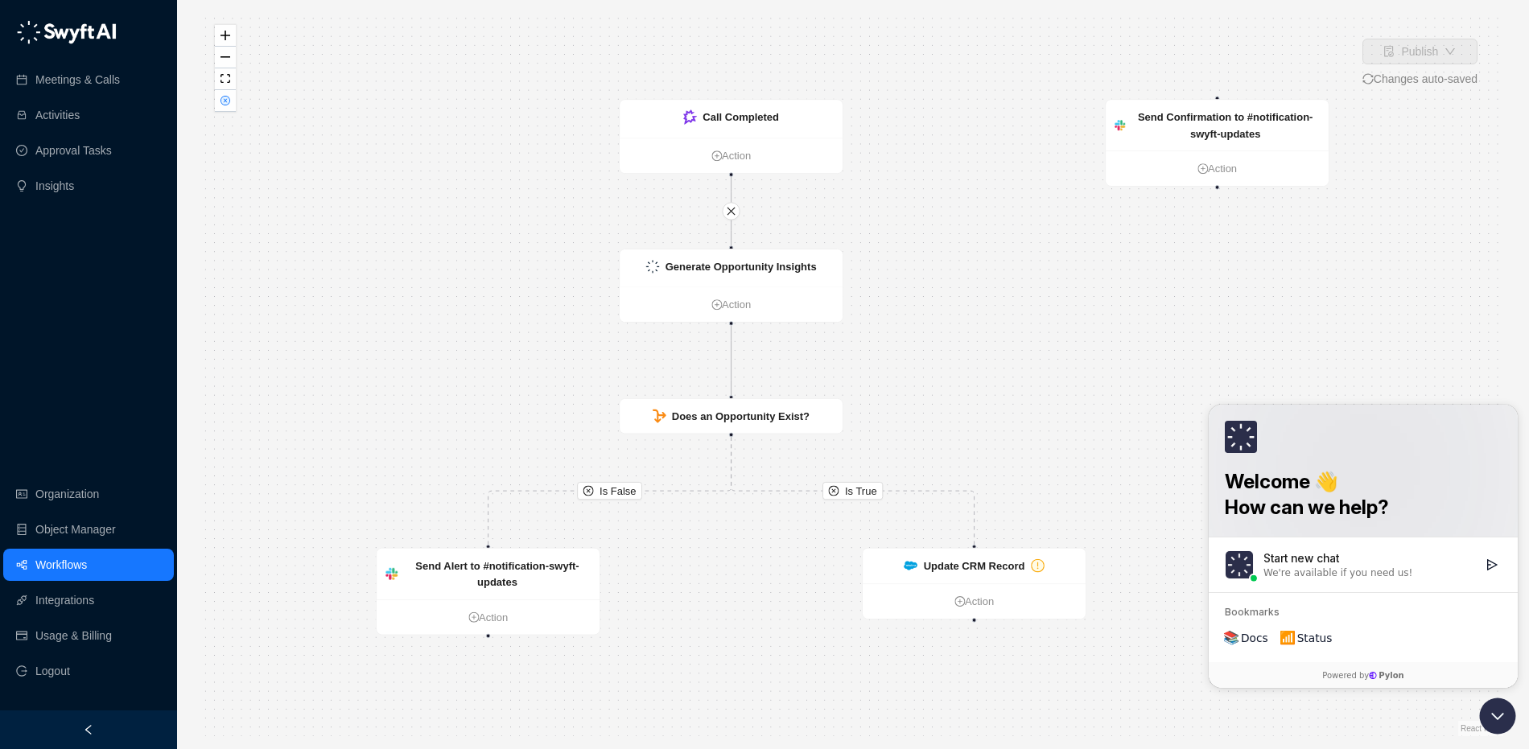
click at [1046, 258] on div "Is True Is False Generate Opportunity Insights Action Does an Opportunity Exist…" at bounding box center [853, 374] width 1300 height 723
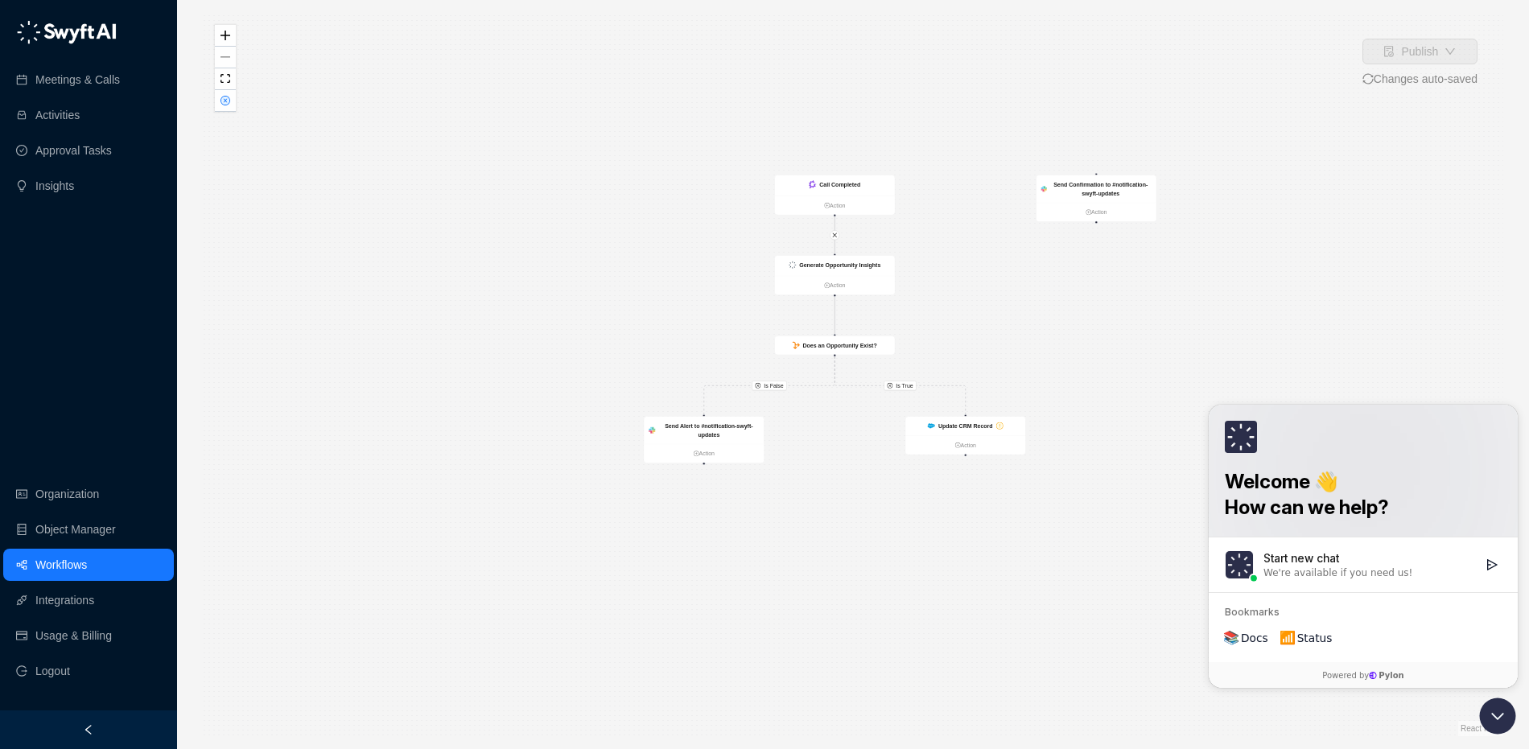
click at [1310, 580] on label "Start new chat We're available if you need us!" at bounding box center [1362, 564] width 309 height 55
click at [1482, 574] on button "Start new chat We're available if you need us!" at bounding box center [1491, 564] width 19 height 19
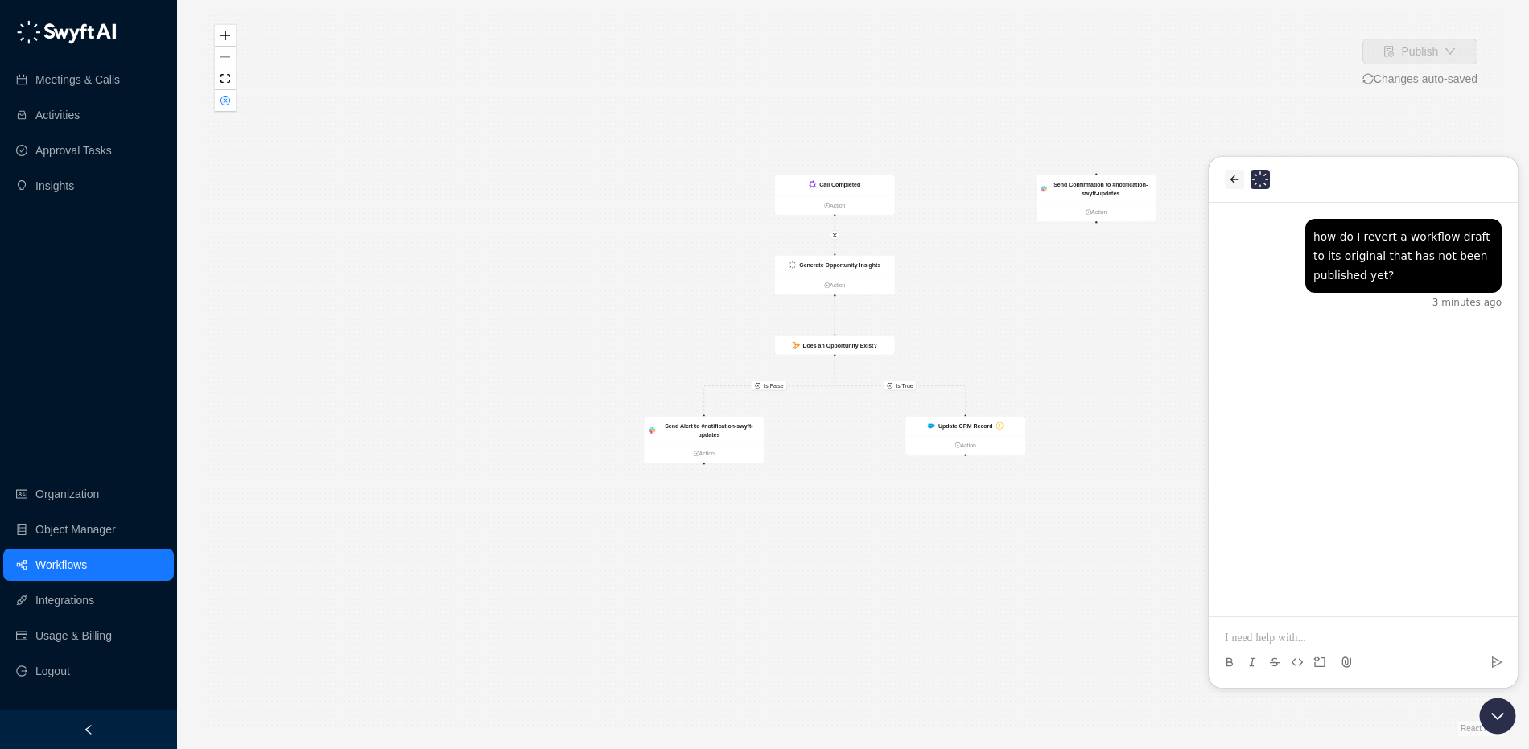
click at [1237, 179] on icon "back" at bounding box center [1234, 179] width 9 height 8
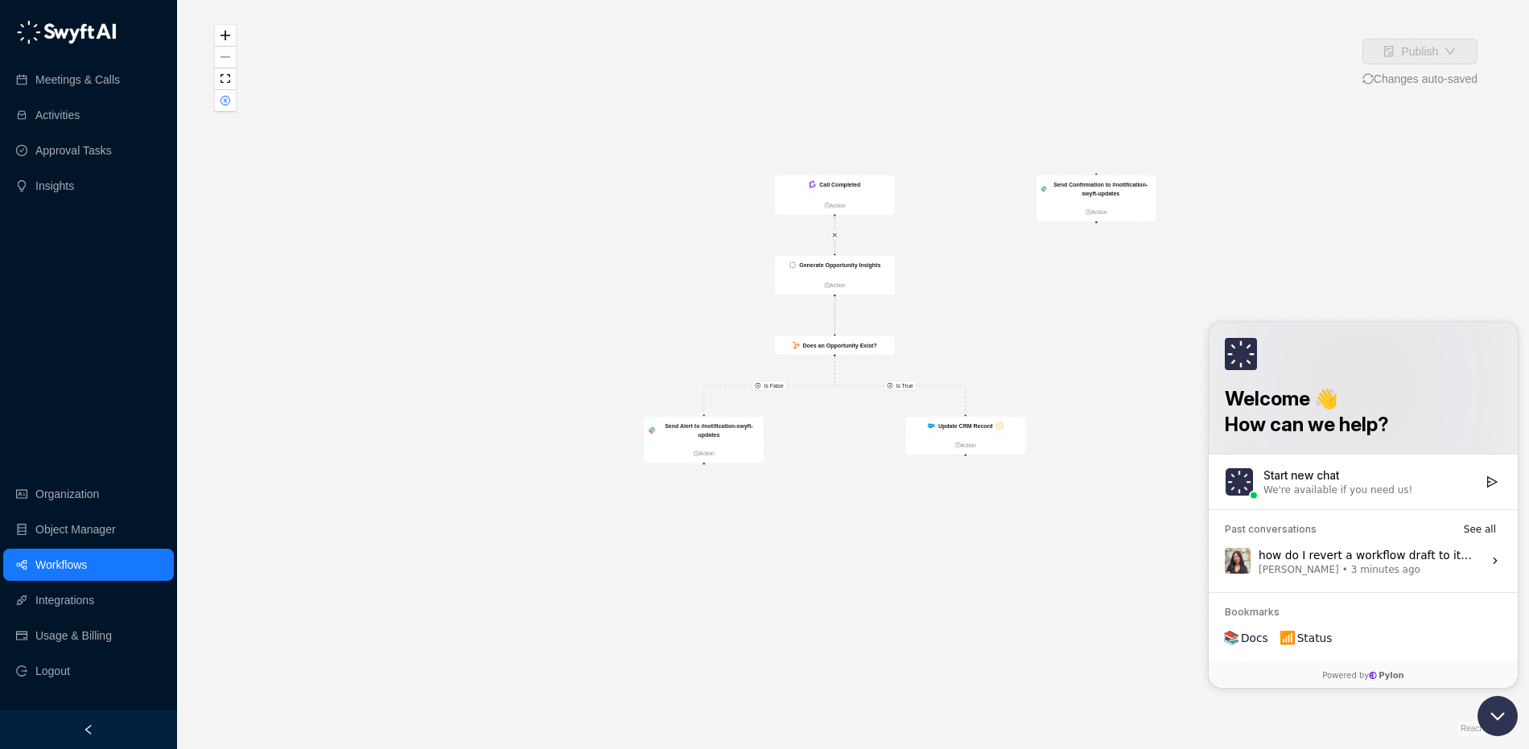
click at [1508, 712] on icon "Open customer support" at bounding box center [1497, 716] width 40 height 40
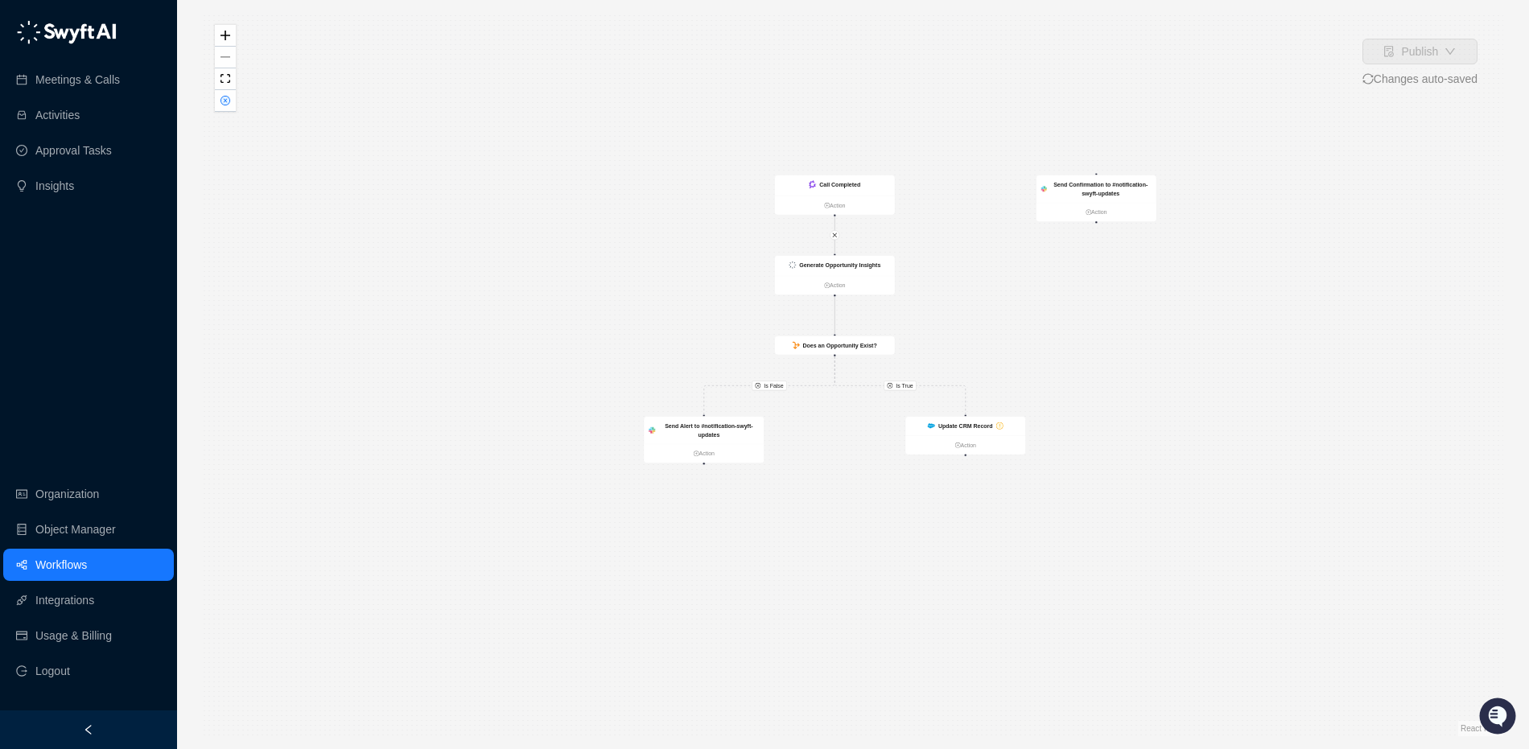
click at [1065, 327] on div "Is True Is False Generate Opportunity Insights Action Does an Opportunity Exist…" at bounding box center [853, 374] width 1300 height 723
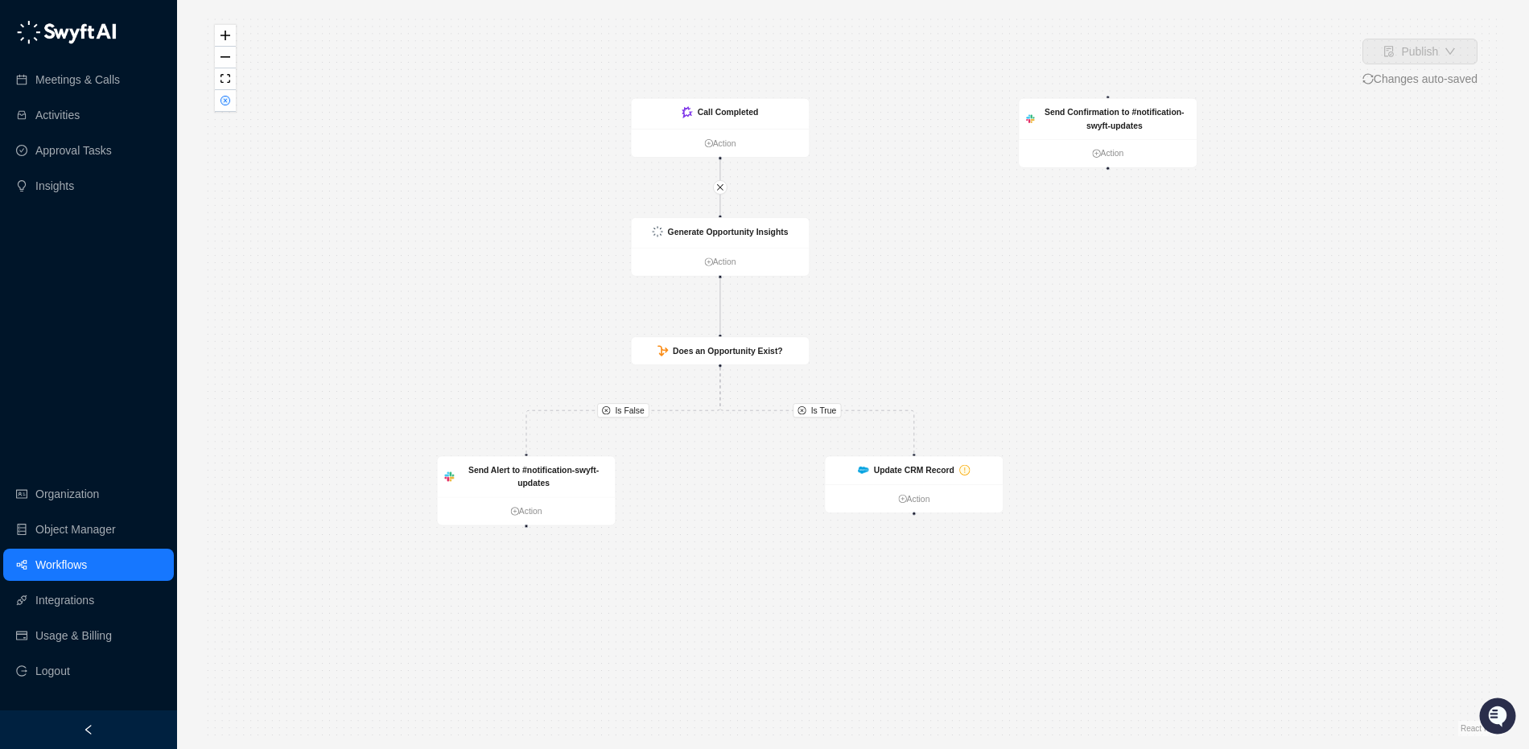
click at [1330, 215] on div "Is True Is False Generate Opportunity Insights Action Does an Opportunity Exist…" at bounding box center [853, 374] width 1300 height 723
click at [1385, 187] on div "Is True Is False Generate Opportunity Insights Action Does an Opportunity Exist…" at bounding box center [853, 374] width 1300 height 723
click at [74, 504] on link "Organization" at bounding box center [67, 494] width 64 height 32
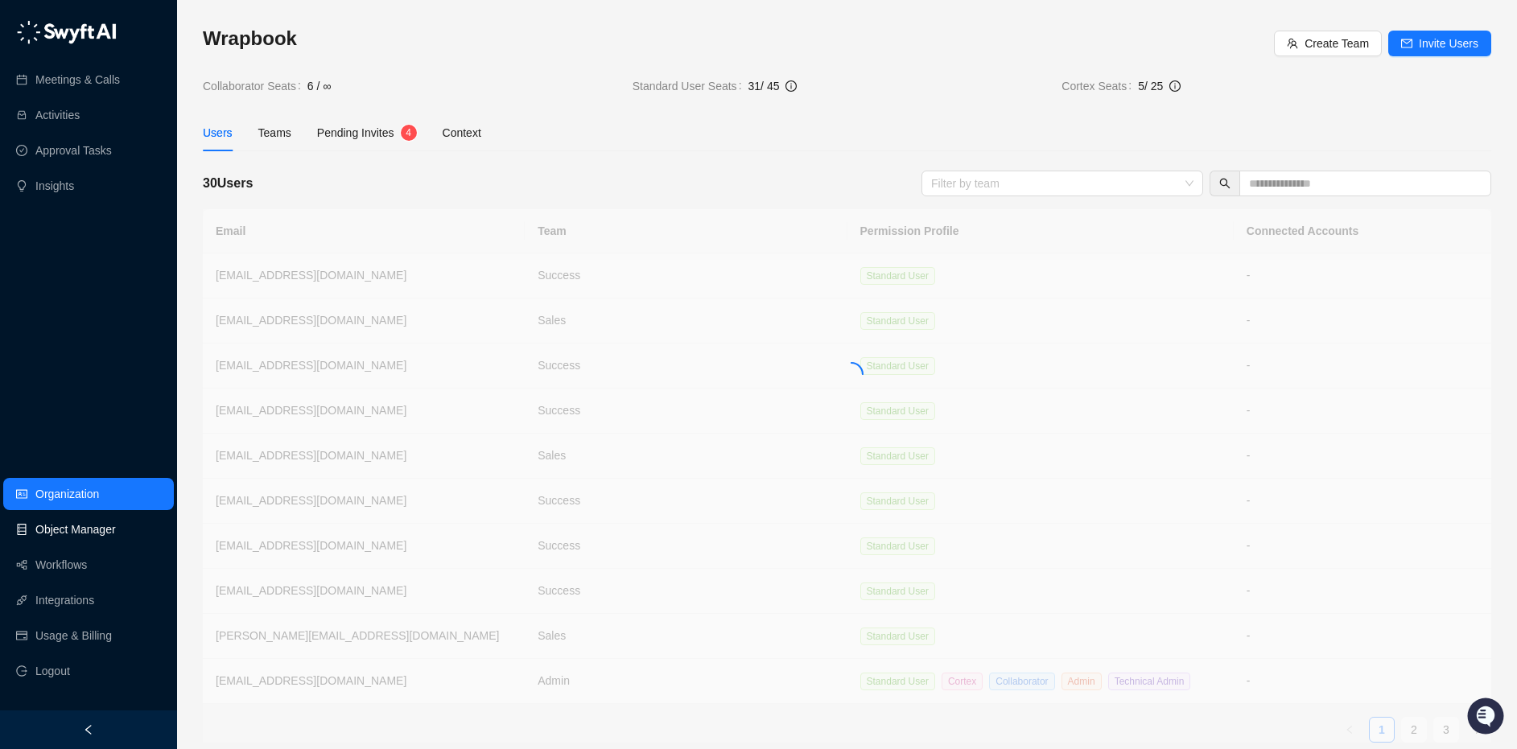
click at [64, 529] on link "Object Manager" at bounding box center [75, 529] width 80 height 32
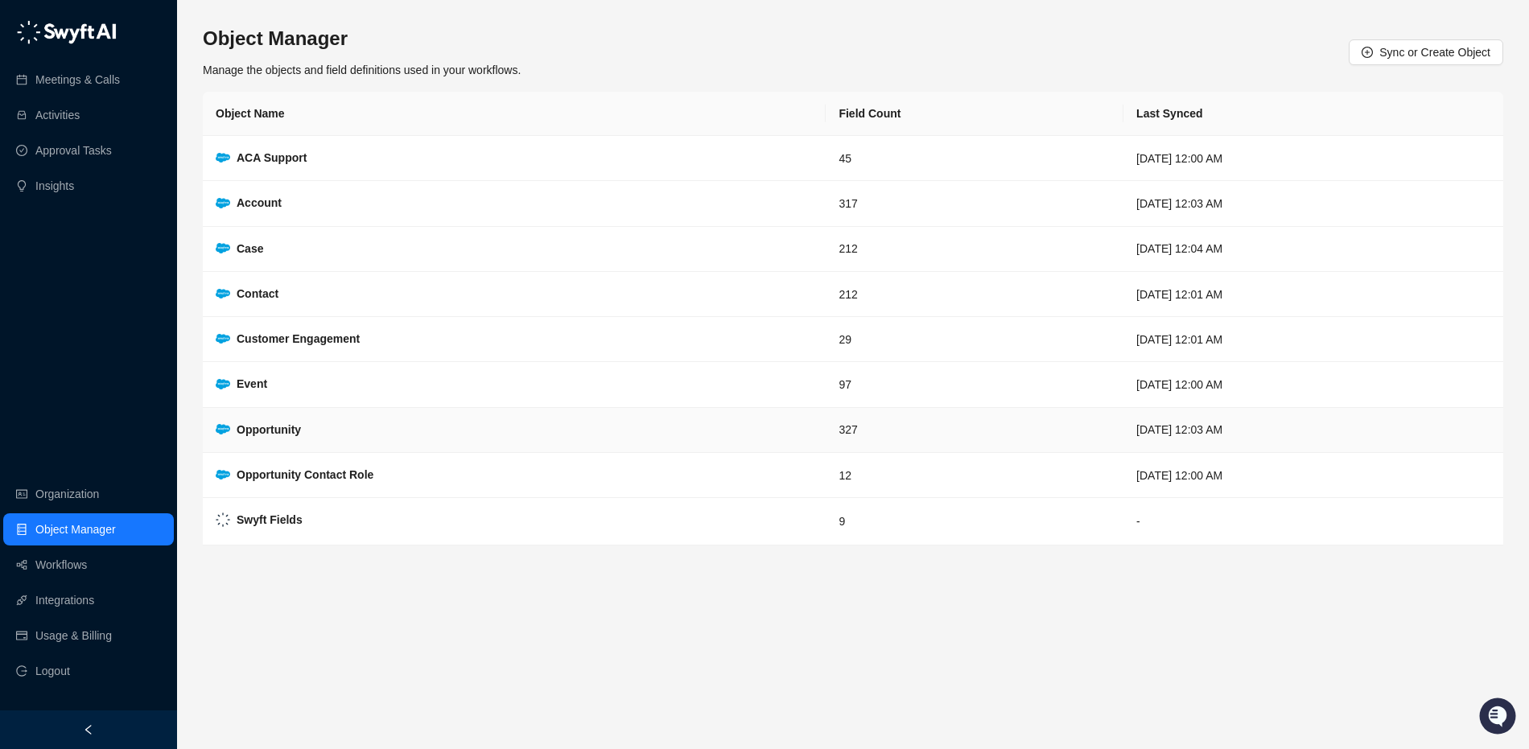
click at [257, 435] on strong "Opportunity" at bounding box center [269, 429] width 64 height 13
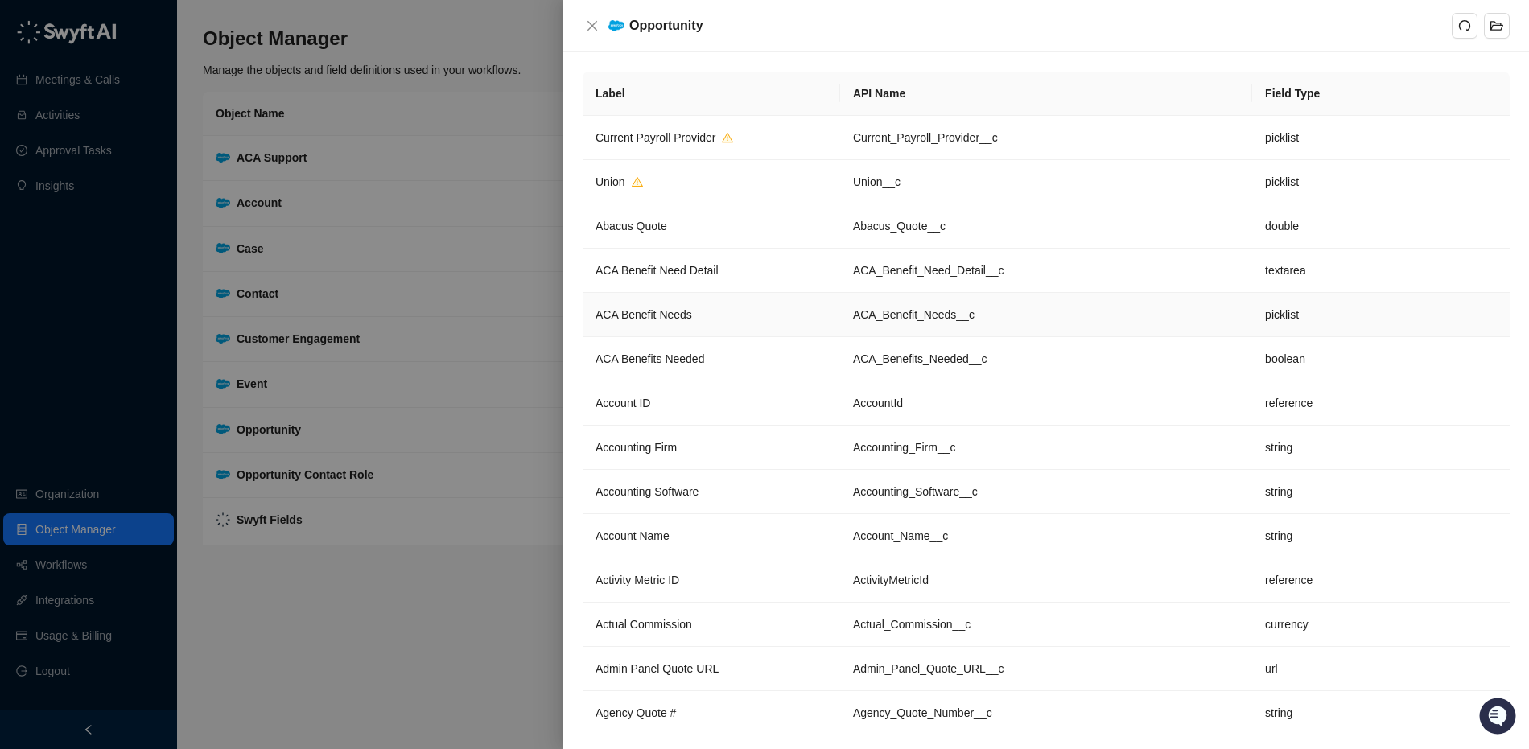
scroll to position [278, 0]
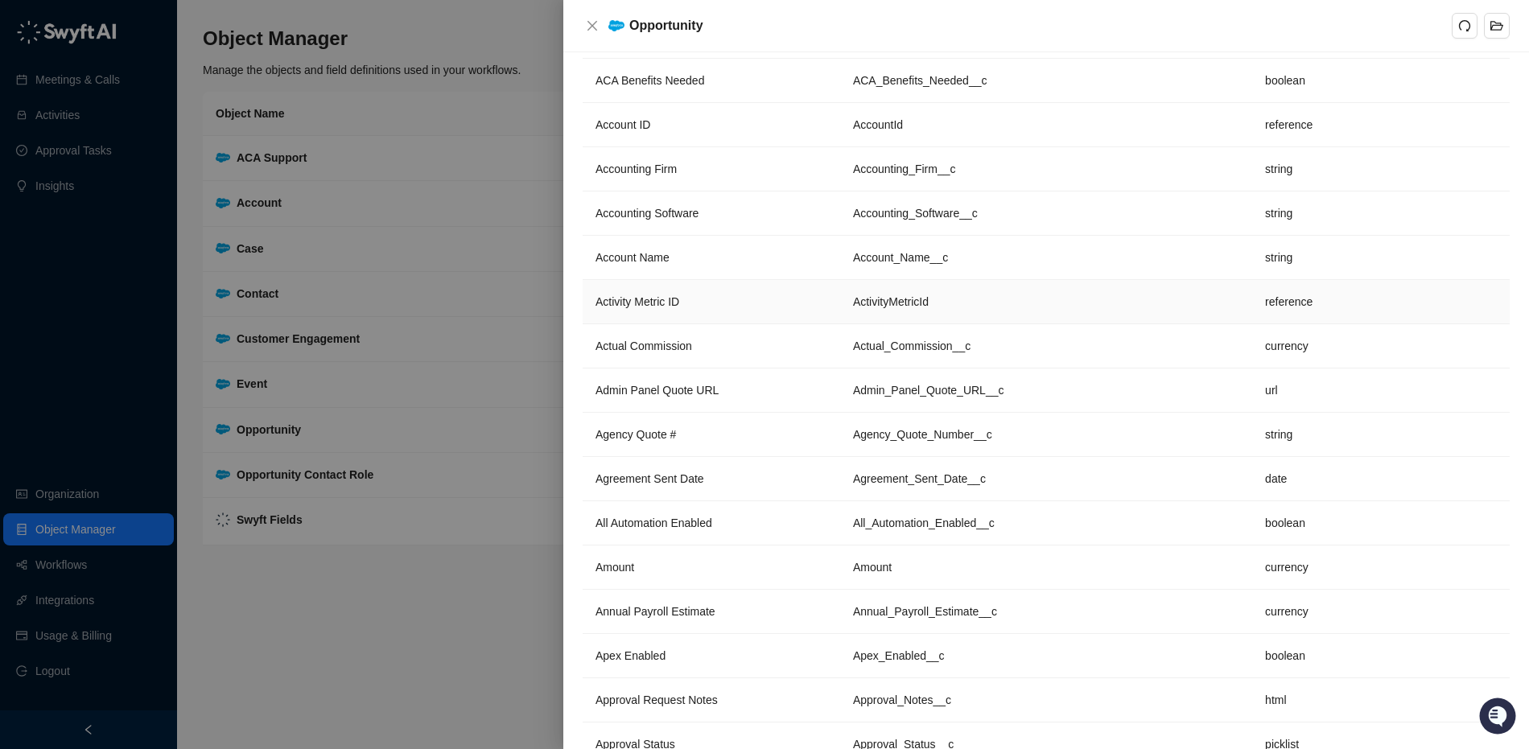
click at [769, 306] on td "Activity Metric ID" at bounding box center [710, 302] width 257 height 44
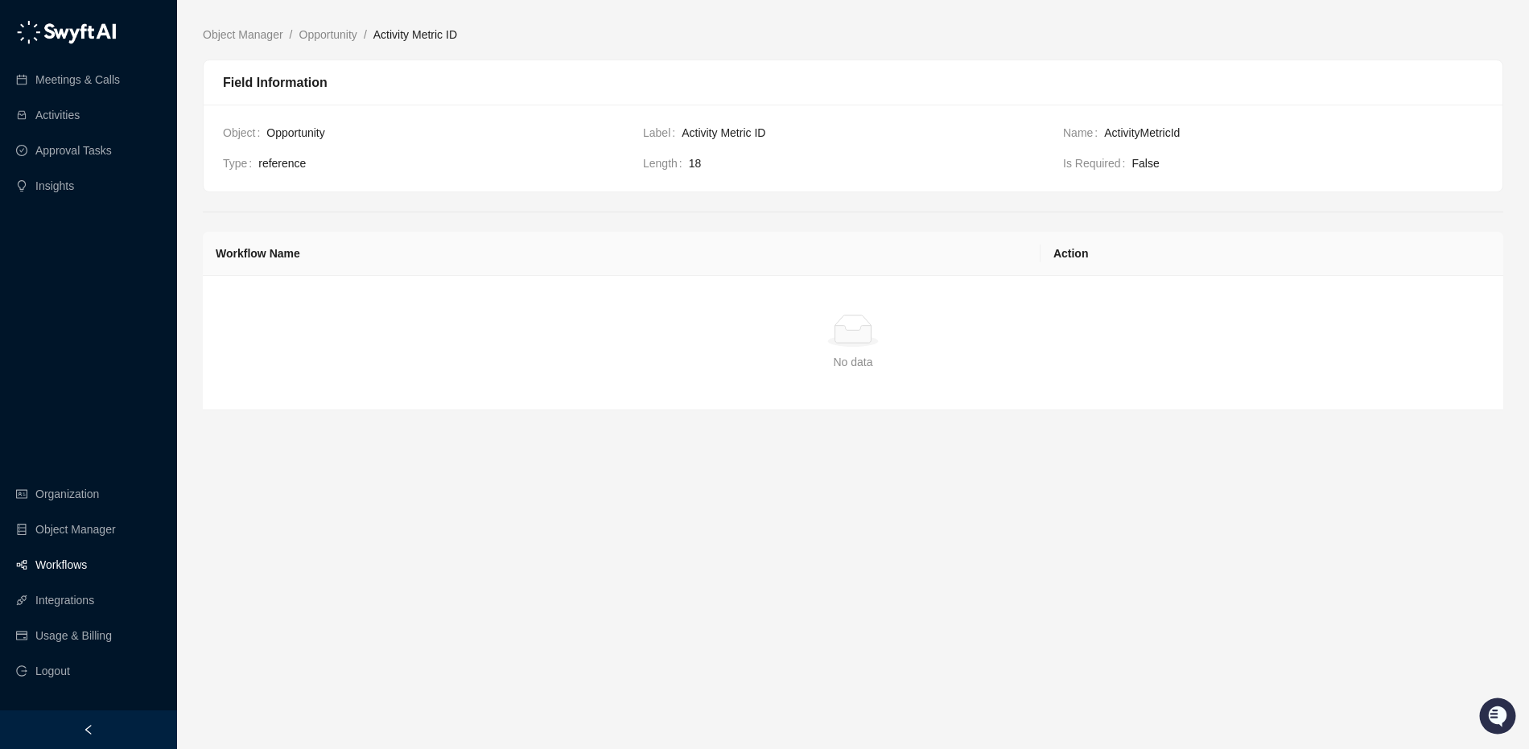
click at [40, 569] on link "Workflows" at bounding box center [60, 565] width 51 height 32
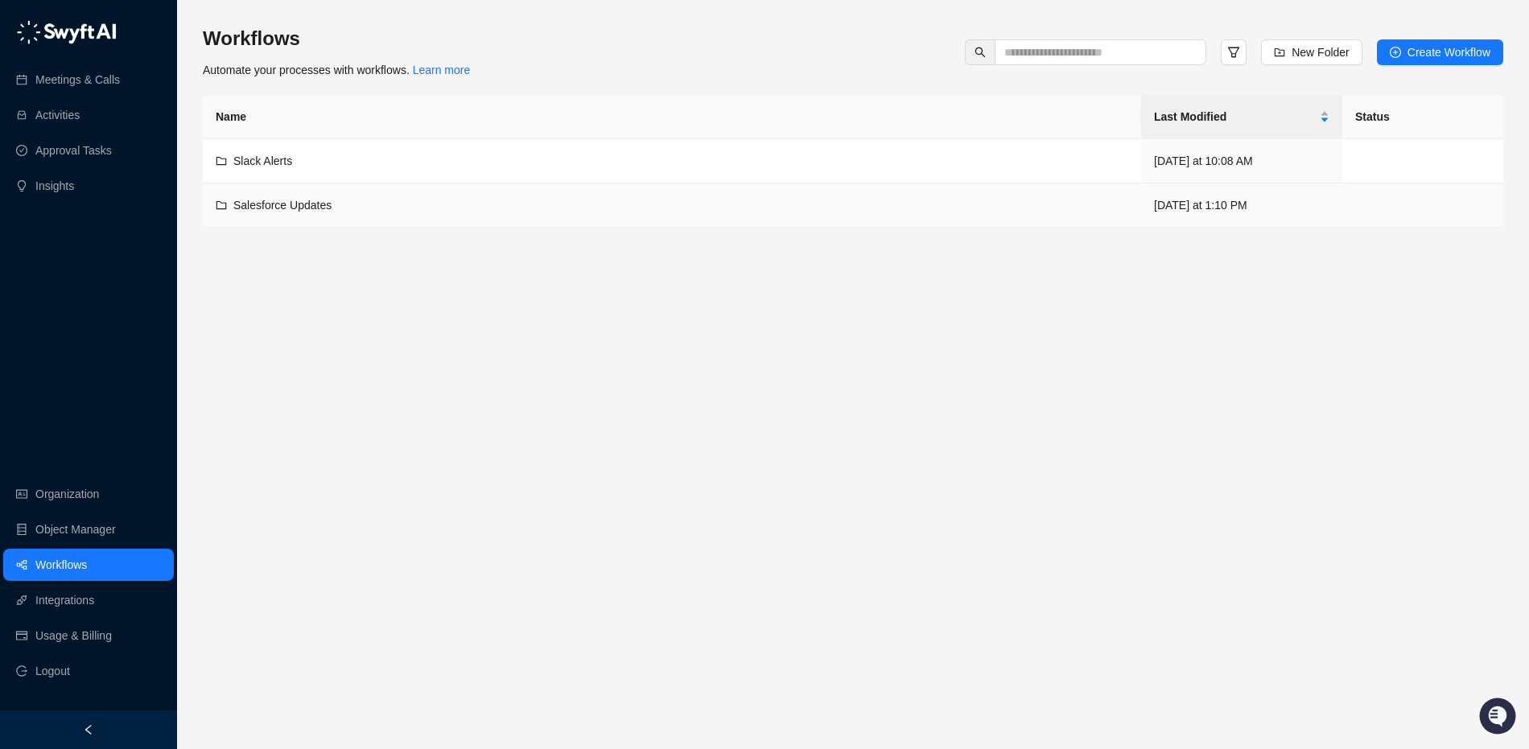
click at [669, 193] on td "Salesforce Updates" at bounding box center [672, 205] width 938 height 44
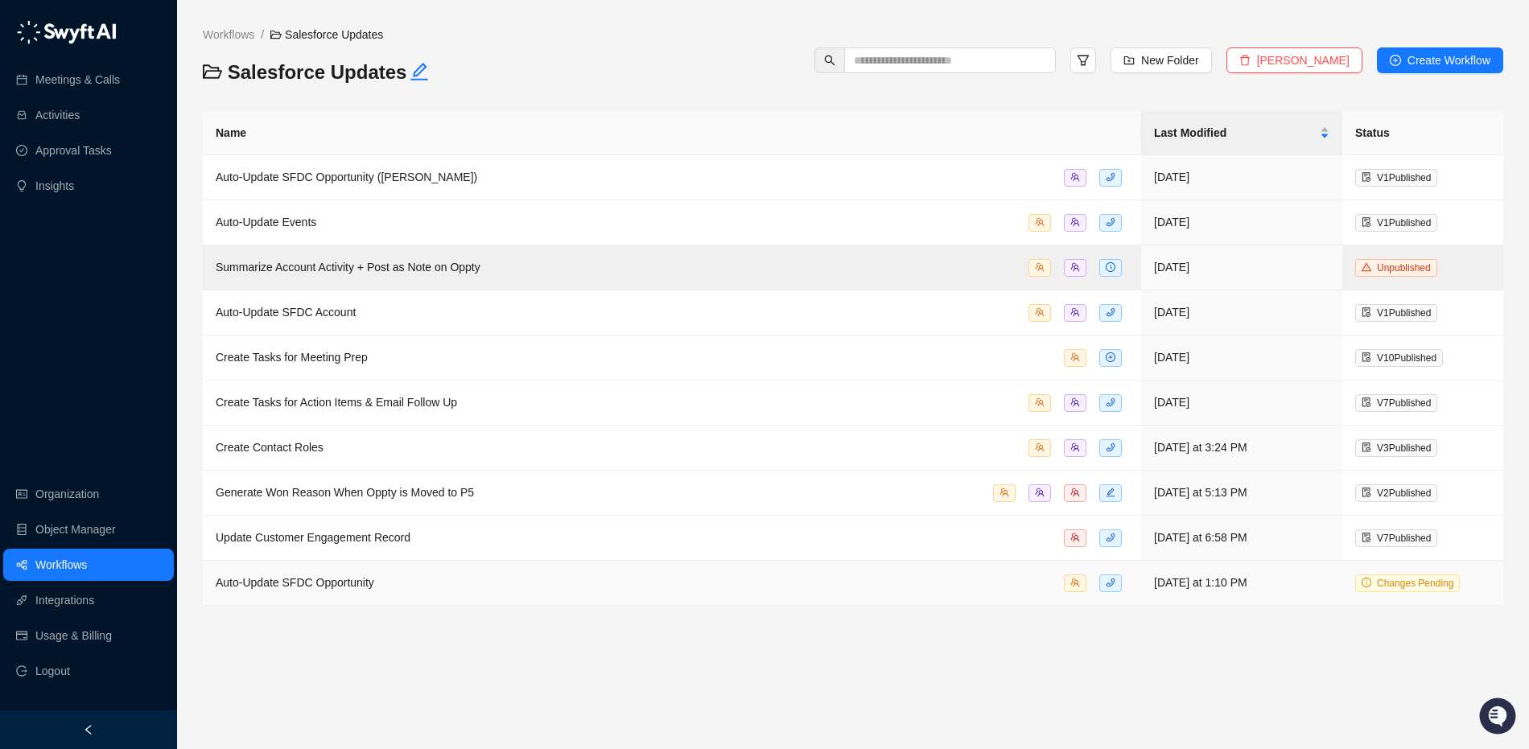
click at [286, 588] on span "Auto-Update SFDC Opportunity" at bounding box center [295, 582] width 158 height 13
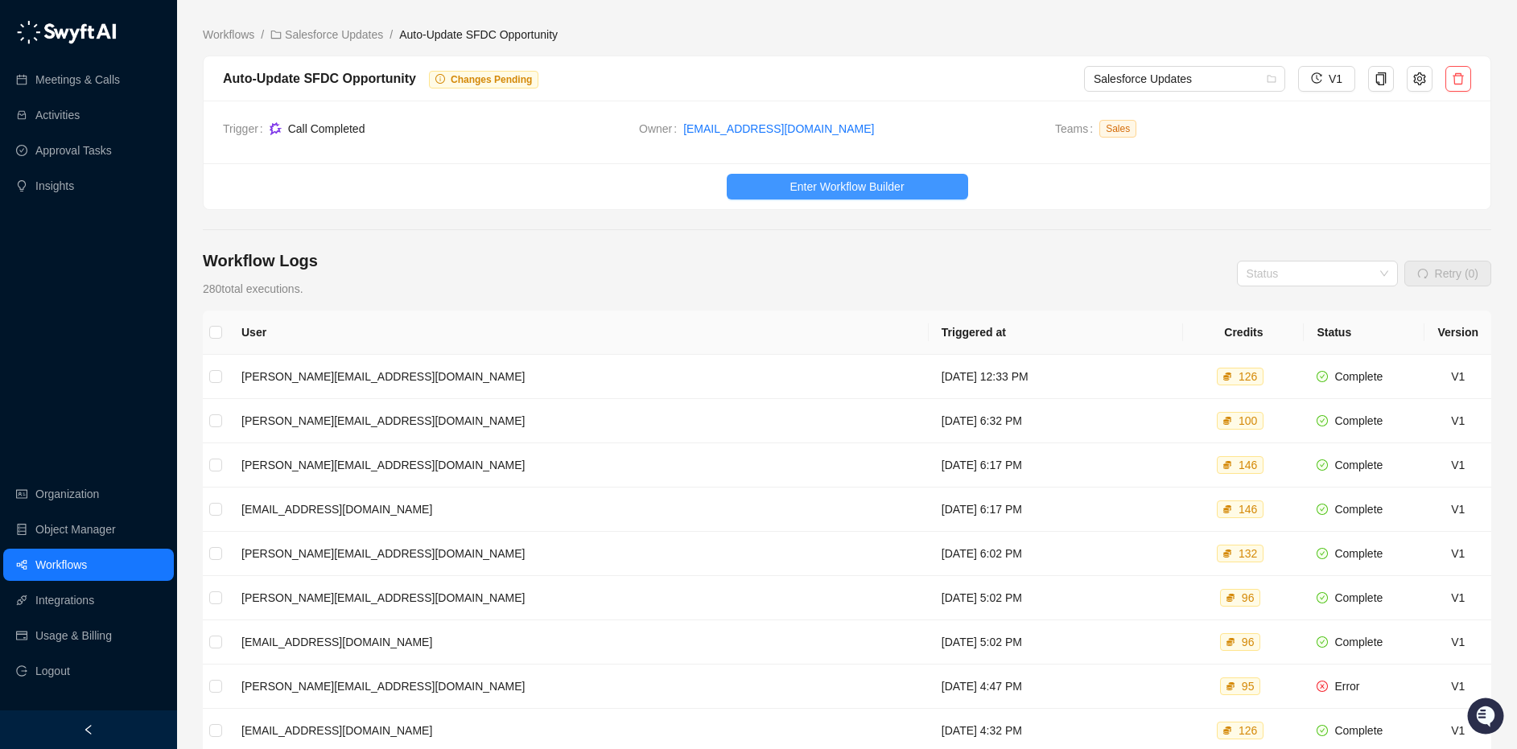
click at [849, 178] on span "Enter Workflow Builder" at bounding box center [846, 187] width 114 height 18
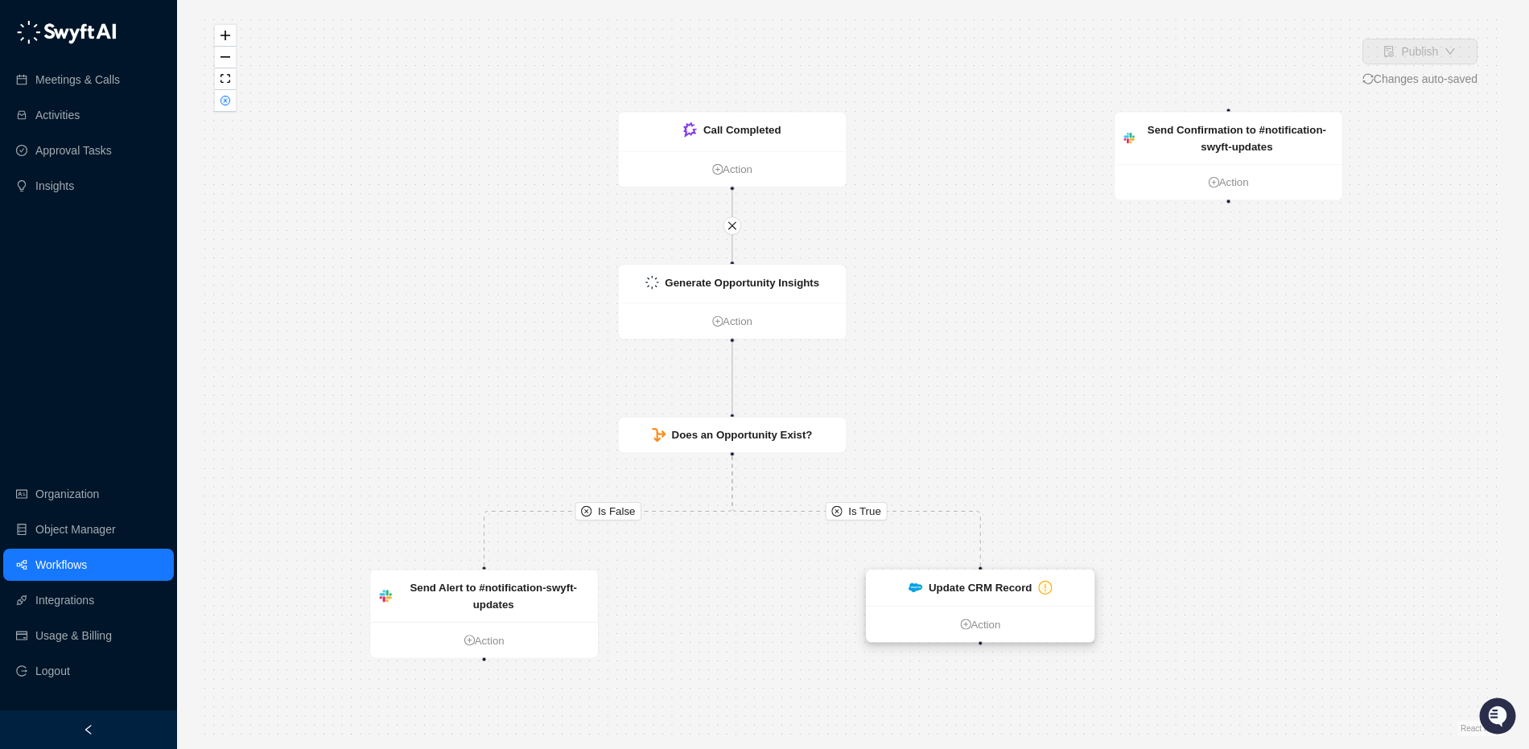
click at [979, 582] on strong "Update CRM Record" at bounding box center [979, 588] width 103 height 12
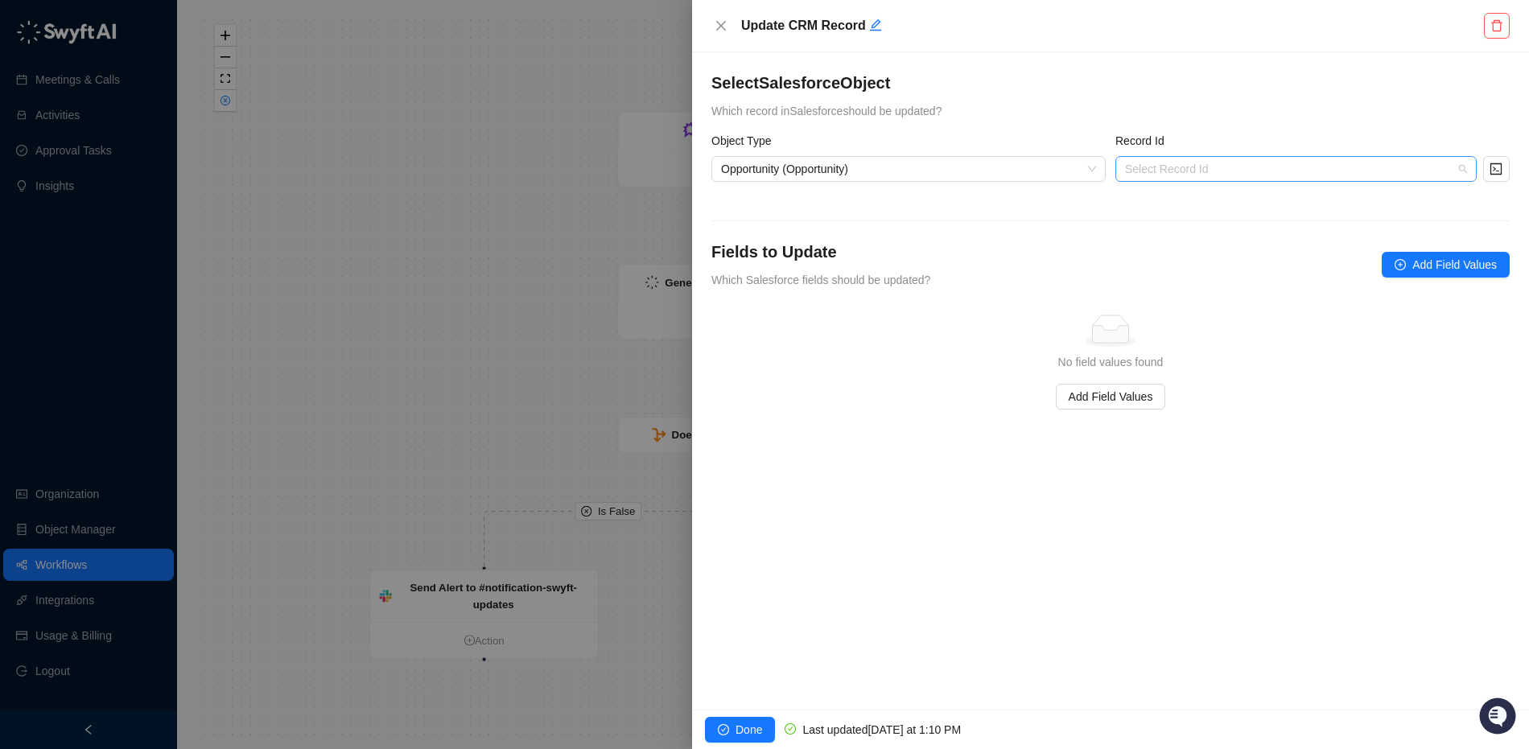
click at [1274, 164] on input "search" at bounding box center [1291, 169] width 332 height 24
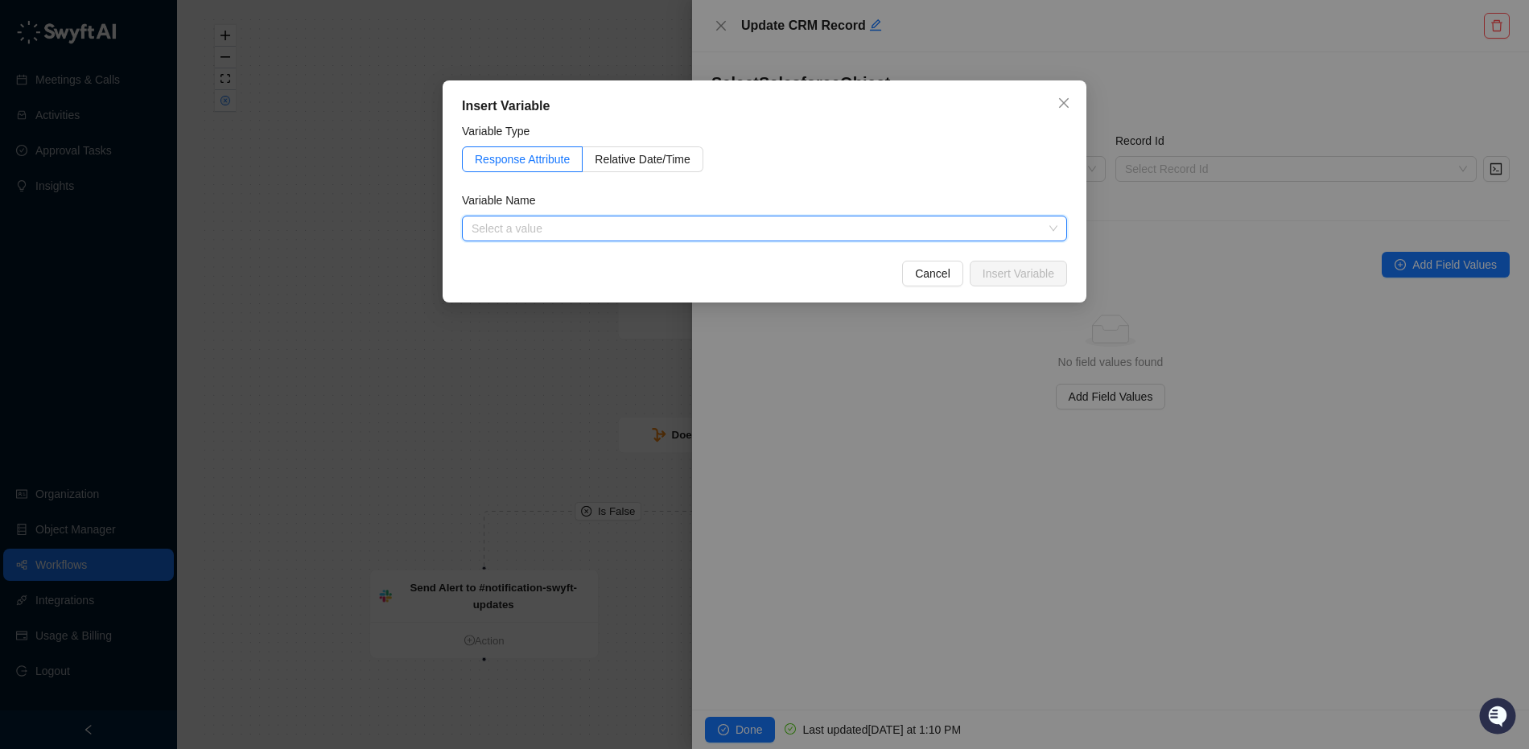
click at [595, 231] on input "search" at bounding box center [759, 228] width 576 height 24
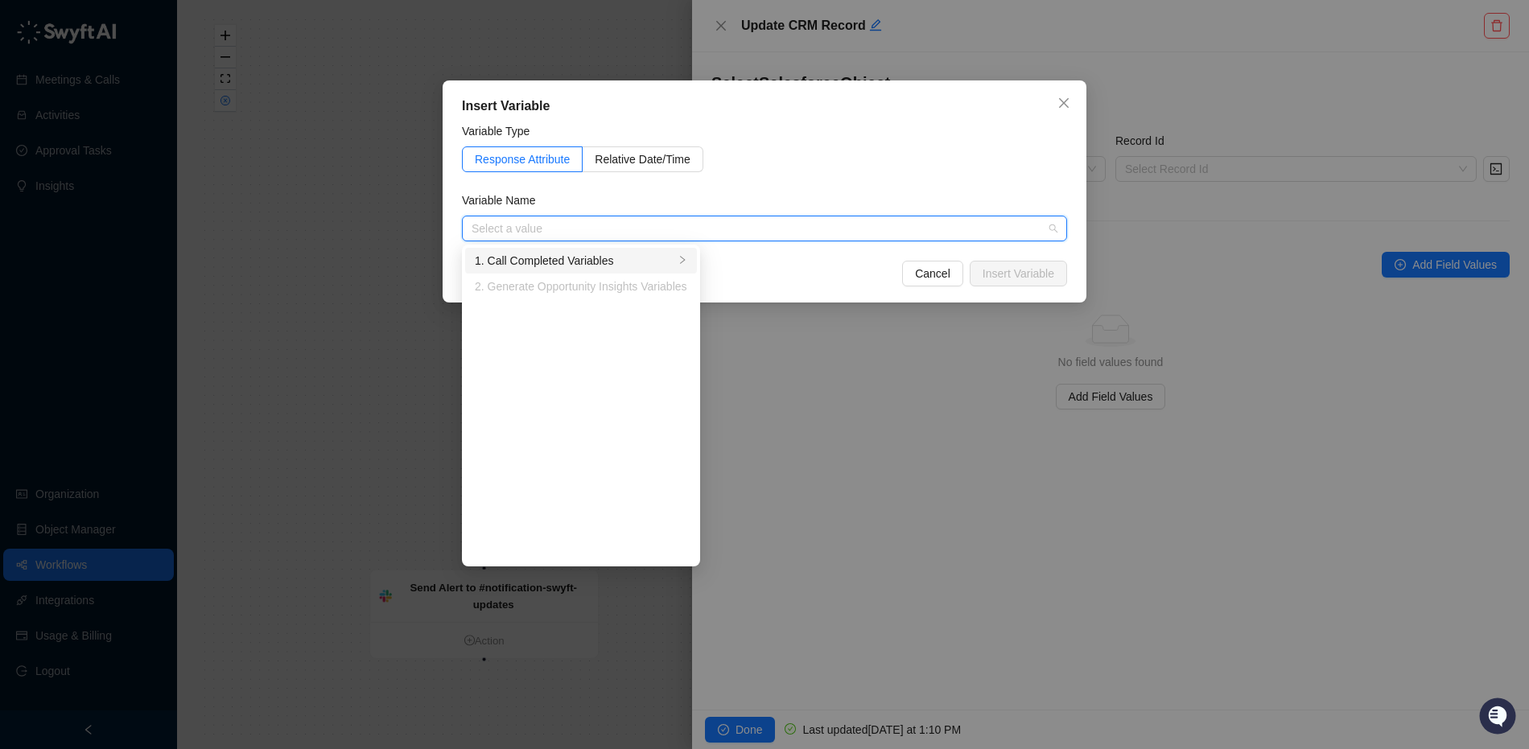
click at [543, 264] on div "1. Call Completed Variables" at bounding box center [575, 261] width 200 height 18
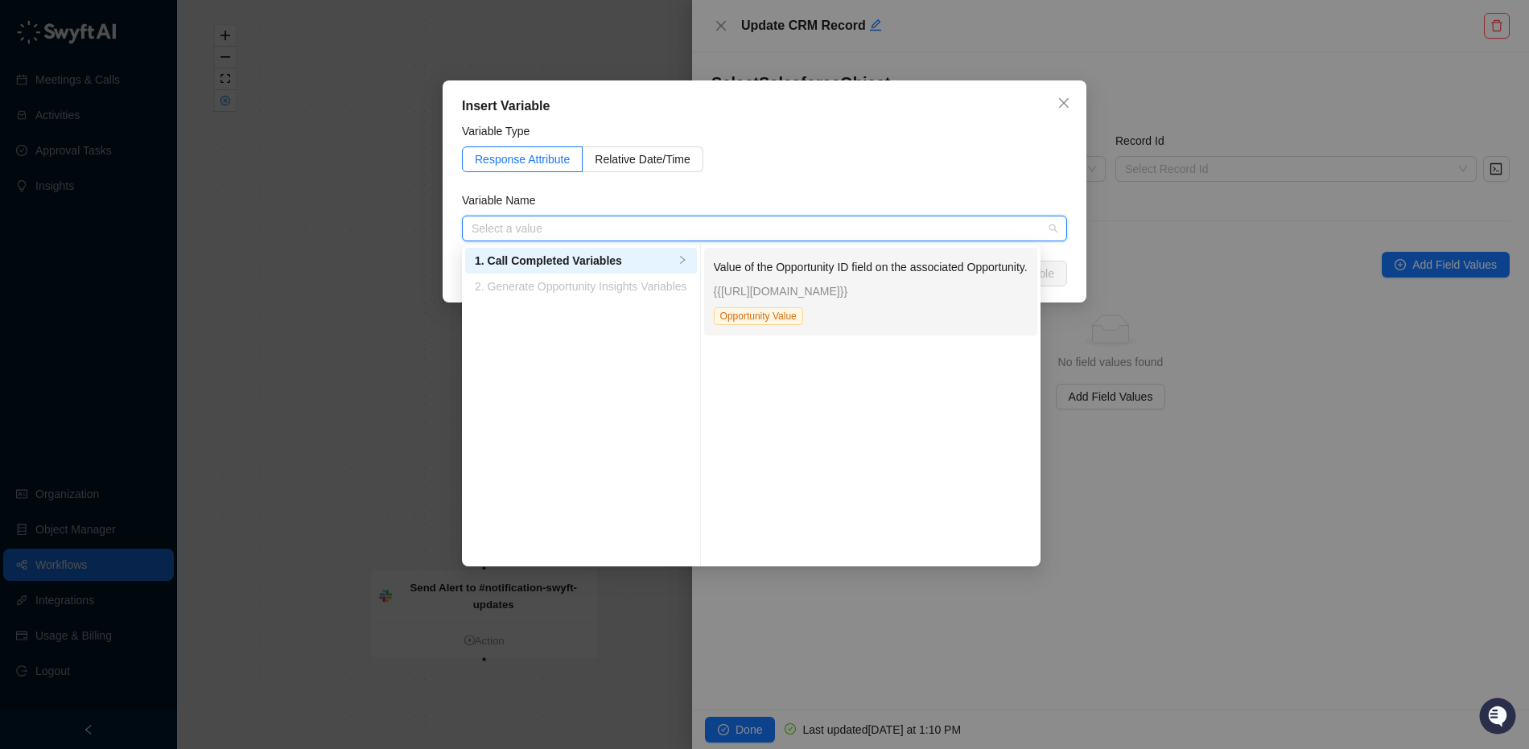
click at [845, 298] on p "{{[URL][DOMAIN_NAME]}}" at bounding box center [871, 291] width 314 height 18
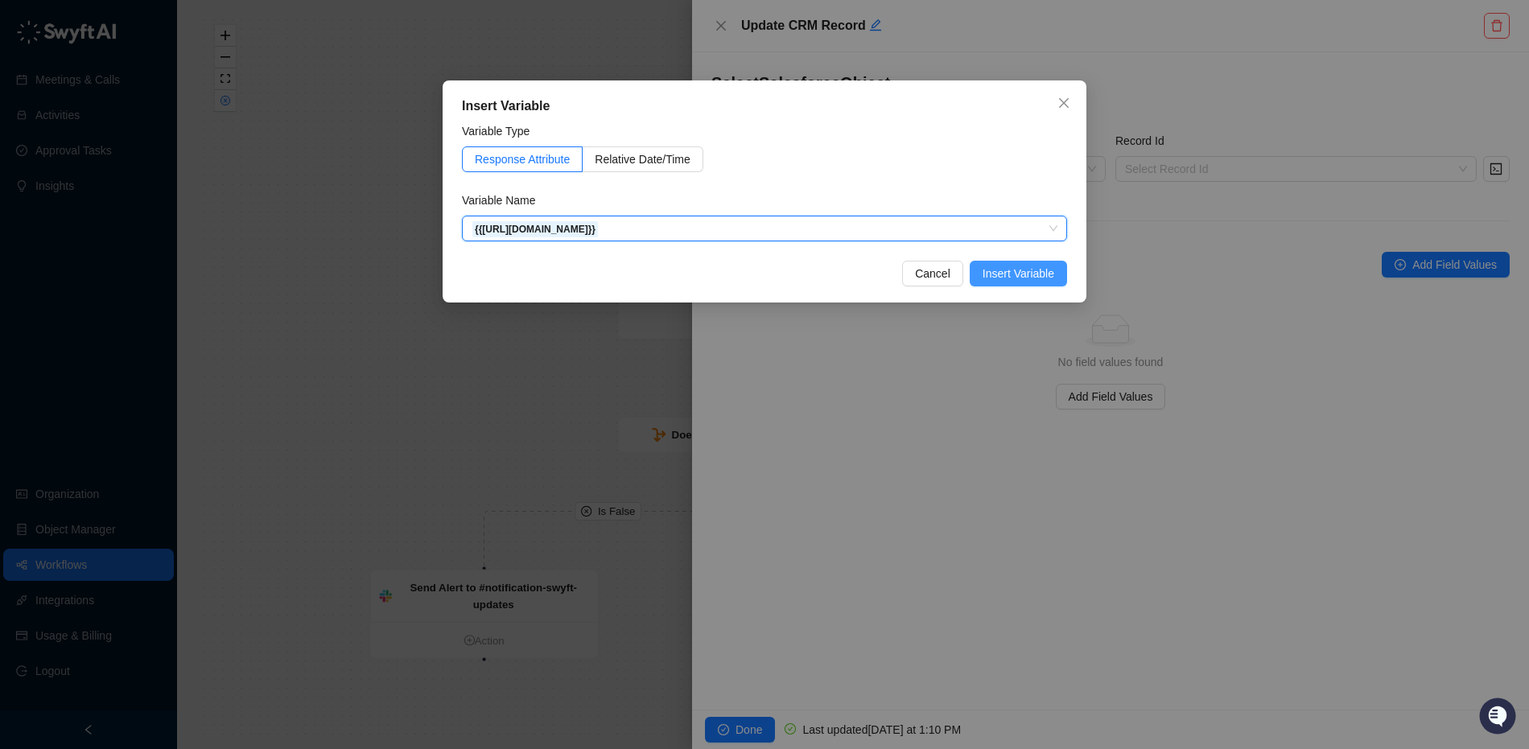
click at [1027, 276] on span "Insert Variable" at bounding box center [1018, 274] width 72 height 18
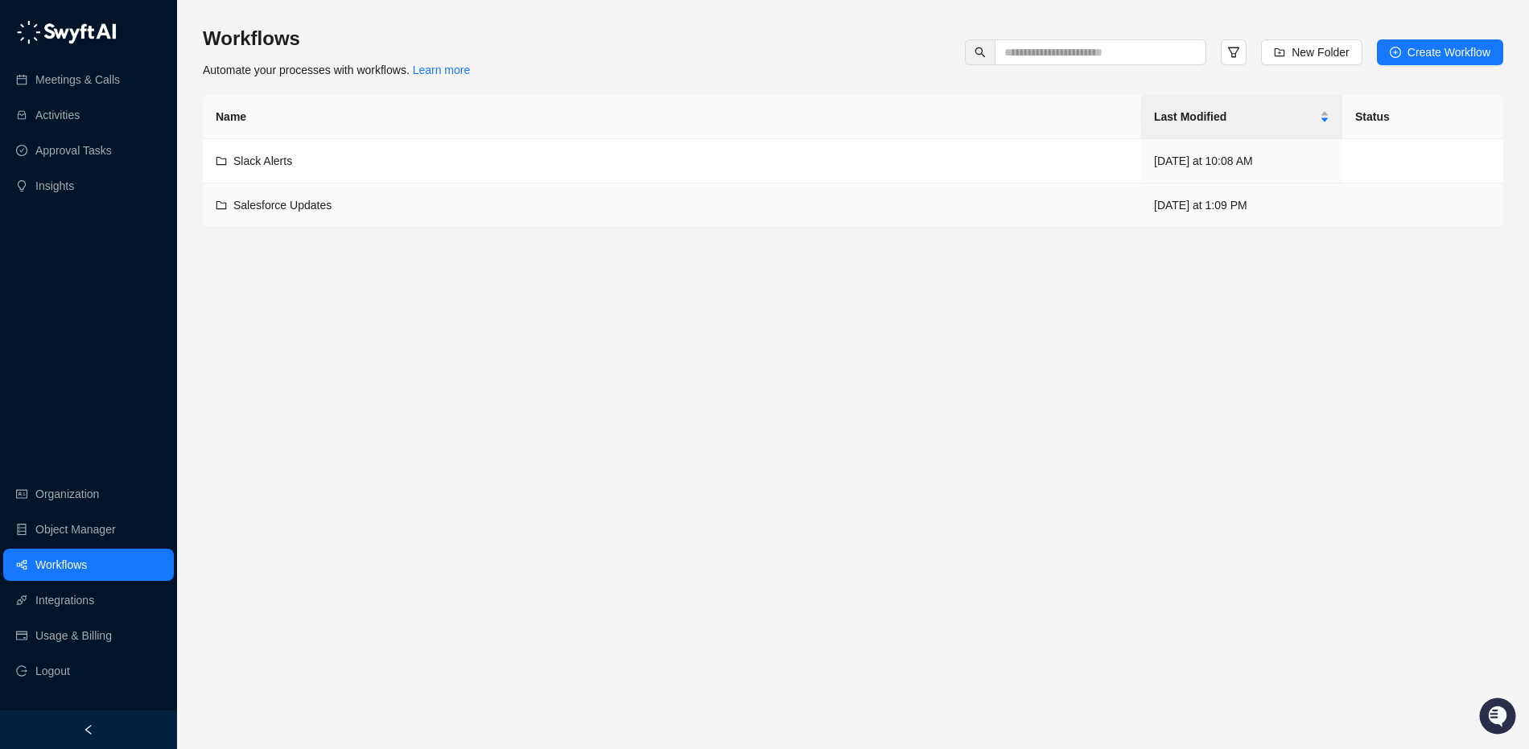
click at [459, 201] on div "Salesforce Updates" at bounding box center [672, 205] width 912 height 18
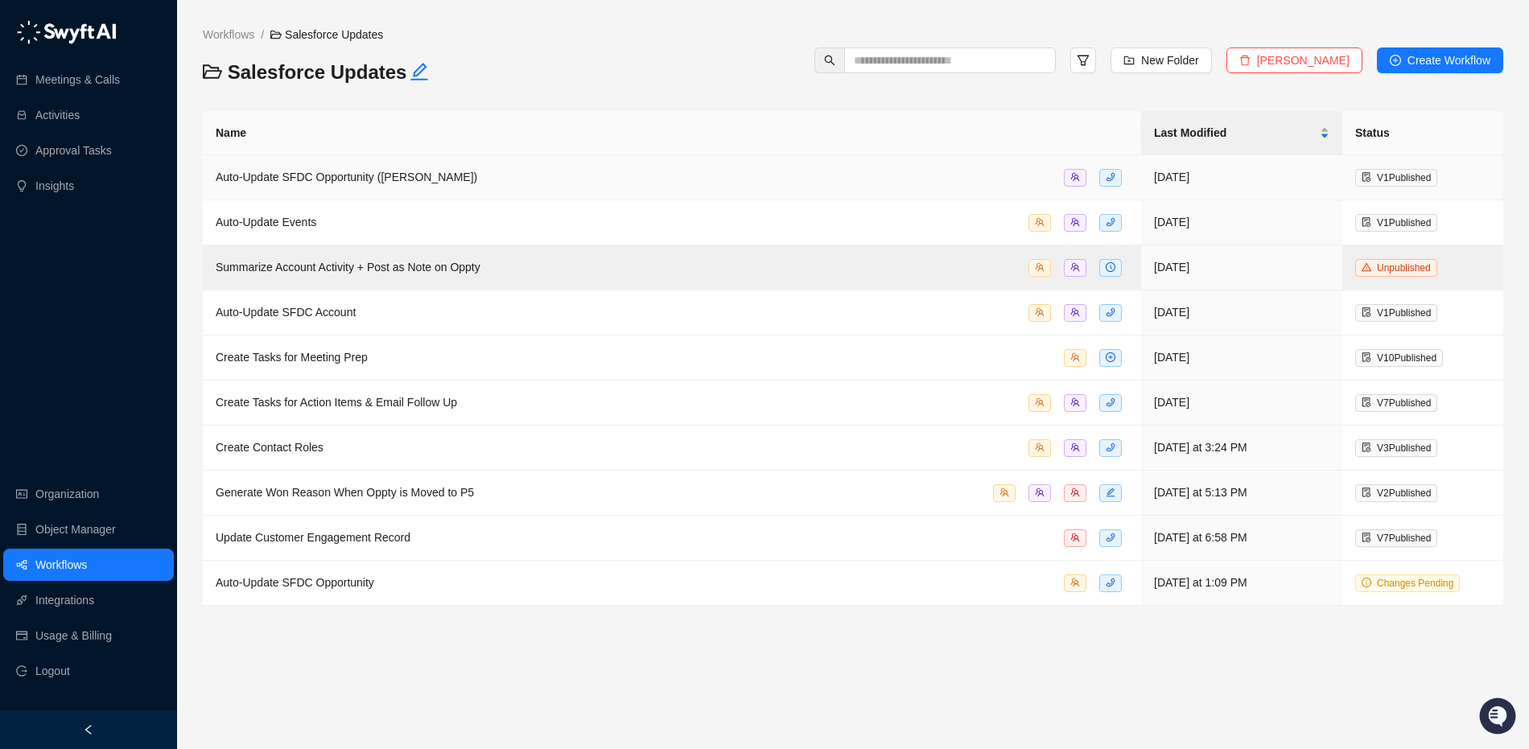
click at [438, 176] on span "Auto-Update SFDC Opportunity ([PERSON_NAME])" at bounding box center [346, 177] width 261 height 13
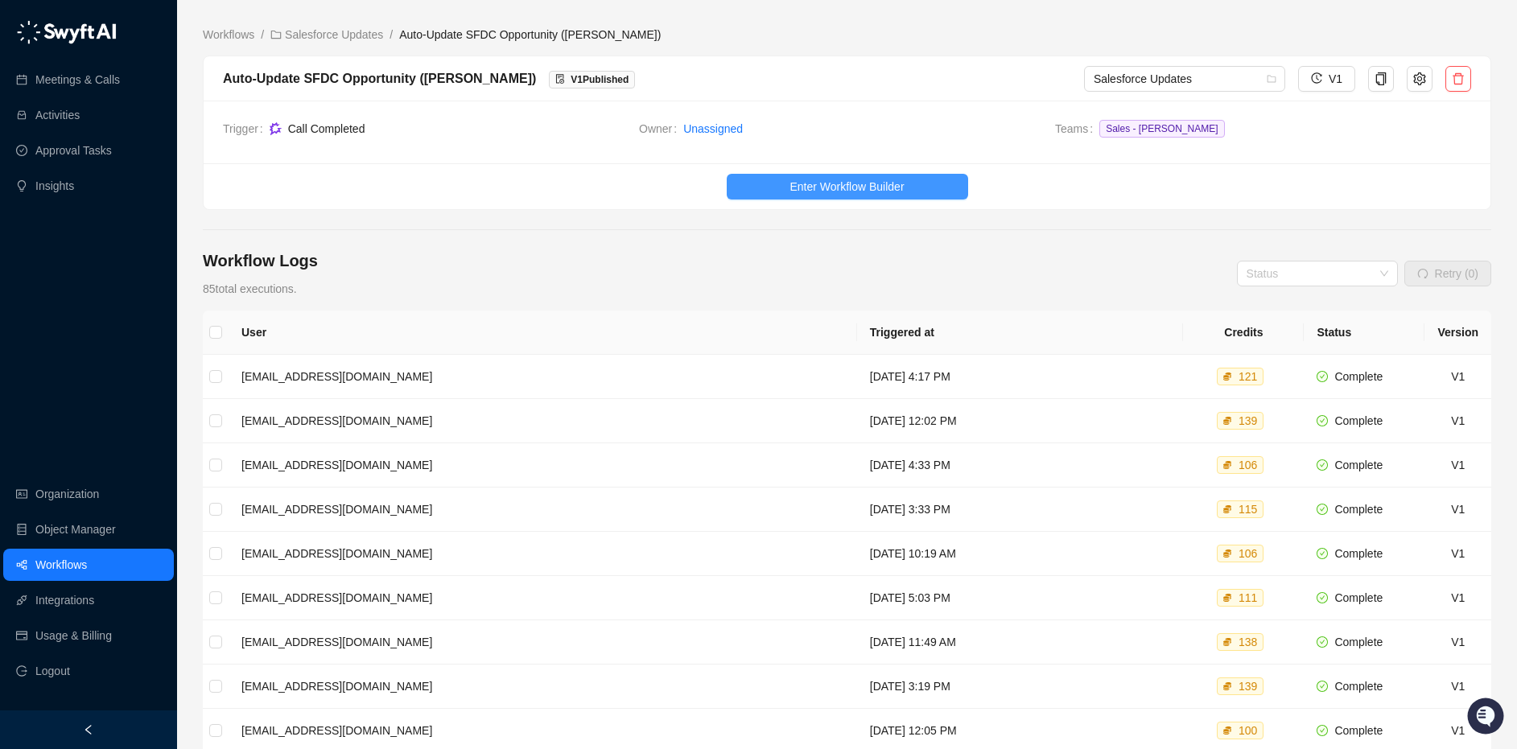
click at [829, 187] on span "Enter Workflow Builder" at bounding box center [846, 187] width 114 height 18
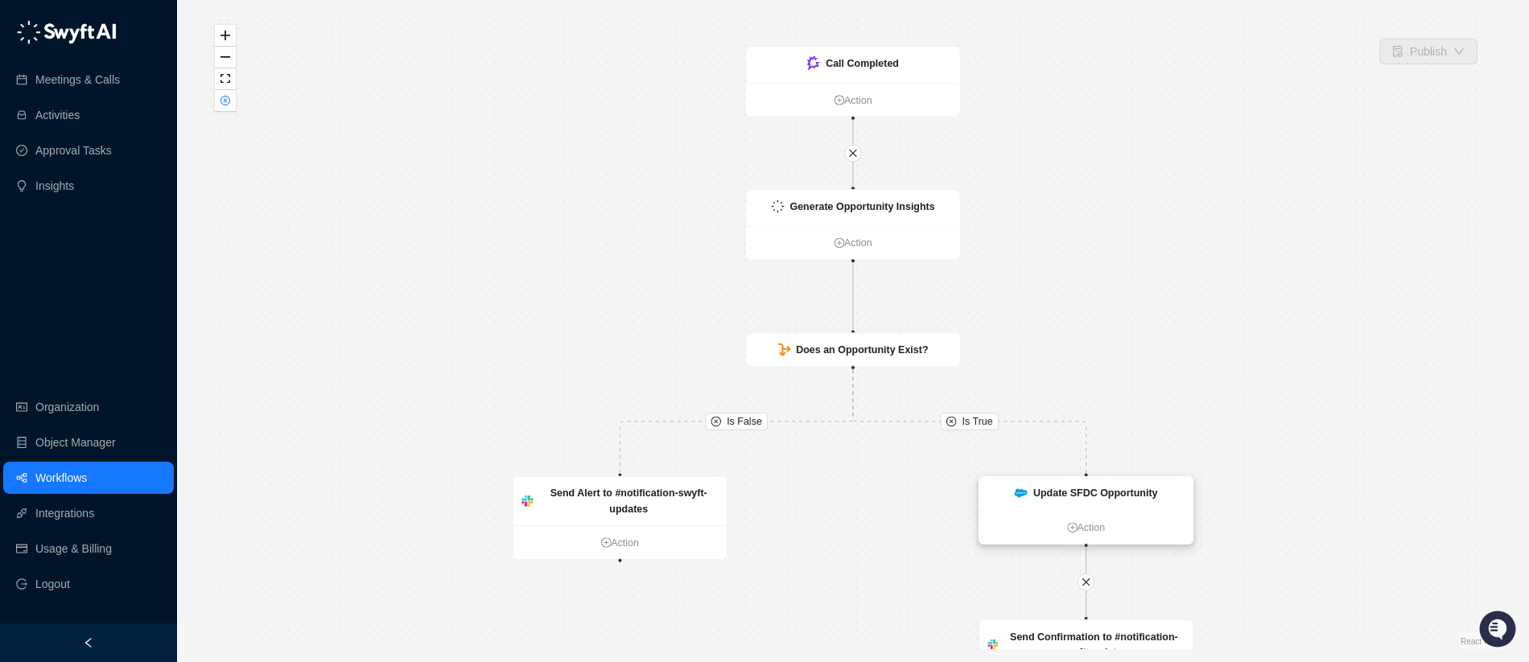
click at [1082, 490] on strong "Update SFDC Opportunity" at bounding box center [1095, 493] width 125 height 11
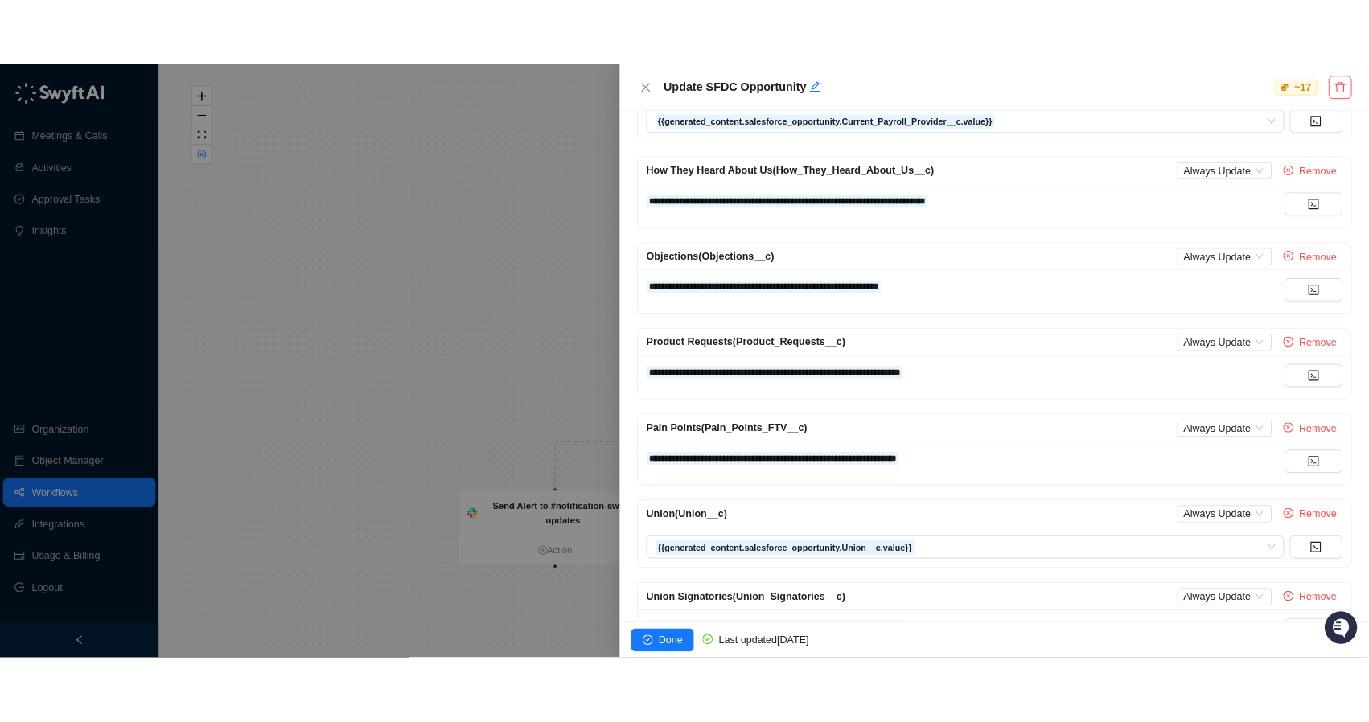
scroll to position [608, 0]
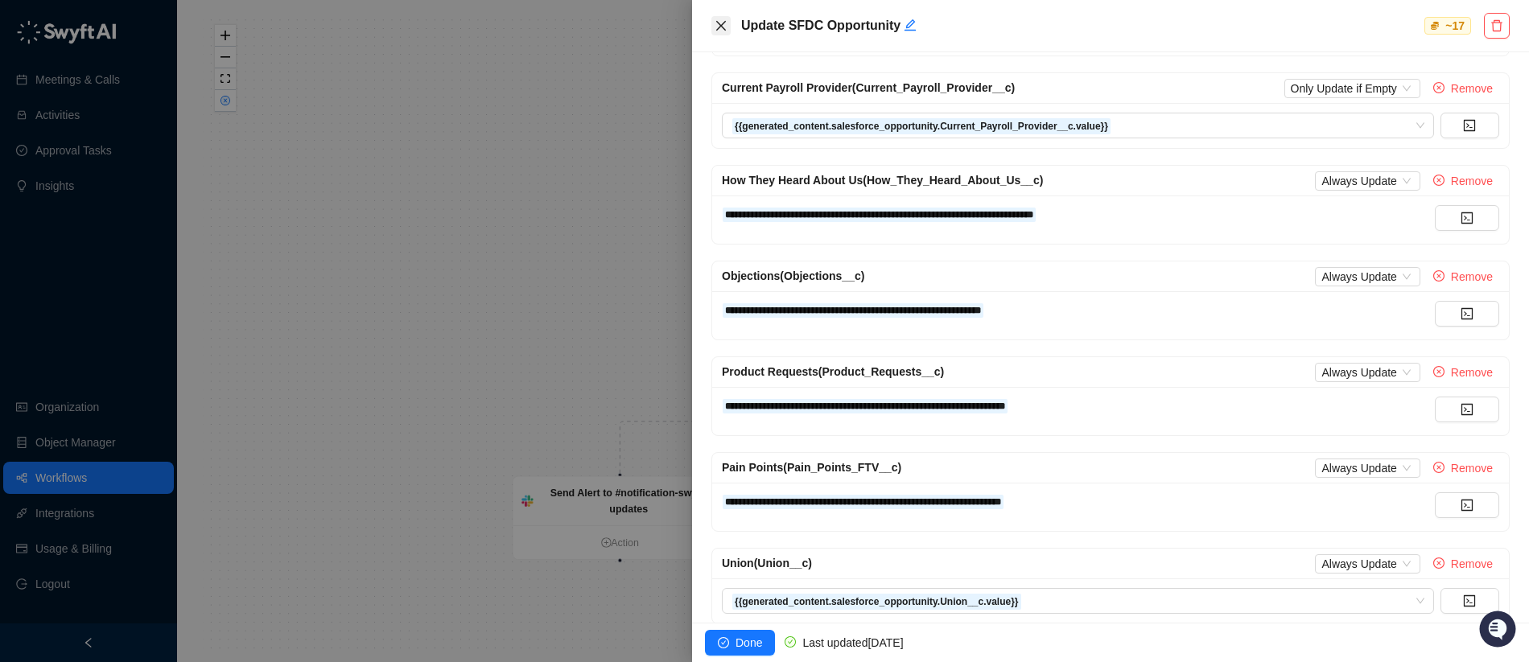
click at [721, 32] on button "Close" at bounding box center [720, 25] width 19 height 19
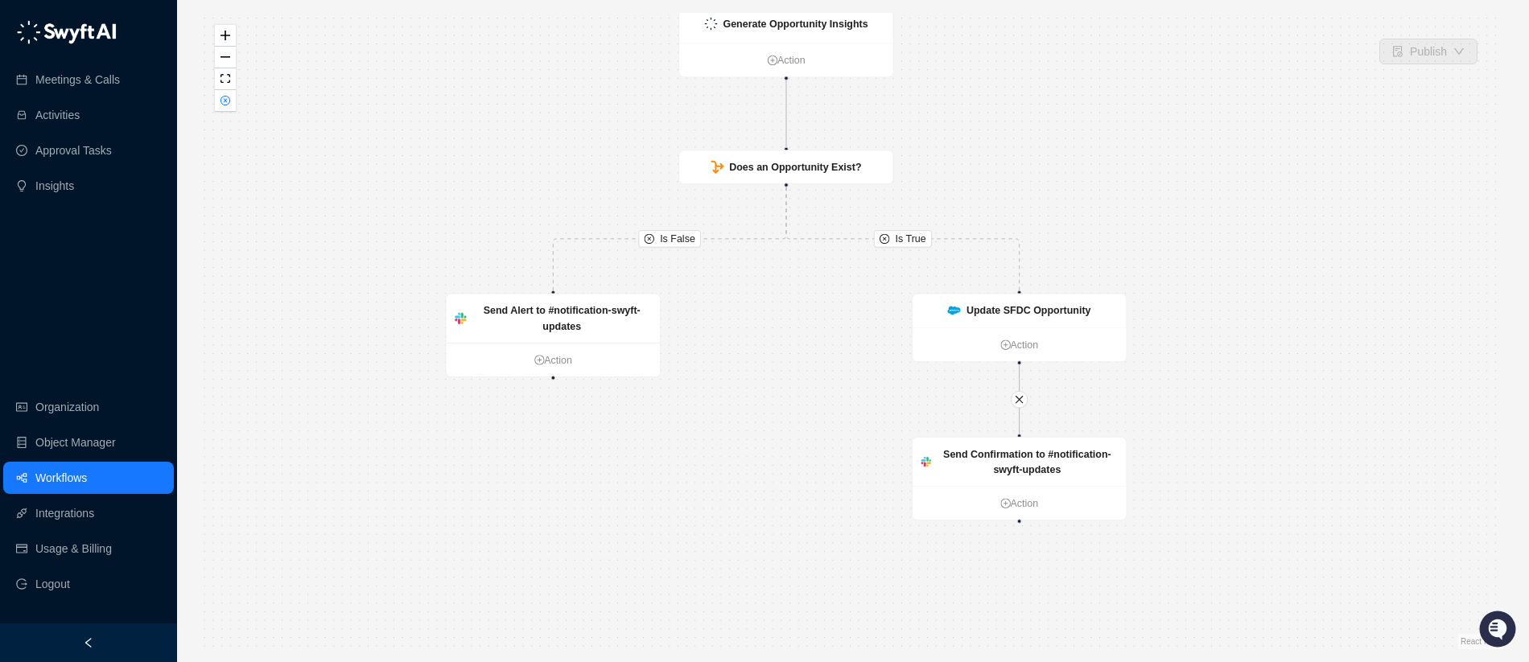
drag, startPoint x: 1219, startPoint y: 318, endPoint x: 1154, endPoint y: 136, distance: 193.2
click at [1154, 136] on div "Is True Is False Send Alert to #notification-swyft-updates Action Call Complete…" at bounding box center [853, 331] width 1300 height 636
click at [1033, 315] on strong "Update SFDC Opportunity" at bounding box center [1028, 310] width 125 height 11
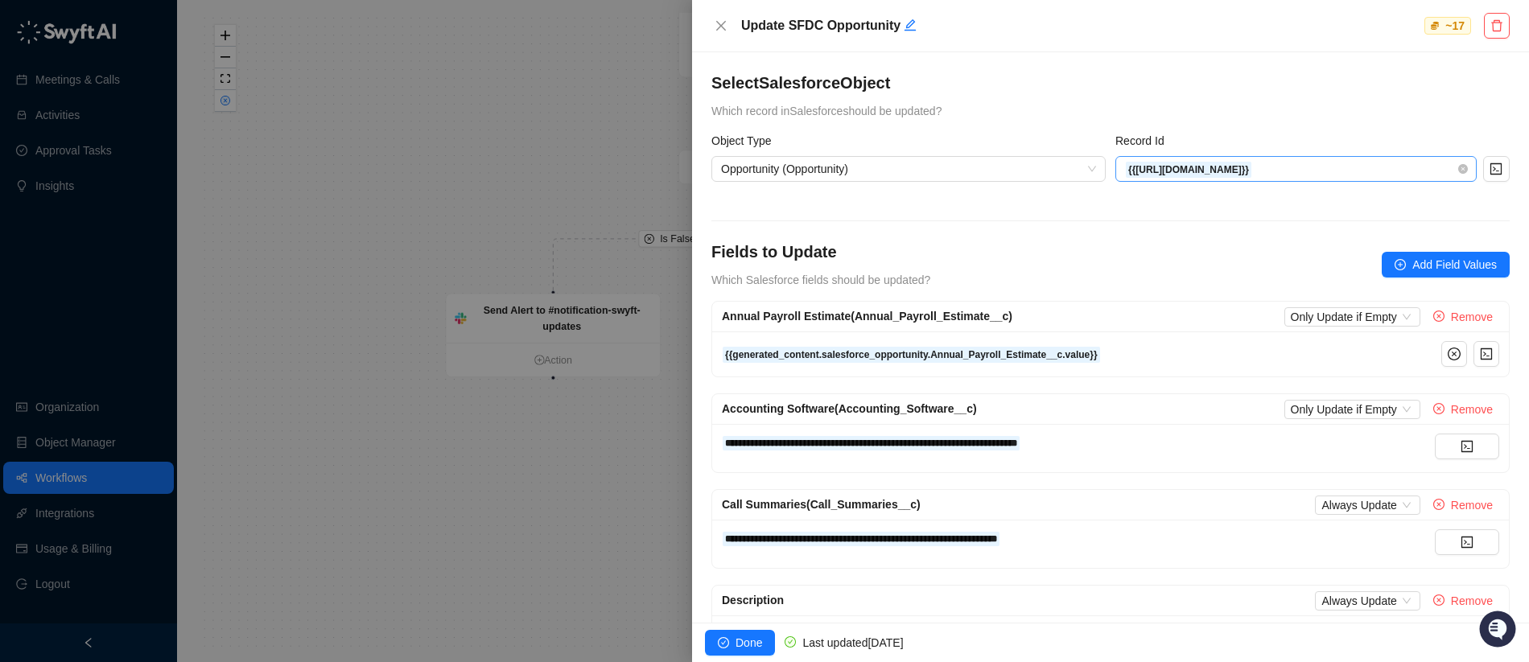
click at [1391, 170] on span "{{[URL][DOMAIN_NAME]}}" at bounding box center [1296, 169] width 342 height 24
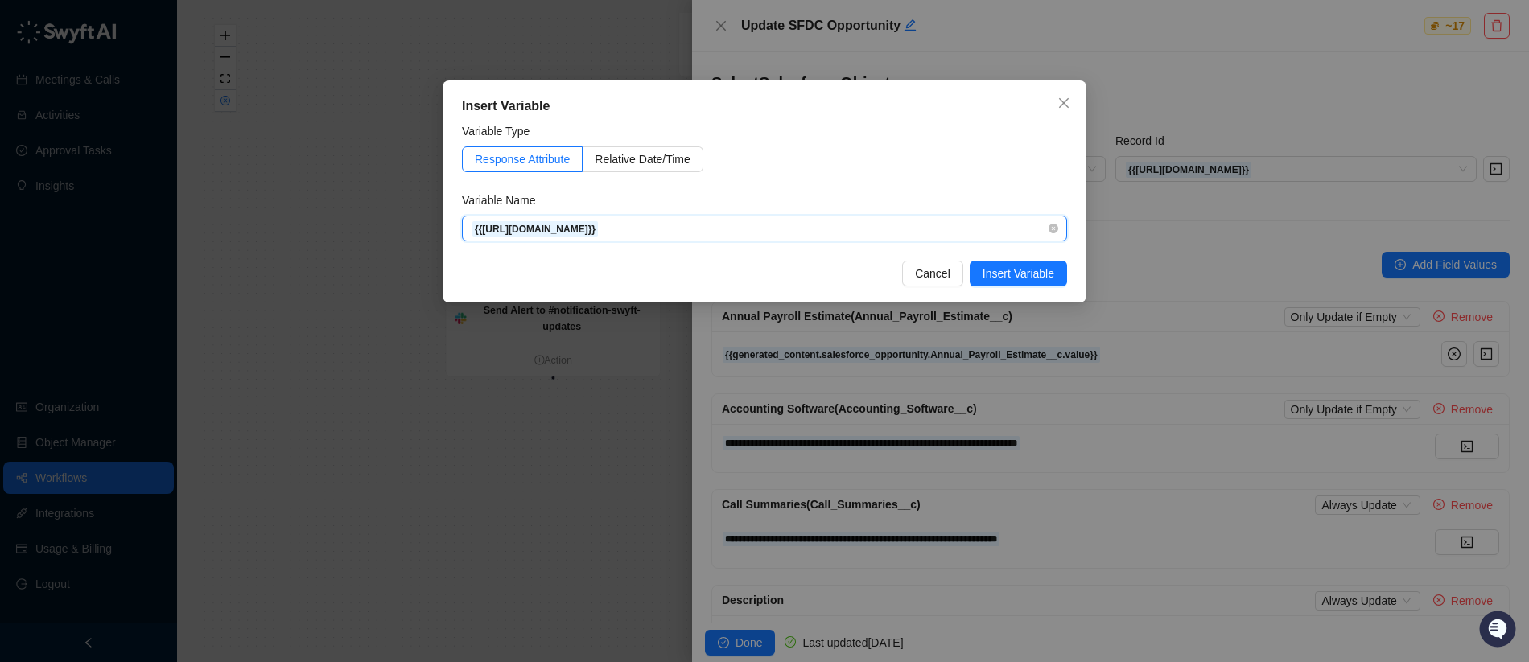
click at [871, 235] on span "{{[URL][DOMAIN_NAME]}}" at bounding box center [764, 228] width 586 height 24
click at [1064, 105] on icon "close" at bounding box center [1063, 103] width 13 height 13
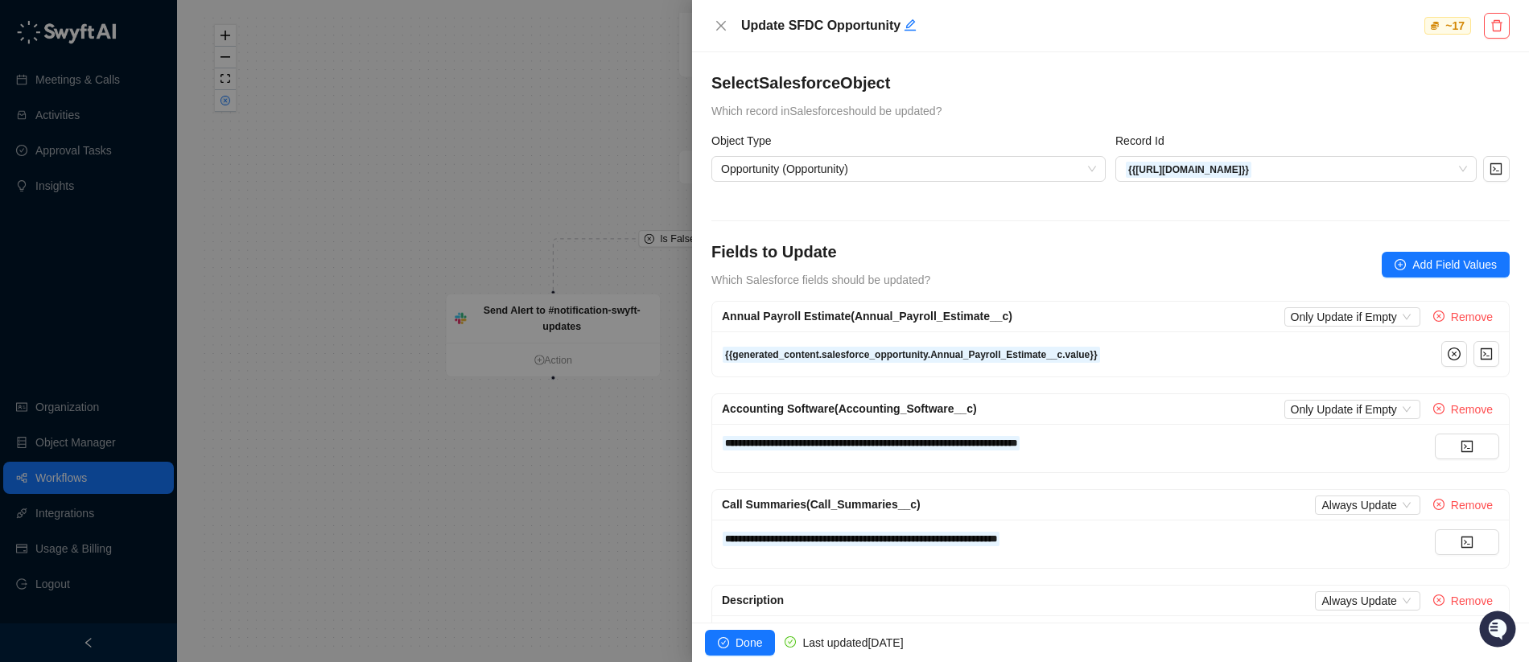
click at [634, 63] on div at bounding box center [764, 331] width 1529 height 662
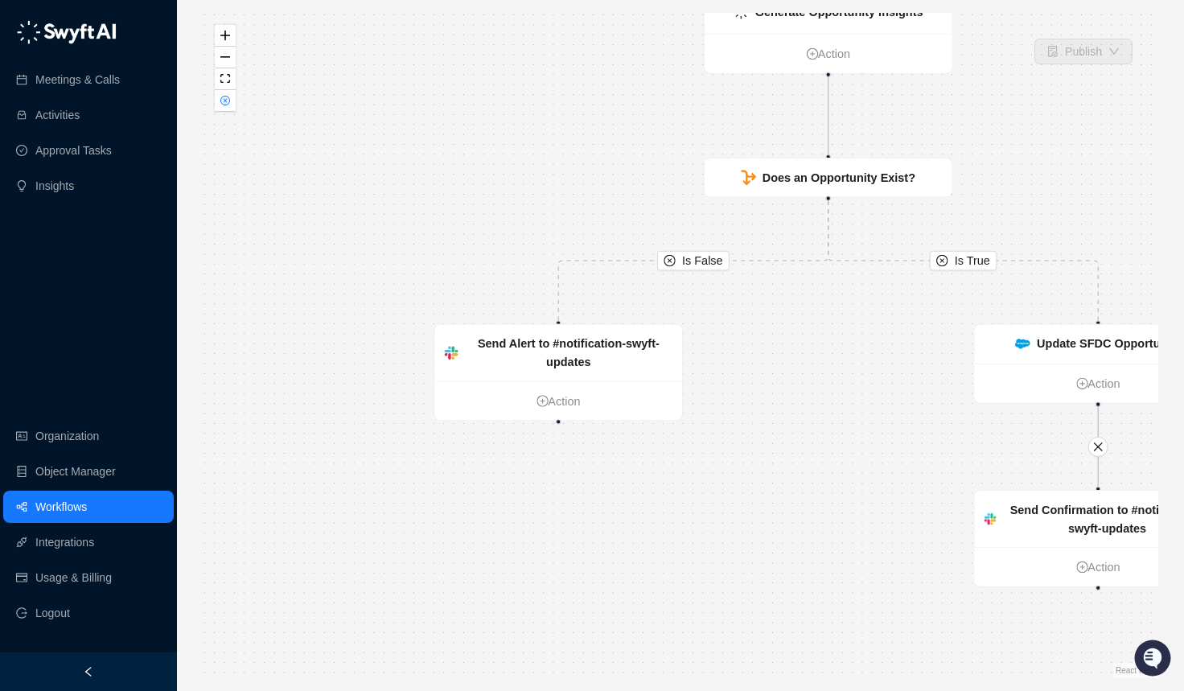
click at [48, 501] on link "Workflows" at bounding box center [60, 507] width 51 height 32
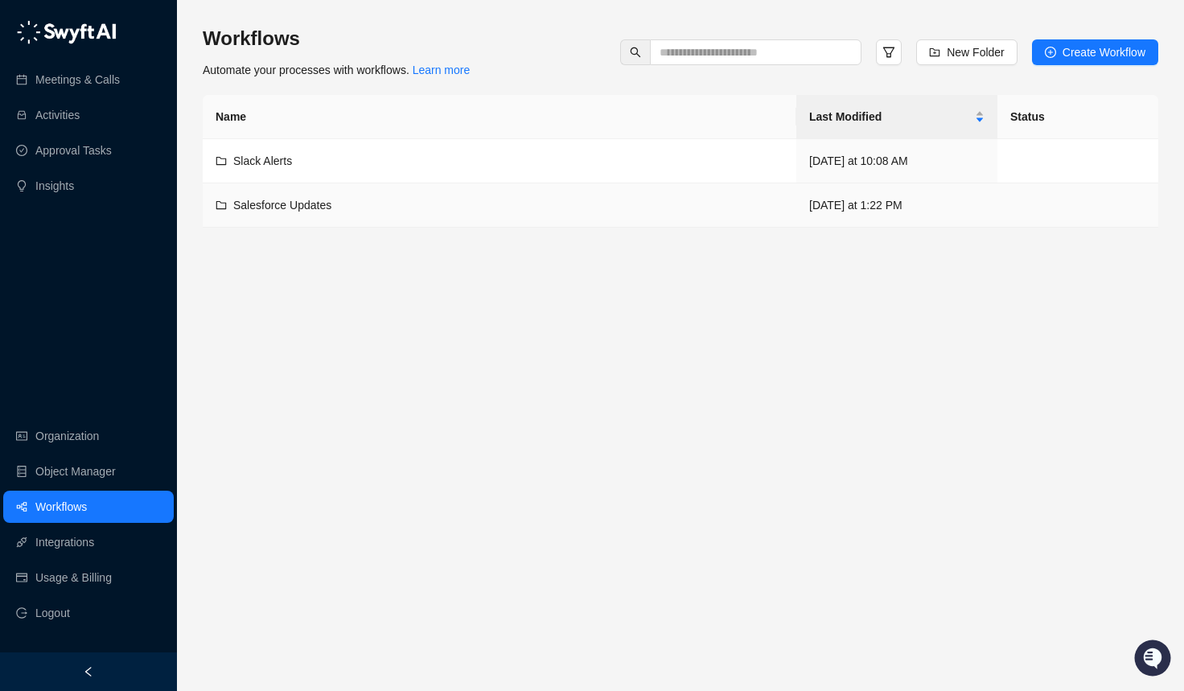
click at [512, 208] on div "Salesforce Updates" at bounding box center [500, 205] width 568 height 18
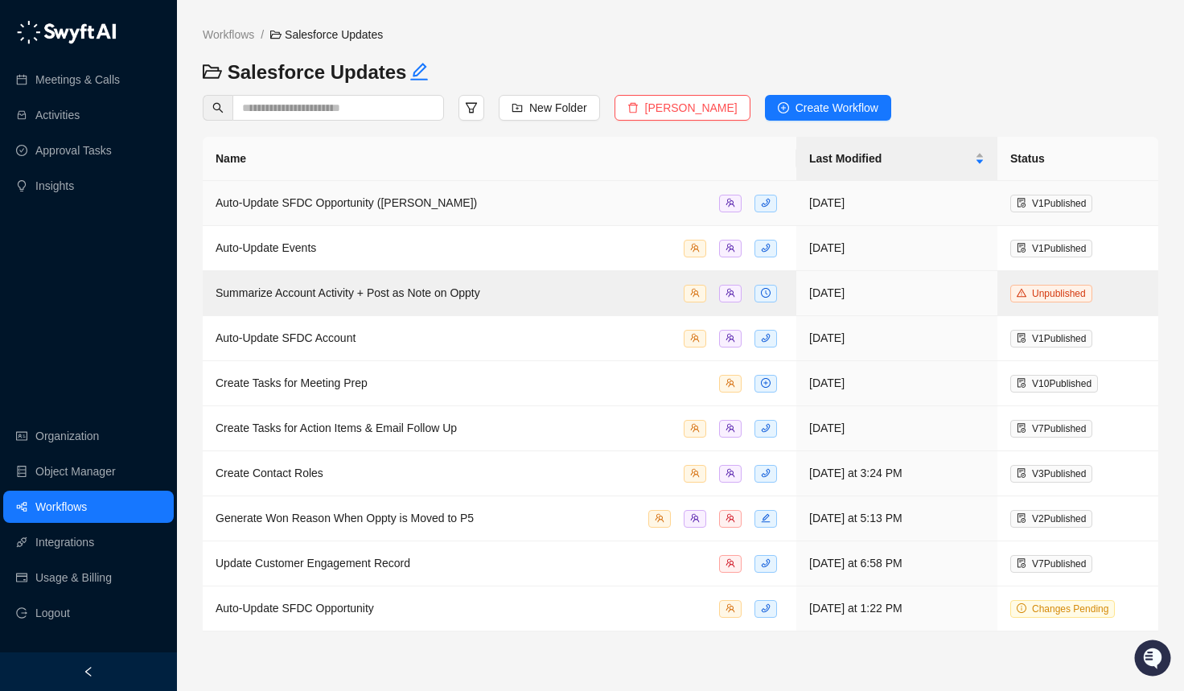
click at [635, 195] on div "Auto-Update SFDC Opportunity ([PERSON_NAME])" at bounding box center [500, 203] width 568 height 19
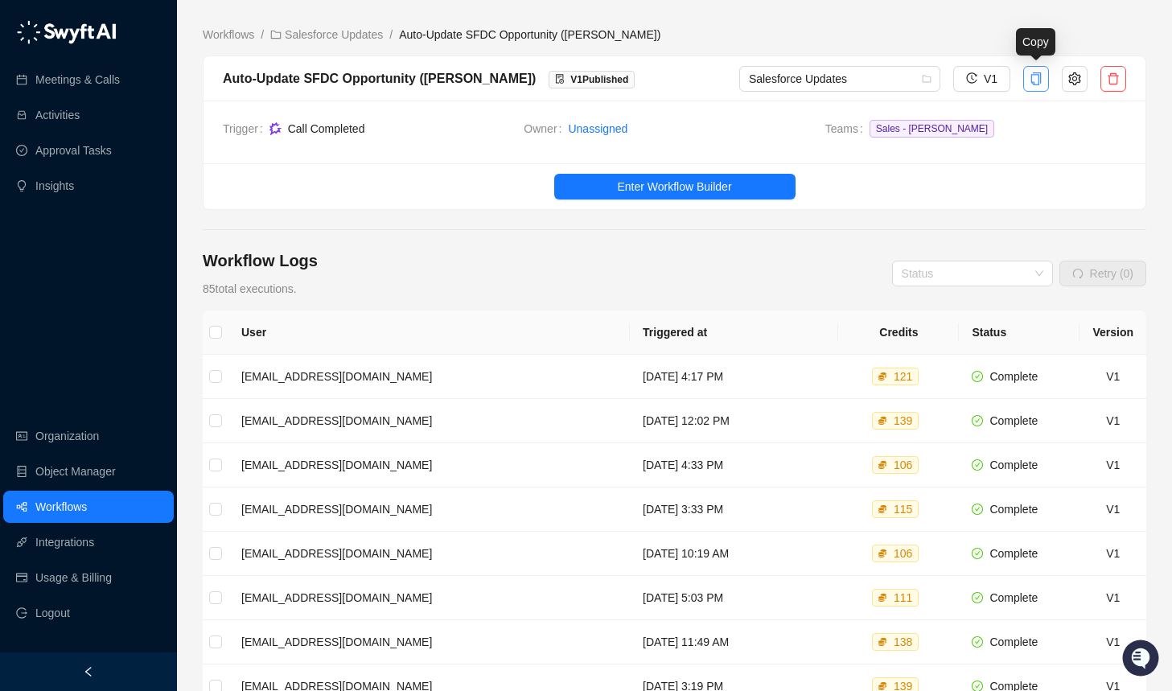
click at [1031, 75] on icon "copy" at bounding box center [1036, 78] width 10 height 13
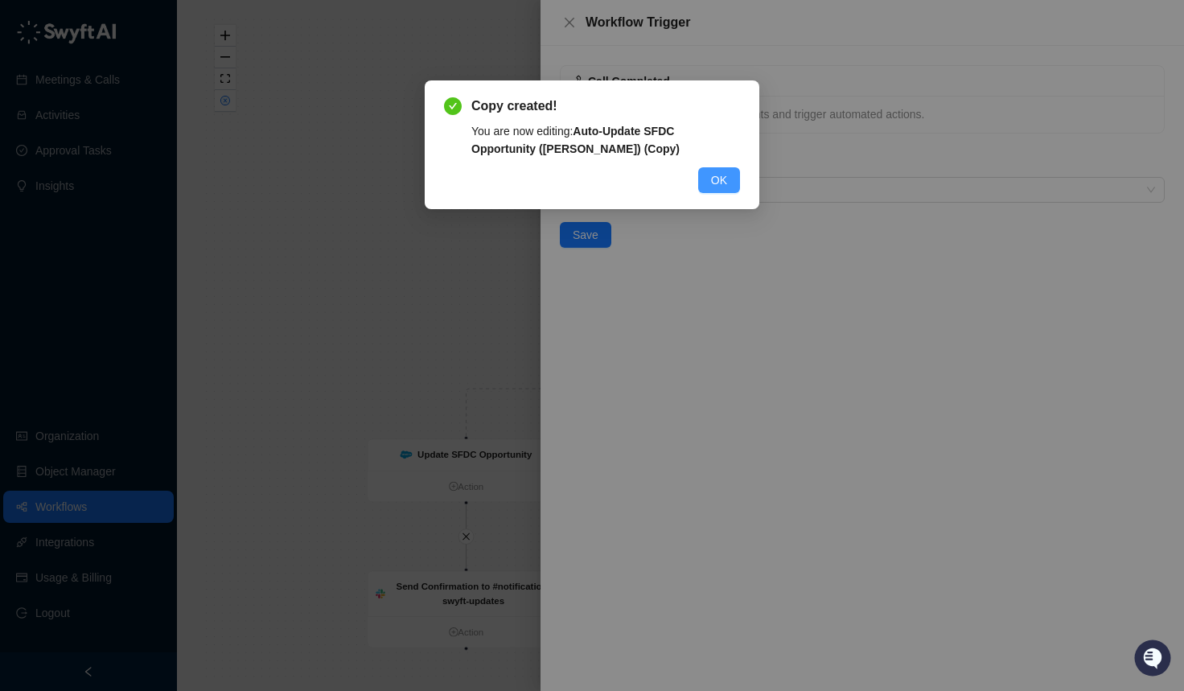
click at [726, 173] on span "OK" at bounding box center [719, 180] width 16 height 18
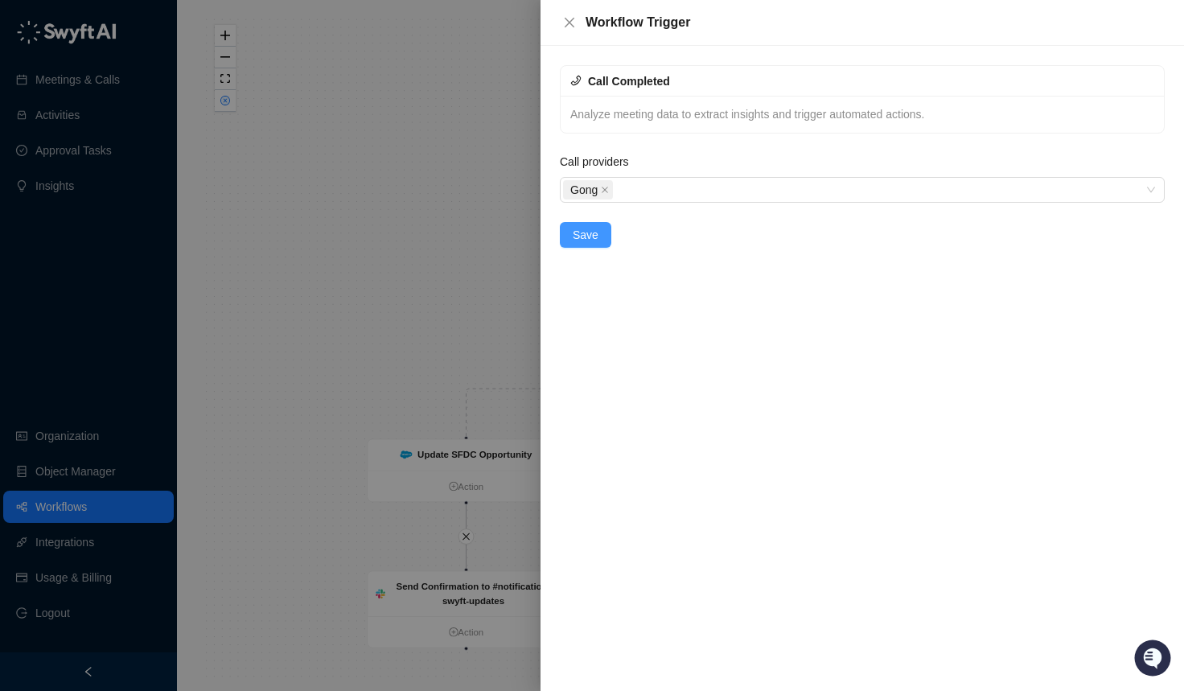
click at [603, 225] on button "Save" at bounding box center [585, 235] width 51 height 26
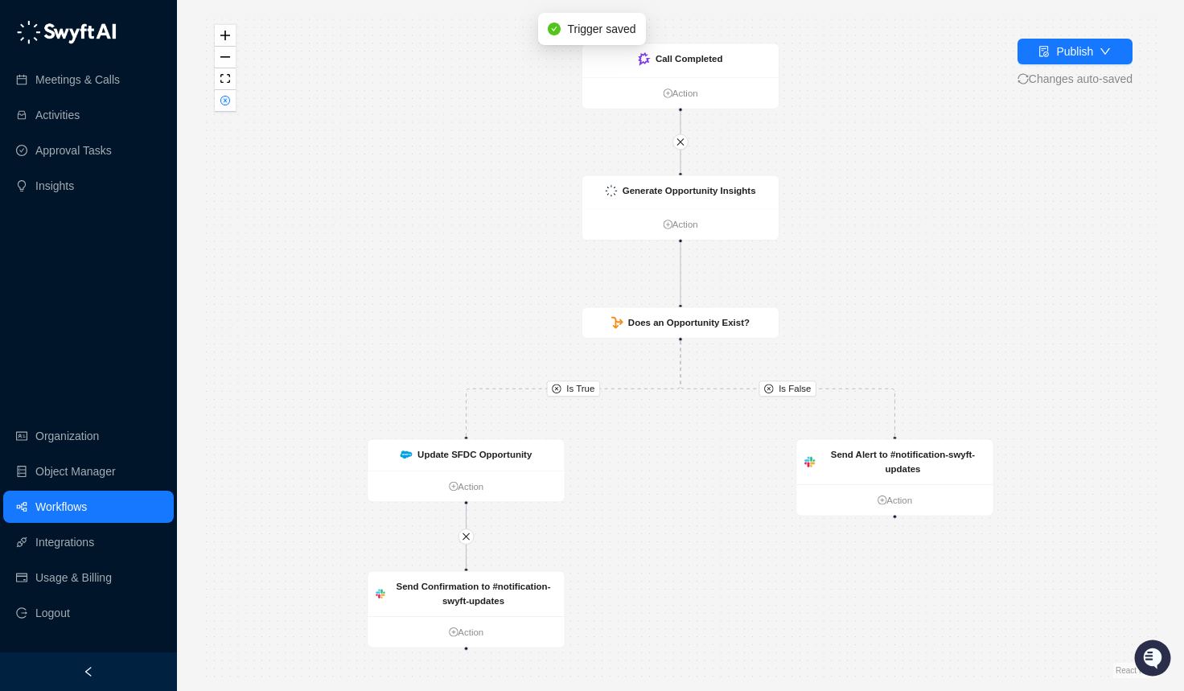
click at [60, 512] on link "Workflows" at bounding box center [60, 507] width 51 height 32
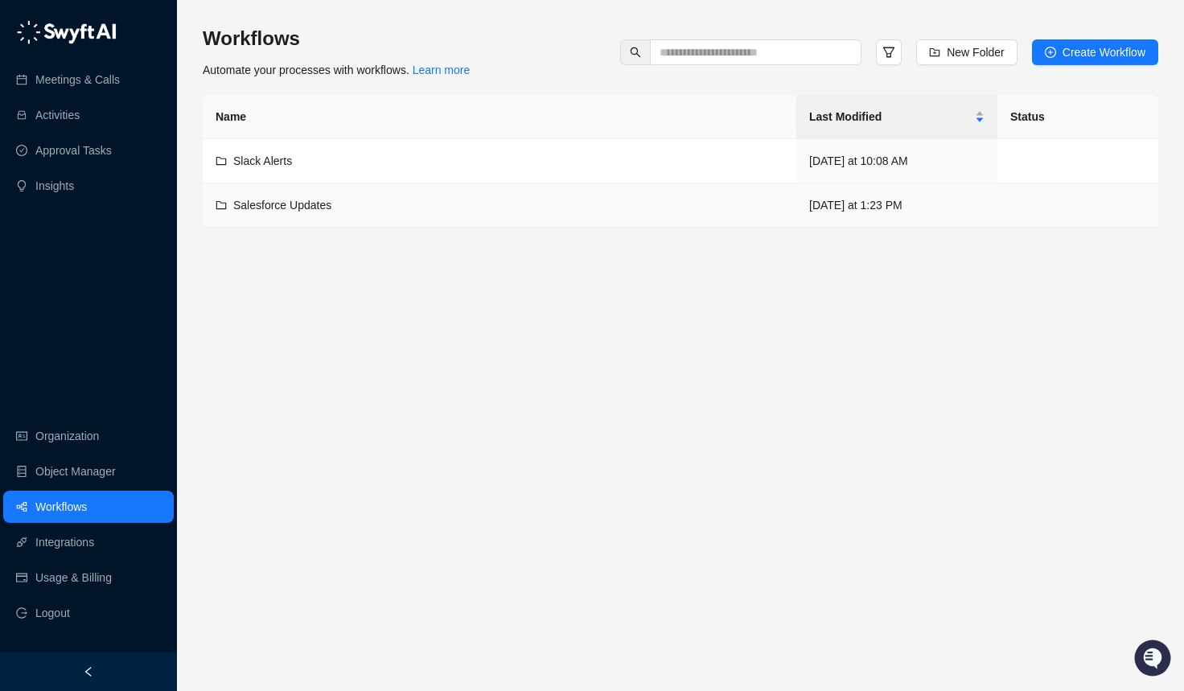
click at [350, 204] on div "Salesforce Updates" at bounding box center [500, 205] width 568 height 18
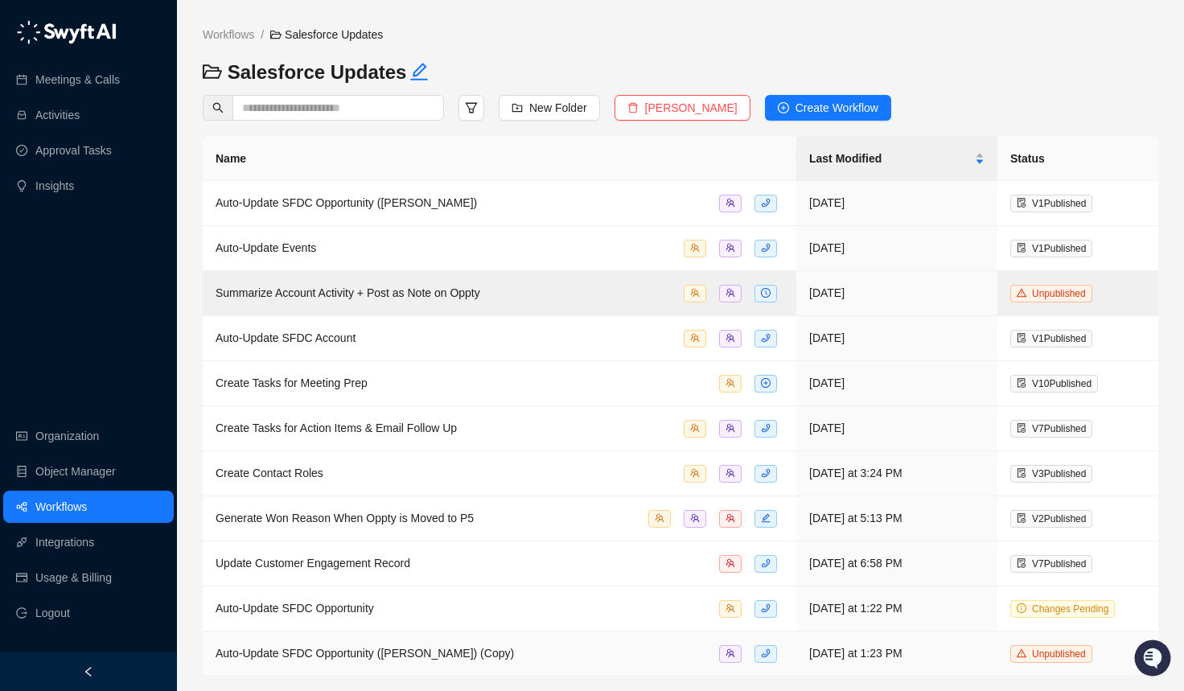
click at [451, 656] on span "Auto-Update SFDC Opportunity (Ryan Basco) (Copy)" at bounding box center [365, 653] width 298 height 13
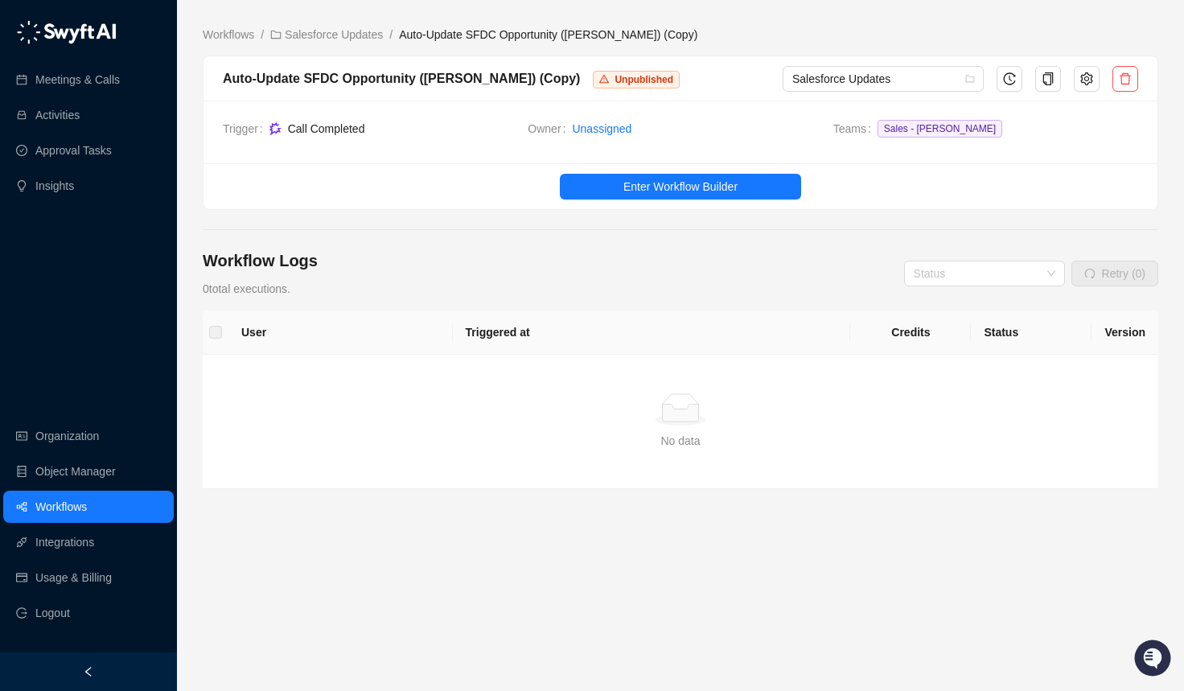
click at [61, 500] on link "Workflows" at bounding box center [60, 507] width 51 height 32
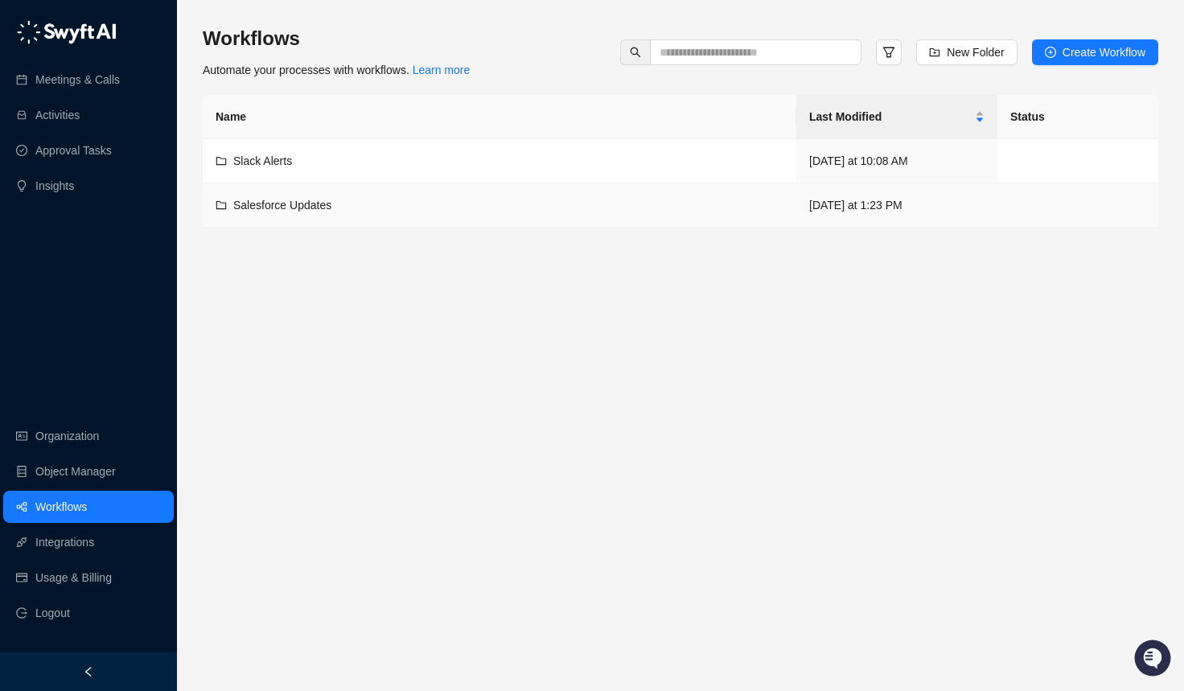
click at [392, 212] on div "Salesforce Updates" at bounding box center [500, 205] width 568 height 18
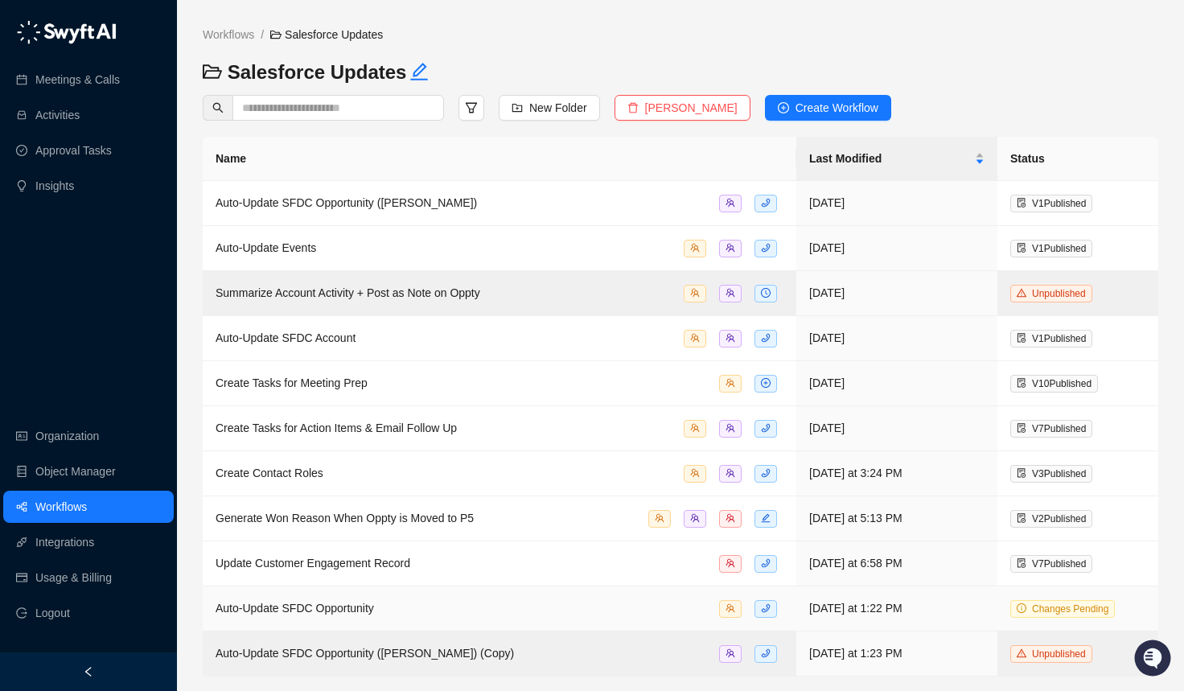
click at [385, 609] on div "Auto-Update SFDC Opportunity" at bounding box center [500, 608] width 568 height 19
